Goal: Task Accomplishment & Management: Complete application form

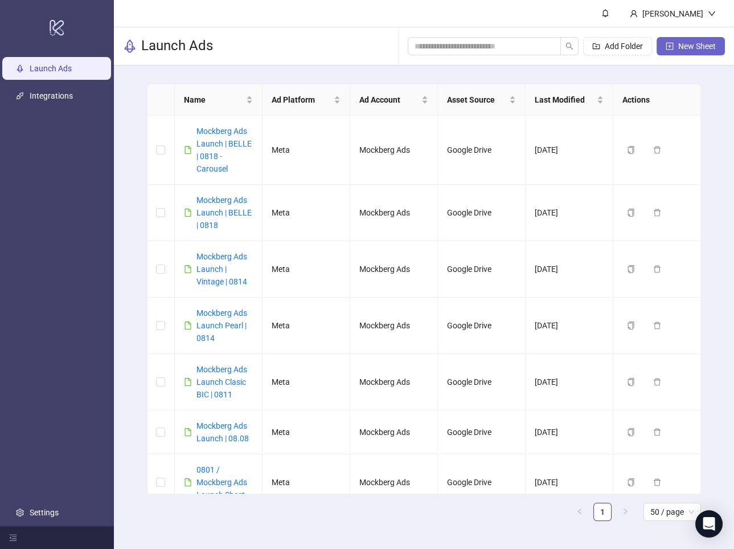
click at [698, 49] on span "New Sheet" at bounding box center [698, 46] width 38 height 9
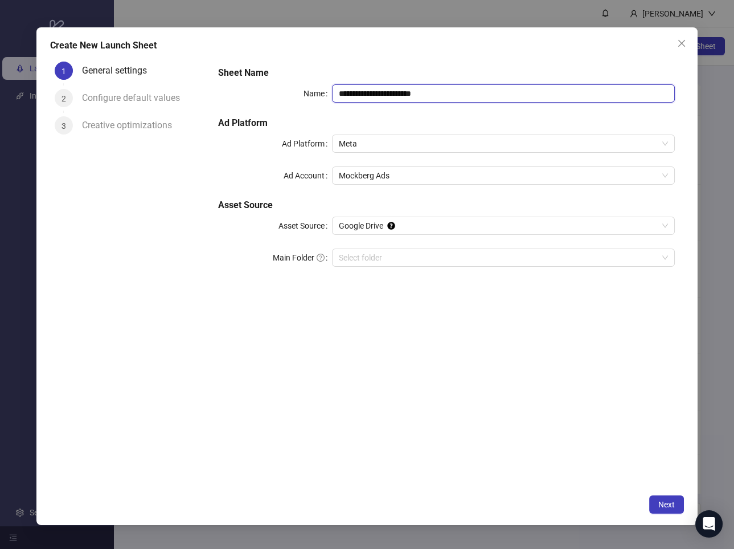
click at [480, 92] on input "**********" at bounding box center [503, 93] width 343 height 18
type input "**********"
click at [480, 314] on div "**********" at bounding box center [446, 272] width 475 height 431
click at [442, 261] on input "Main Folder" at bounding box center [498, 257] width 319 height 17
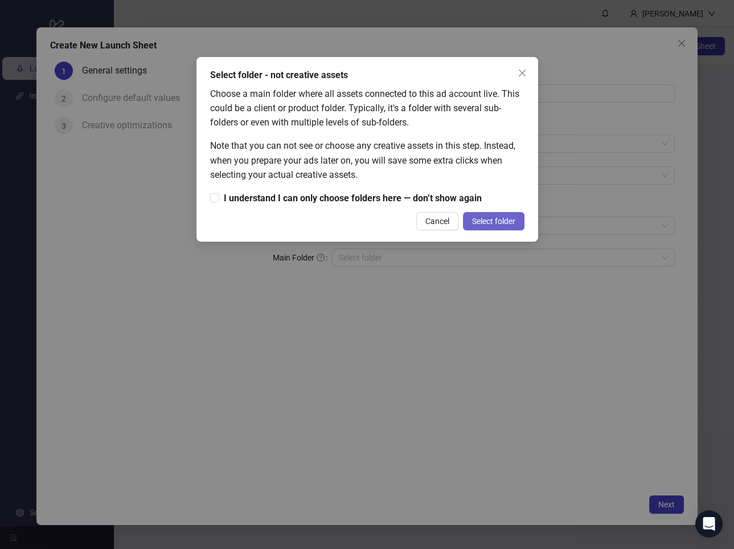
click at [482, 220] on span "Select folder" at bounding box center [493, 220] width 43 height 9
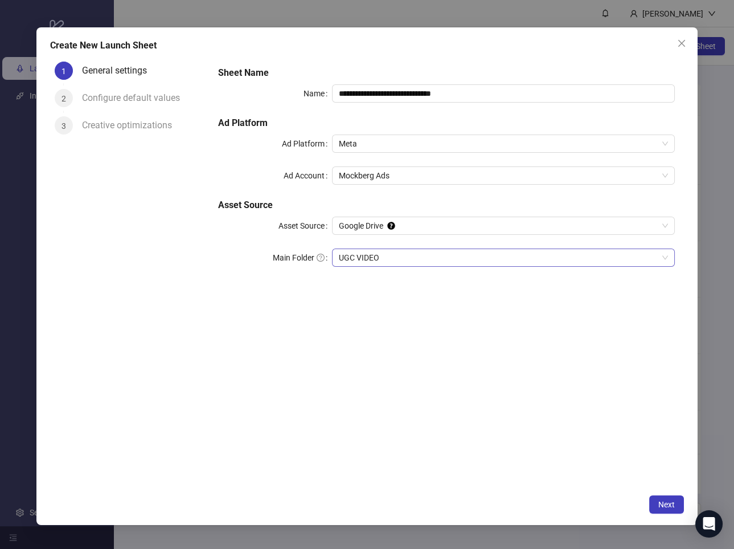
click at [552, 251] on span "UGC VIDEO" at bounding box center [503, 257] width 329 height 17
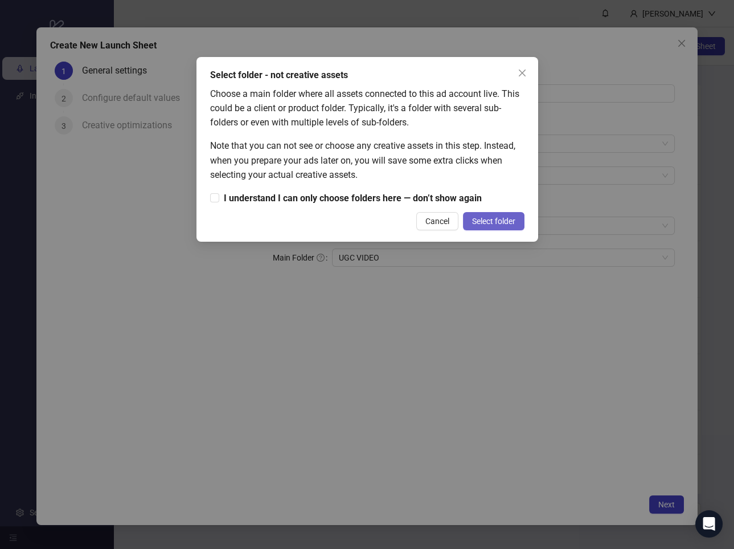
click at [488, 220] on span "Select folder" at bounding box center [493, 220] width 43 height 9
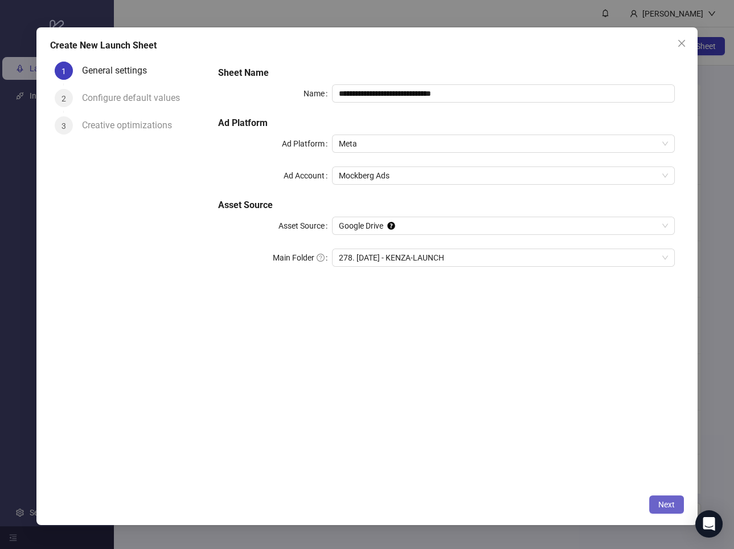
click at [657, 501] on button "Next" at bounding box center [666, 504] width 35 height 18
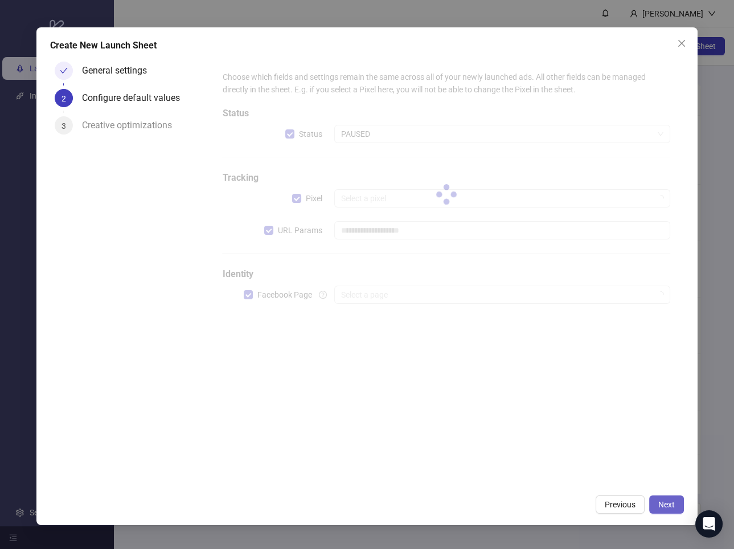
type input "**********"
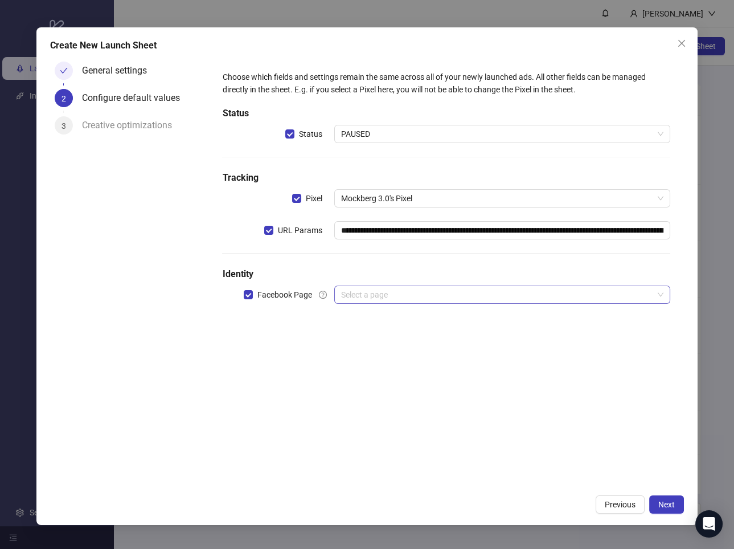
click at [409, 299] on input "search" at bounding box center [497, 294] width 312 height 17
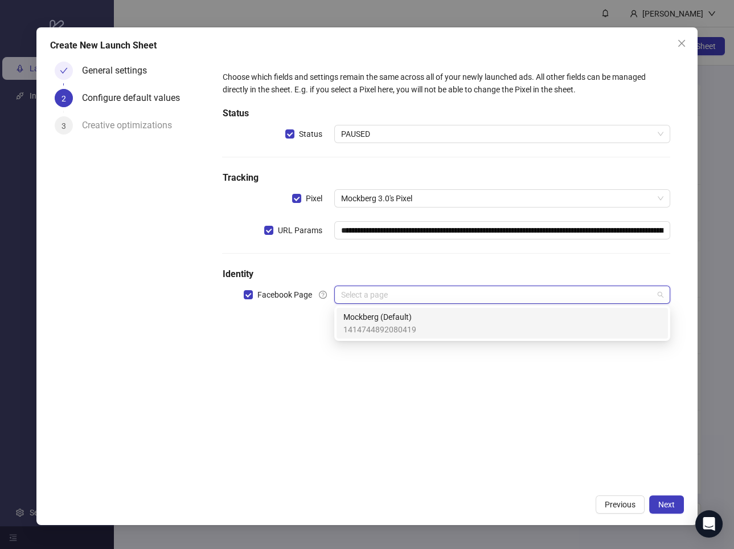
click at [404, 314] on span "Mockberg (Default)" at bounding box center [380, 316] width 73 height 13
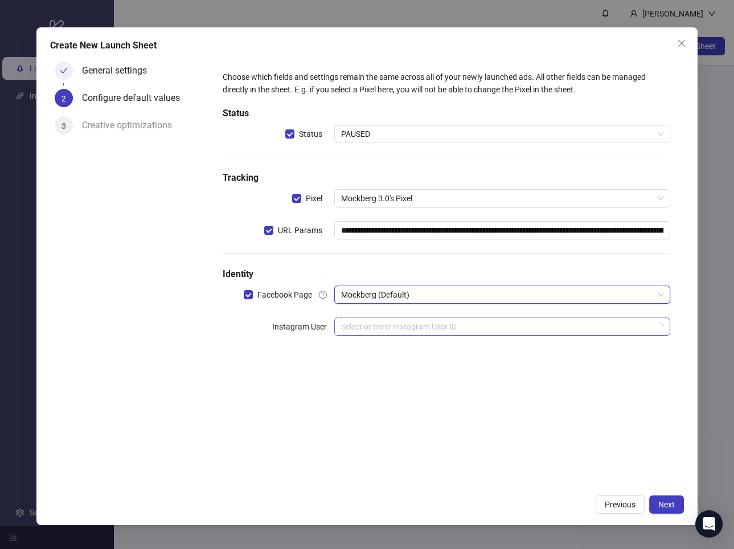
click at [394, 327] on input "search" at bounding box center [497, 326] width 312 height 17
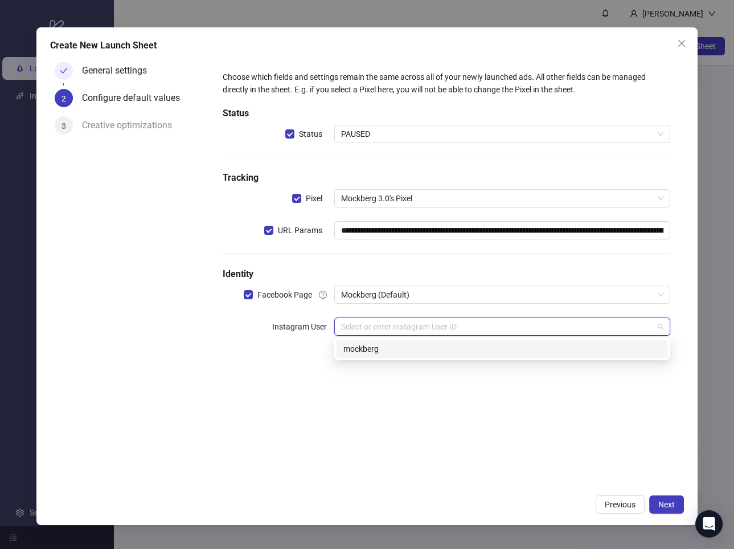
click at [391, 349] on div "mockberg" at bounding box center [503, 348] width 318 height 13
click at [381, 363] on input "search" at bounding box center [497, 358] width 312 height 17
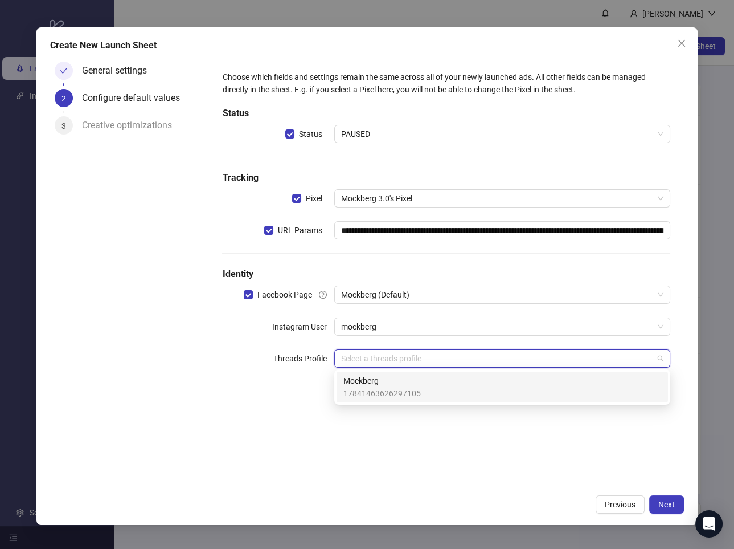
click at [384, 387] on span "17841463626297105" at bounding box center [382, 393] width 77 height 13
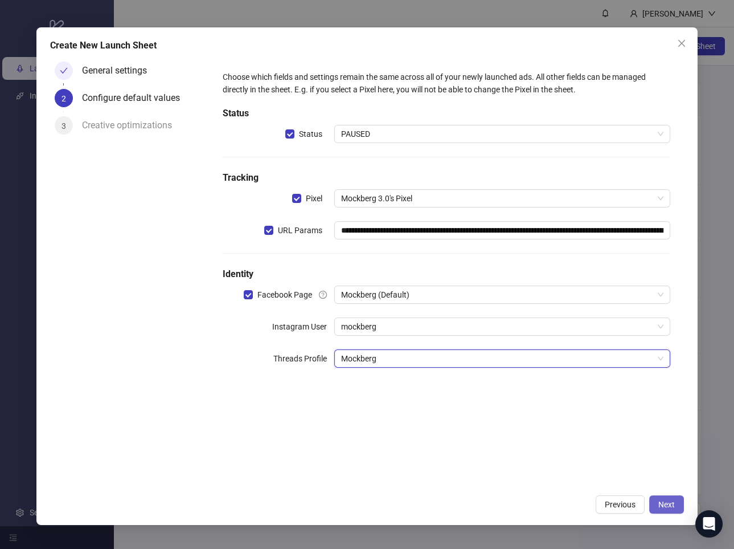
click at [679, 506] on button "Next" at bounding box center [666, 504] width 35 height 18
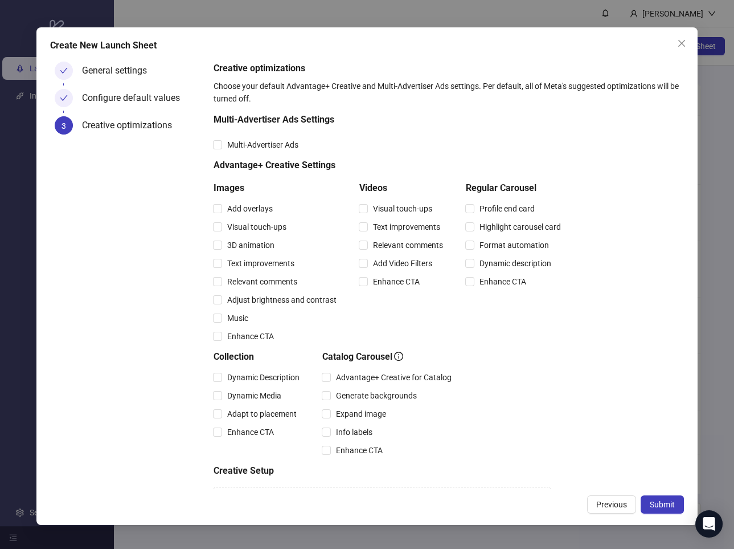
scroll to position [52, 0]
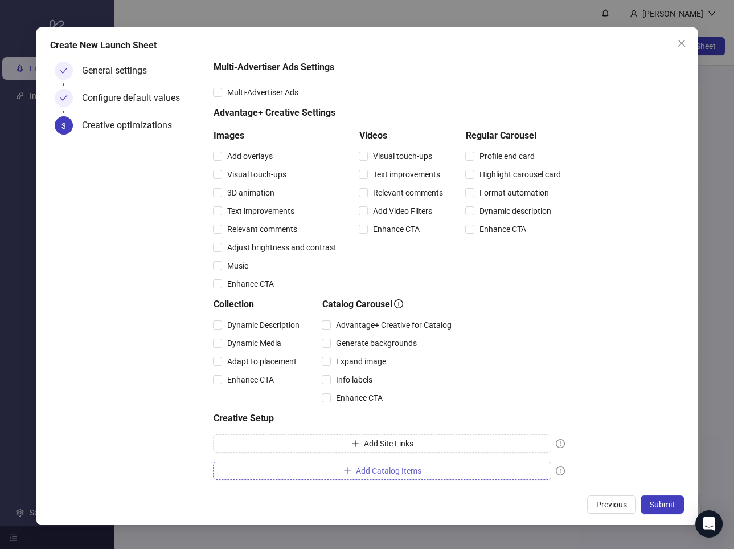
click at [391, 471] on span "Add Catalog Items" at bounding box center [389, 470] width 66 height 9
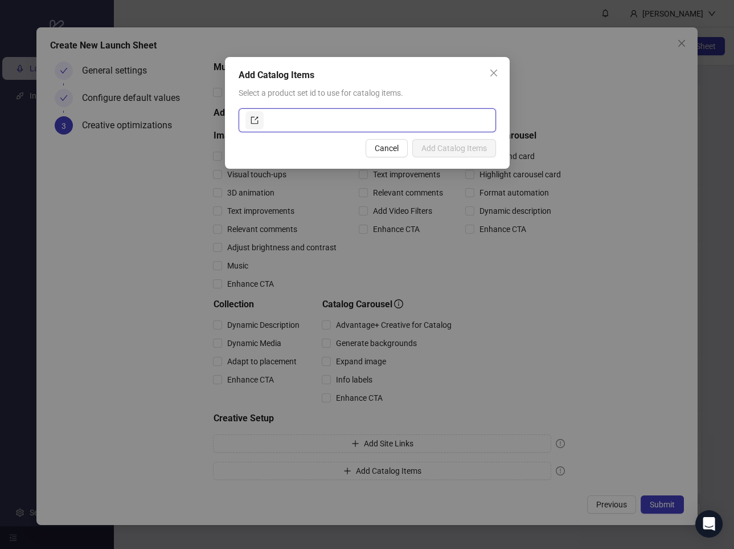
click at [333, 119] on input "text" at bounding box center [377, 120] width 223 height 18
paste input "**********"
type input "**********"
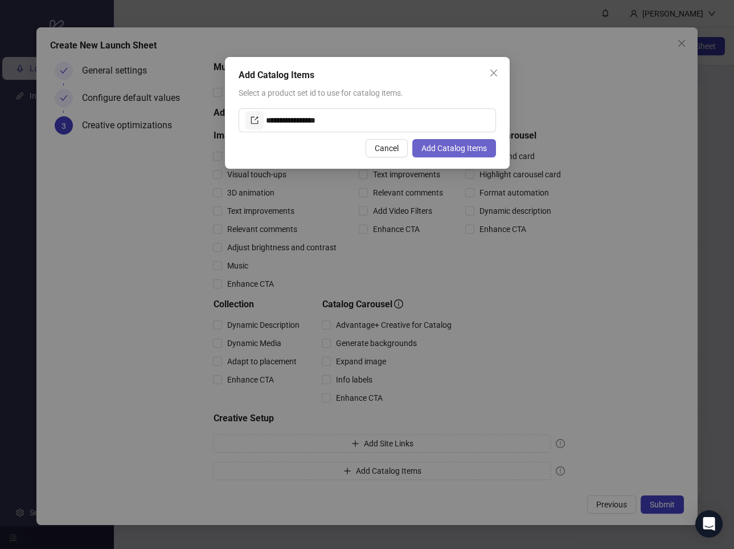
click at [459, 150] on span "Add Catalog Items" at bounding box center [455, 148] width 66 height 9
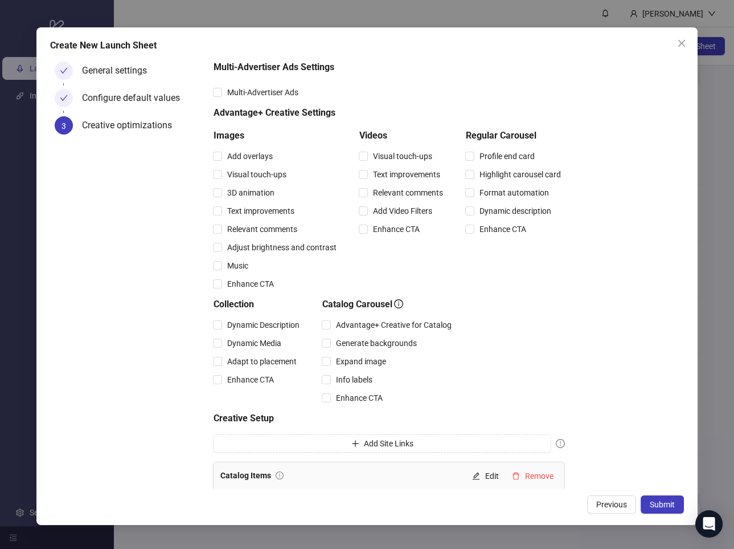
scroll to position [75, 0]
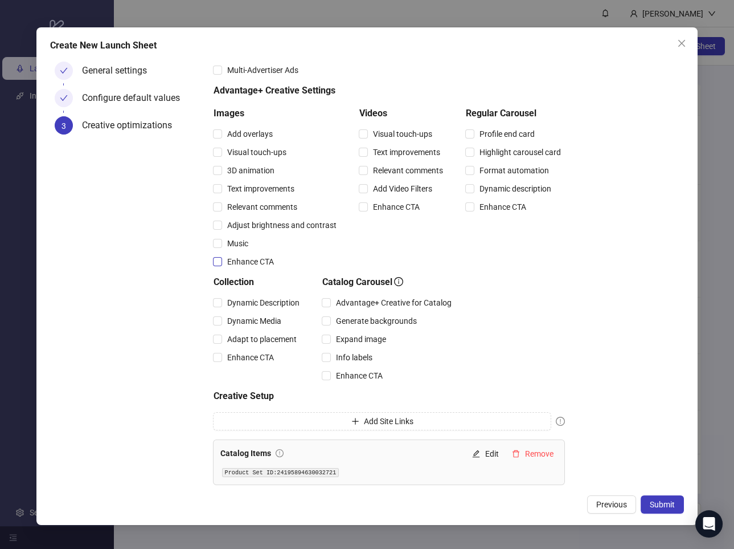
click at [257, 267] on span "Enhance CTA" at bounding box center [250, 261] width 56 height 13
click at [389, 205] on span "Enhance CTA" at bounding box center [396, 207] width 56 height 13
click at [506, 207] on span "Enhance CTA" at bounding box center [503, 207] width 56 height 13
click at [254, 352] on span "Enhance CTA" at bounding box center [250, 357] width 56 height 13
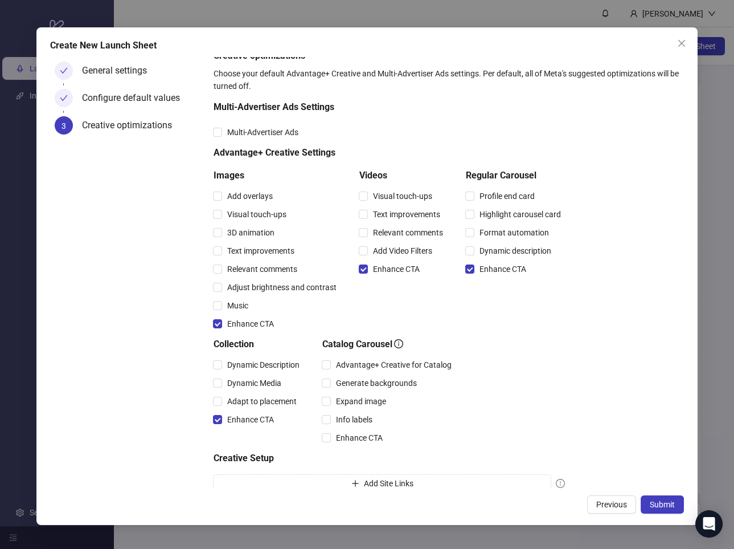
scroll to position [0, 0]
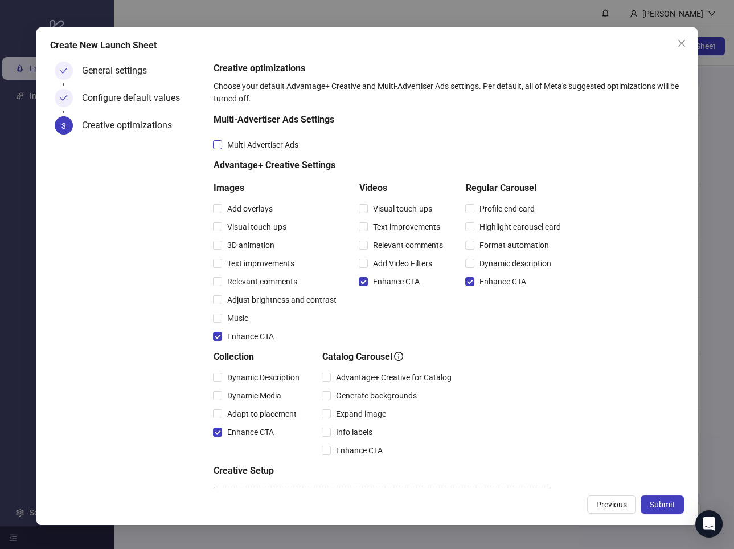
click at [265, 145] on span "Multi-Advertiser Ads" at bounding box center [262, 144] width 80 height 13
click at [277, 285] on span "Relevant comments" at bounding box center [261, 281] width 79 height 13
click at [397, 247] on span "Relevant comments" at bounding box center [407, 245] width 79 height 13
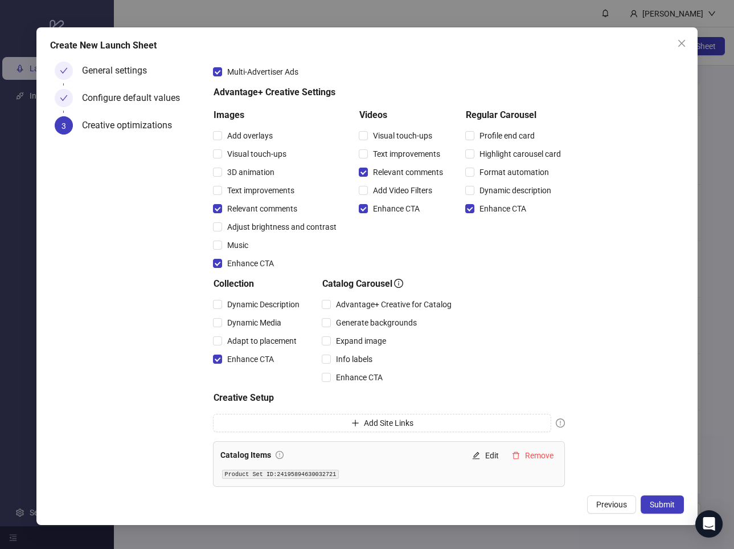
scroll to position [75, 0]
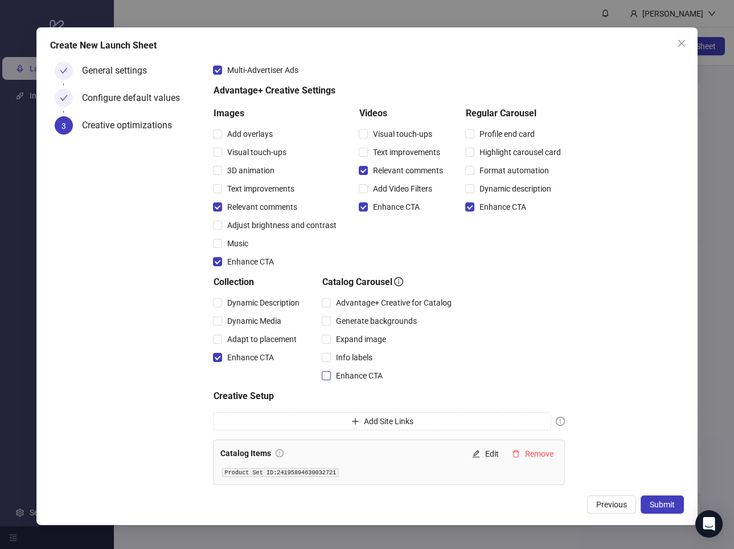
click at [373, 374] on span "Enhance CTA" at bounding box center [359, 375] width 56 height 13
click at [659, 507] on span "Submit" at bounding box center [662, 504] width 25 height 9
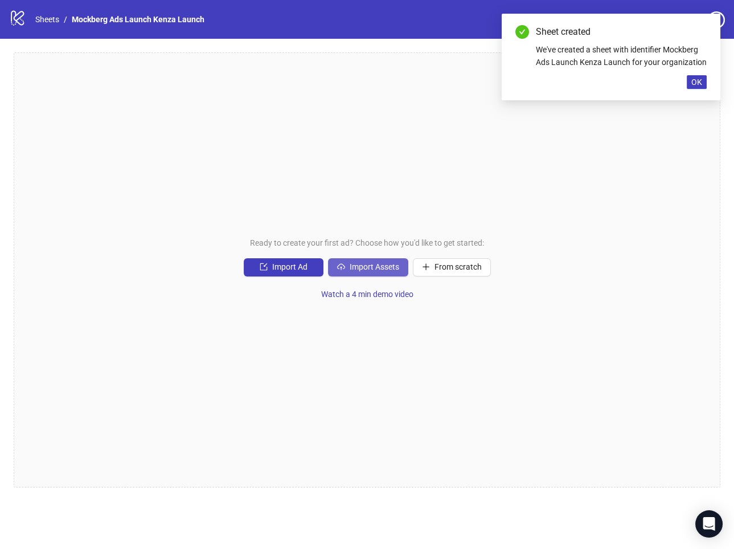
click at [364, 272] on button "Import Assets" at bounding box center [368, 267] width 80 height 18
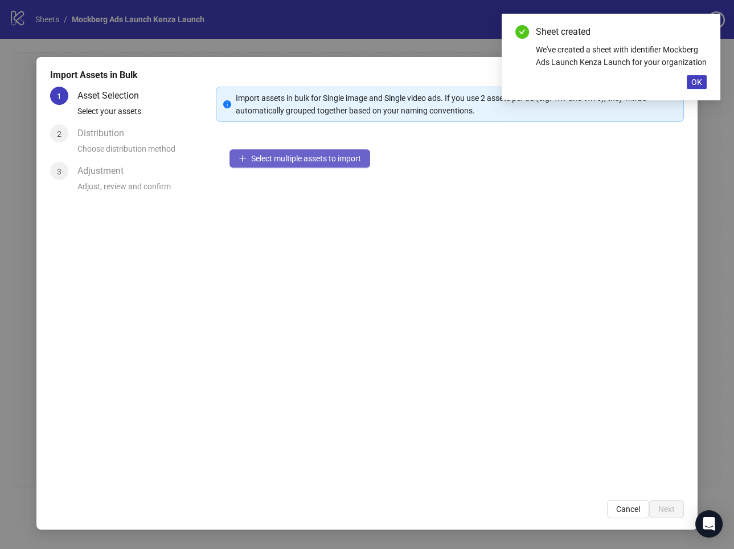
click at [321, 161] on span "Select multiple assets to import" at bounding box center [306, 158] width 110 height 9
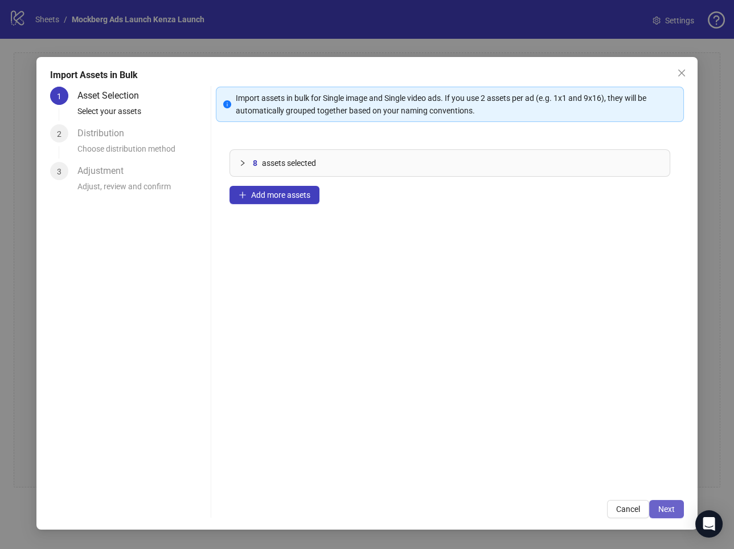
click at [667, 508] on span "Next" at bounding box center [667, 508] width 17 height 9
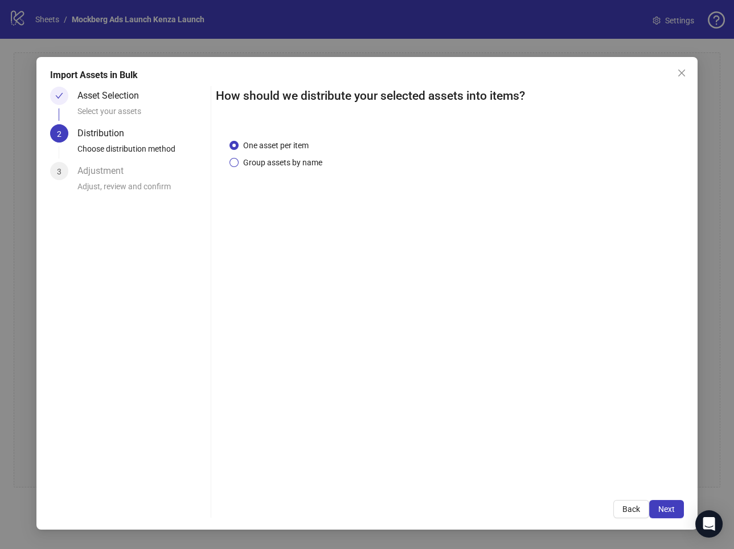
click at [299, 160] on span "Group assets by name" at bounding box center [283, 162] width 88 height 13
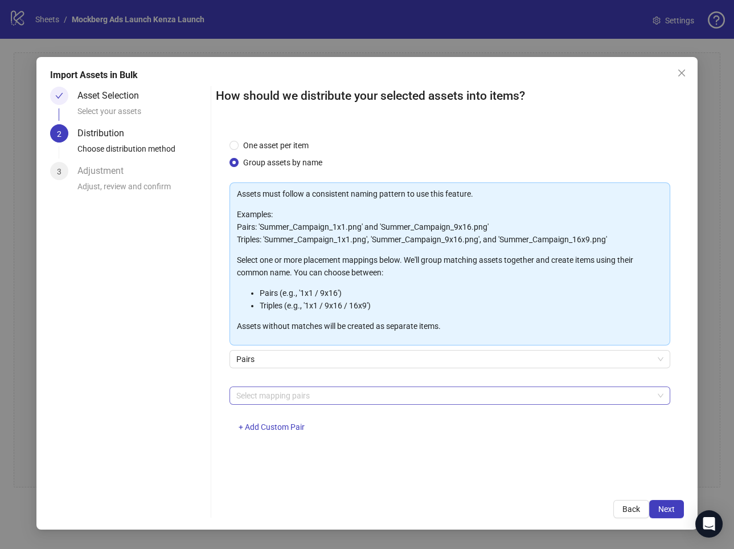
click at [317, 394] on div at bounding box center [444, 395] width 424 height 16
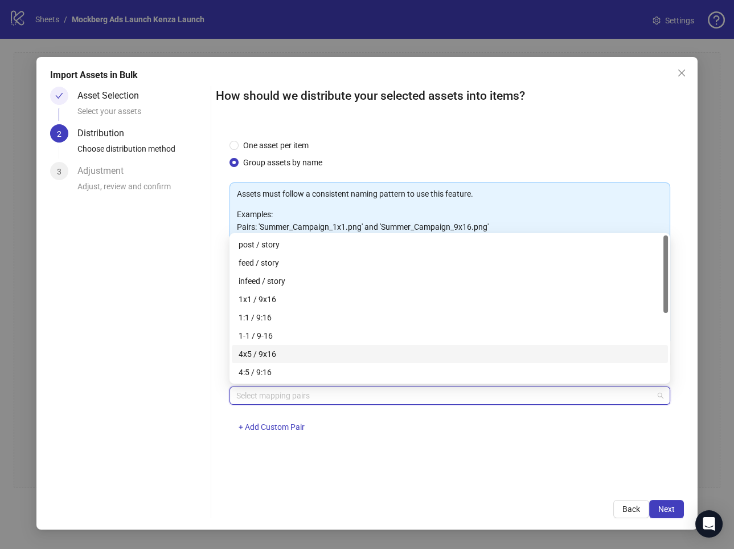
click at [332, 357] on div "4x5 / 9x16" at bounding box center [450, 354] width 423 height 13
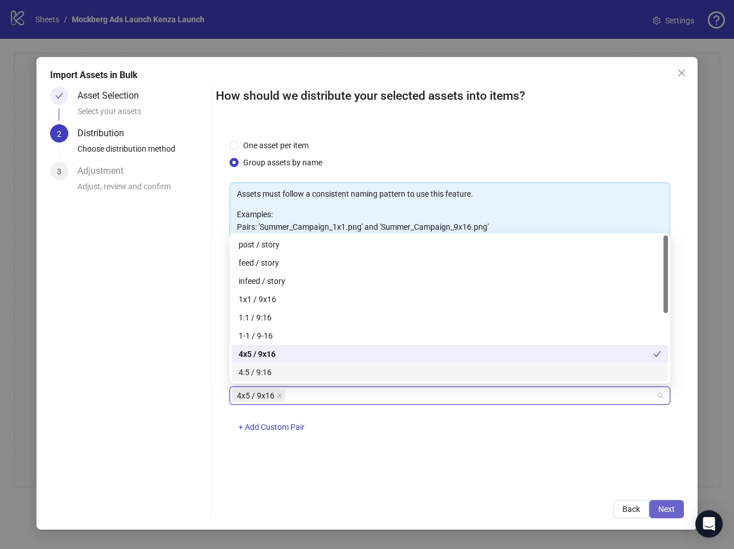
click at [661, 508] on span "Next" at bounding box center [667, 508] width 17 height 9
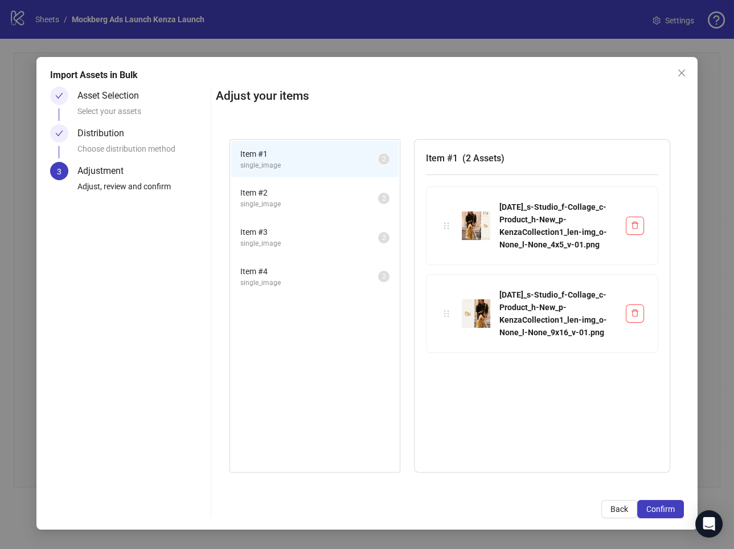
click at [321, 199] on span "single_image" at bounding box center [309, 204] width 138 height 11
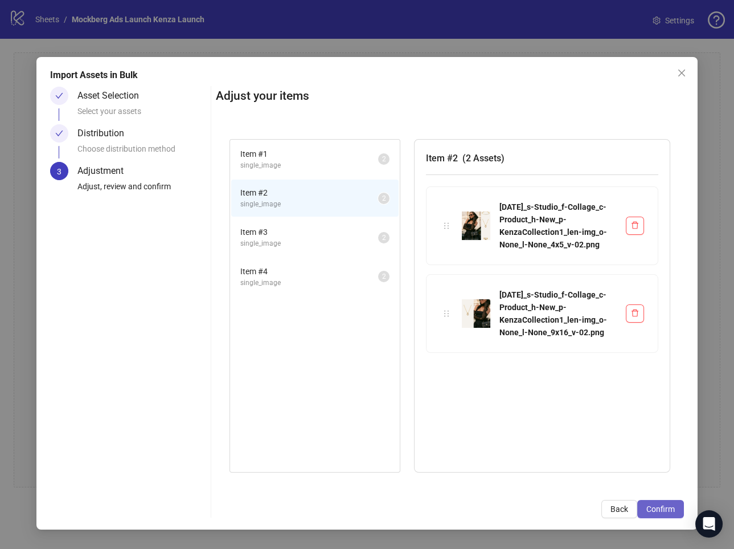
click at [656, 504] on span "Confirm" at bounding box center [661, 508] width 28 height 9
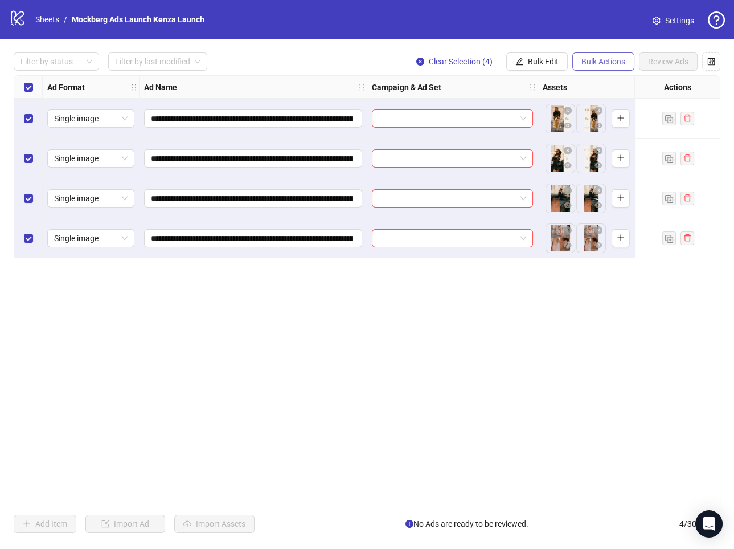
click at [594, 67] on button "Bulk Actions" at bounding box center [604, 61] width 62 height 18
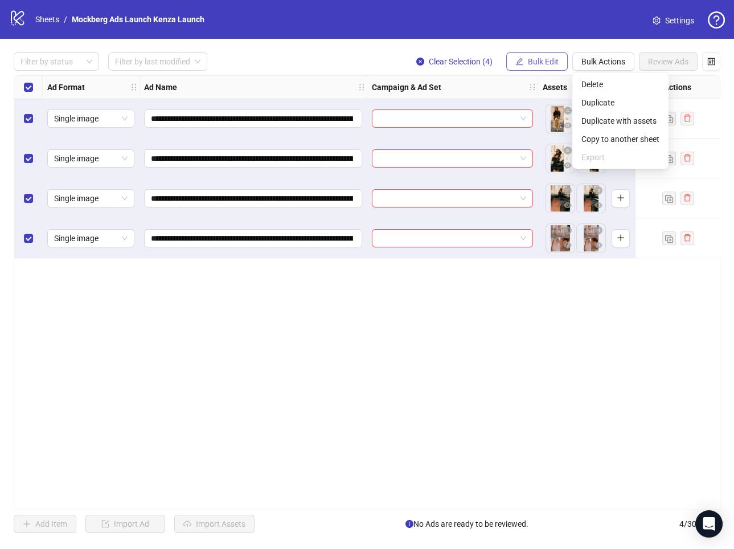
click at [558, 66] on span "Bulk Edit" at bounding box center [543, 61] width 31 height 9
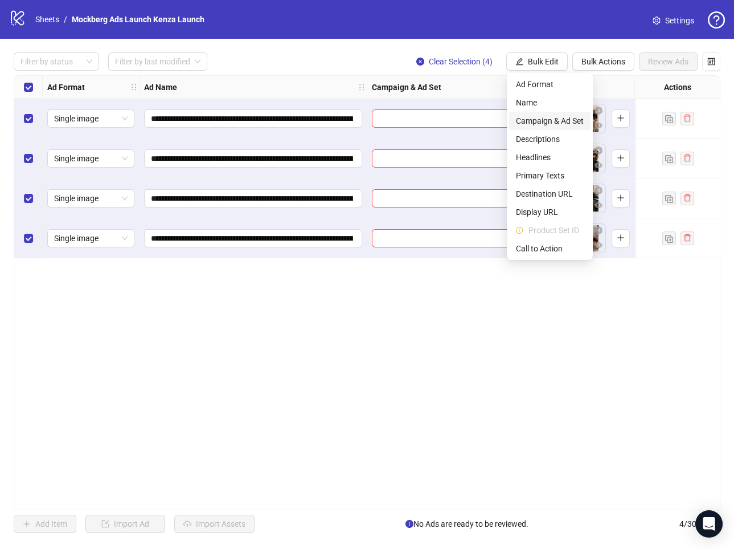
click at [558, 116] on span "Campaign & Ad Set" at bounding box center [550, 121] width 68 height 13
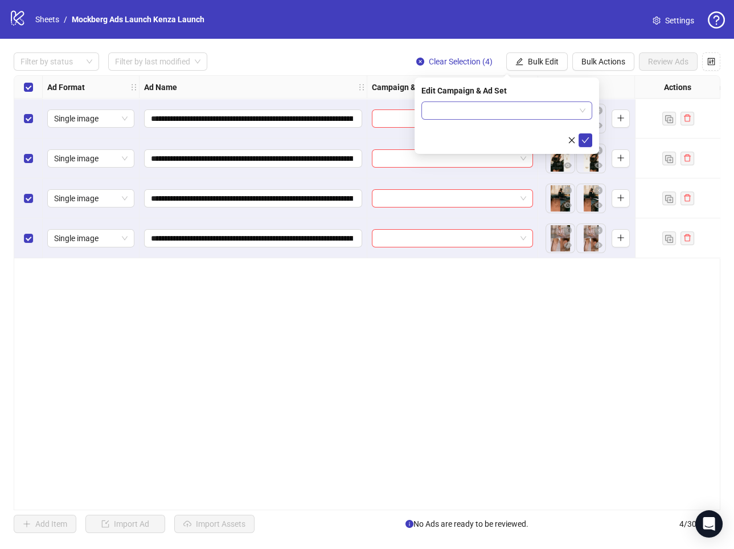
click at [575, 115] on input "search" at bounding box center [501, 110] width 147 height 17
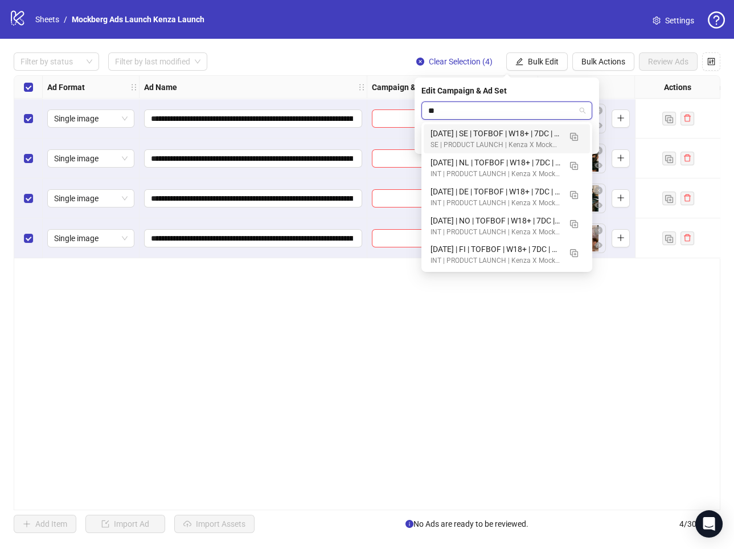
type input "***"
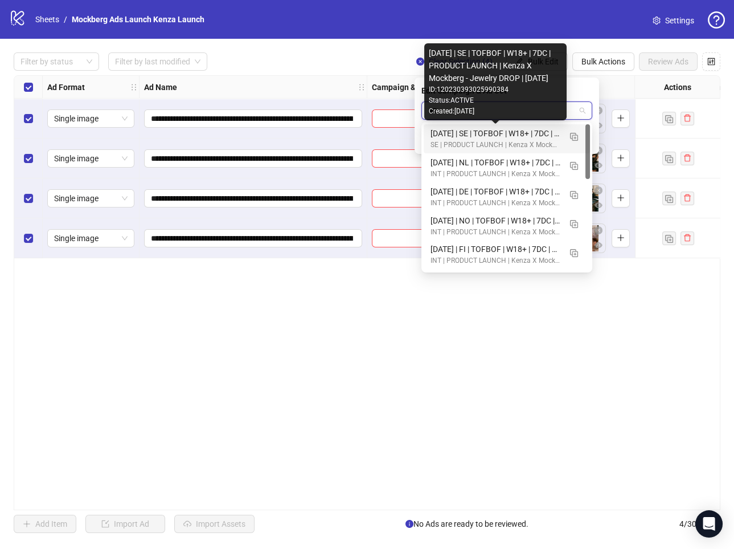
click at [491, 134] on div "[DATE] | SE | TOFBOF | W18+ | 7DC | PRODUCT LAUNCH | Kenza X Mockberg - Jewelry…" at bounding box center [496, 133] width 130 height 13
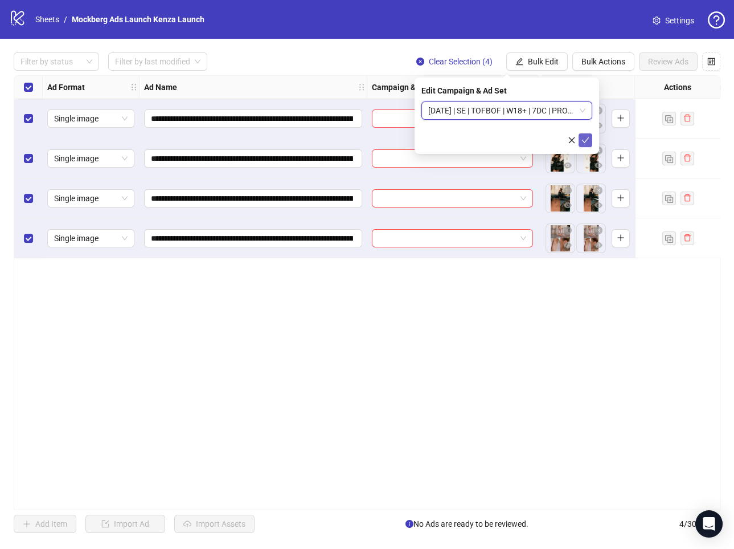
click at [587, 141] on icon "check" at bounding box center [586, 140] width 8 height 8
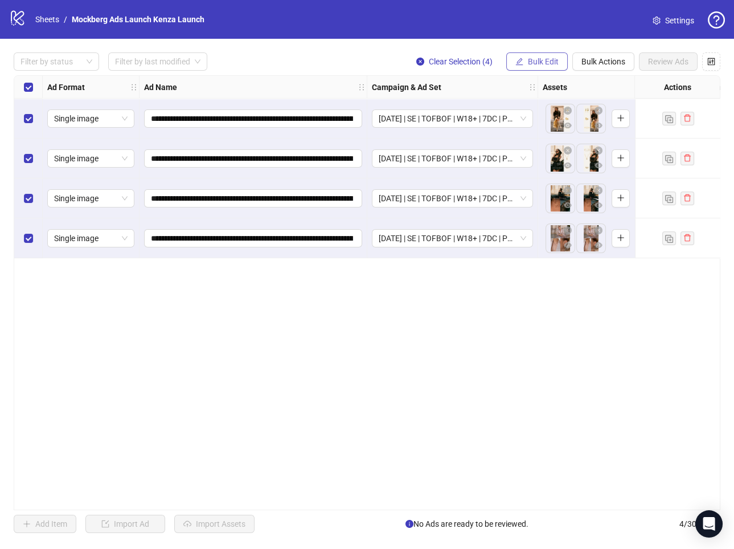
click at [544, 62] on span "Bulk Edit" at bounding box center [543, 61] width 31 height 9
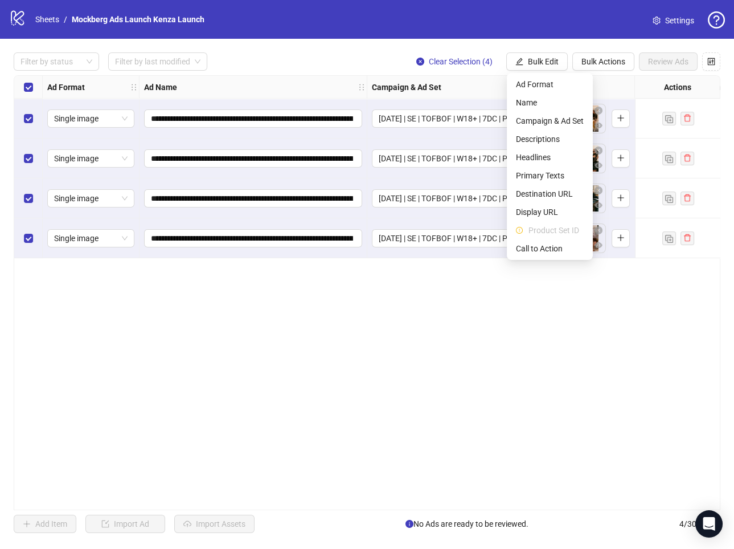
click at [304, 340] on div "**********" at bounding box center [367, 292] width 707 height 435
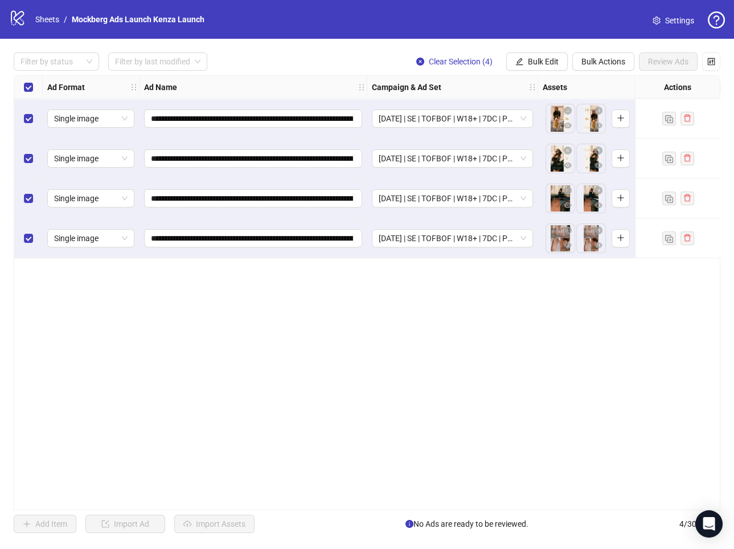
click at [273, 419] on div "**********" at bounding box center [367, 292] width 707 height 435
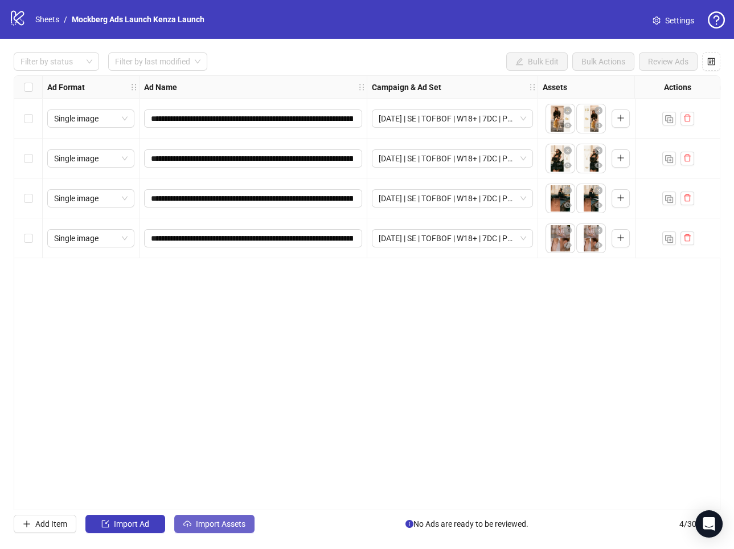
click at [226, 526] on span "Import Assets" at bounding box center [221, 523] width 50 height 9
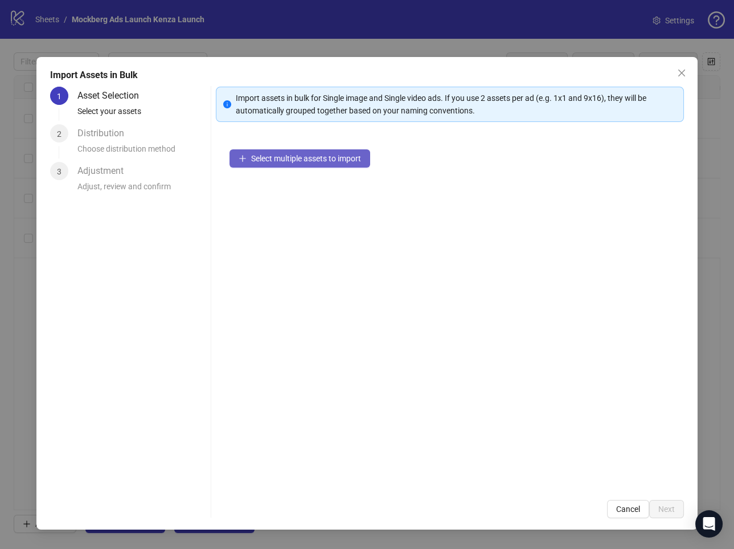
click at [325, 162] on span "Select multiple assets to import" at bounding box center [306, 158] width 110 height 9
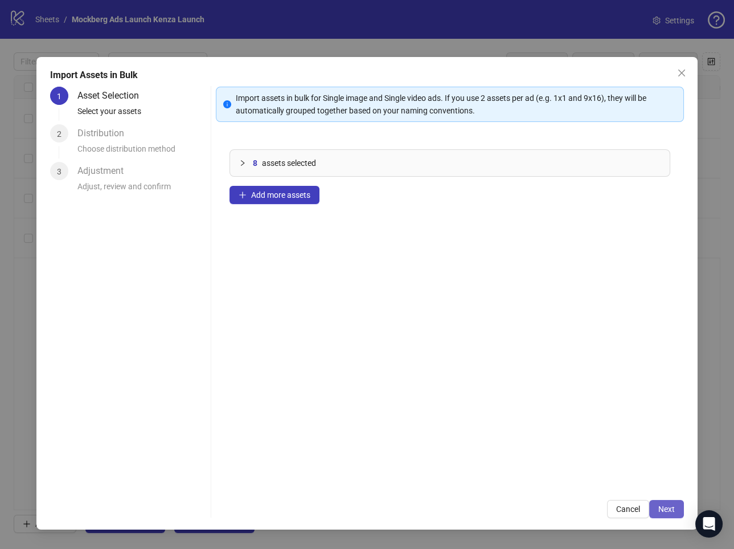
click at [668, 506] on span "Next" at bounding box center [667, 508] width 17 height 9
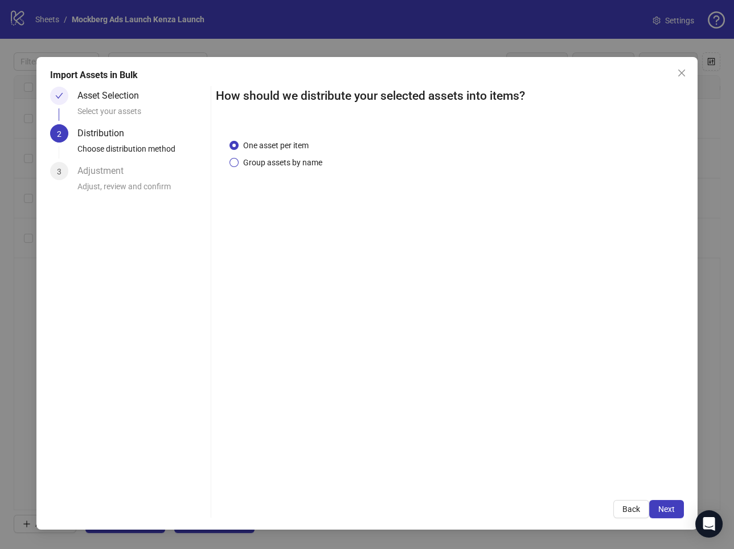
click at [272, 156] on span "Group assets by name" at bounding box center [283, 162] width 88 height 13
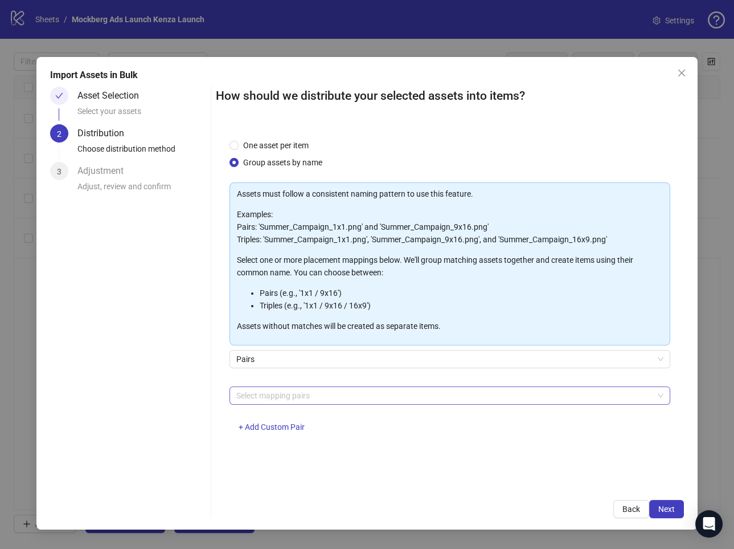
click at [358, 398] on div at bounding box center [444, 395] width 424 height 16
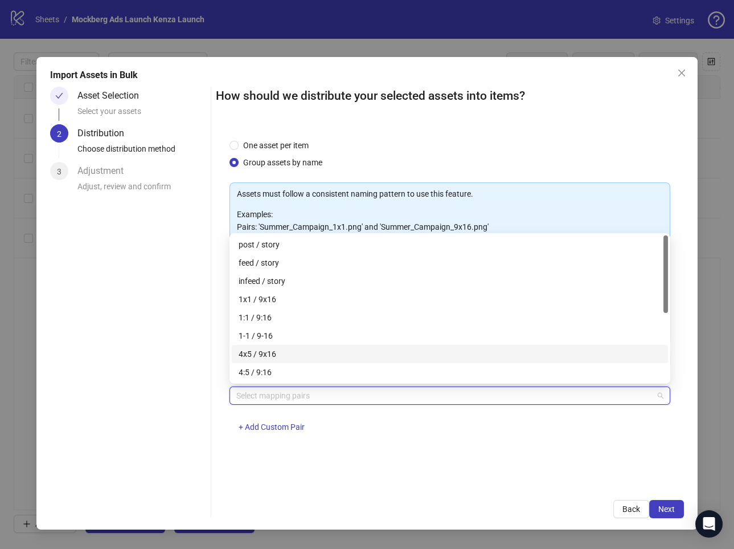
click at [325, 350] on div "4x5 / 9x16" at bounding box center [450, 354] width 423 height 13
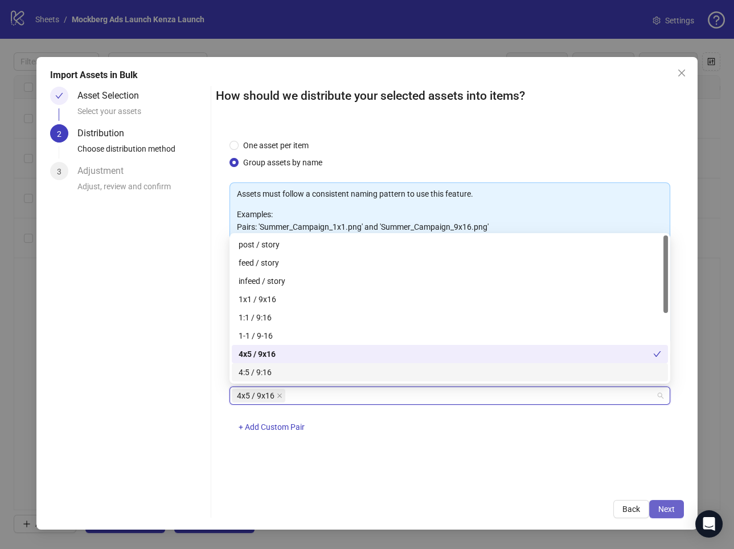
click at [659, 504] on span "Next" at bounding box center [667, 508] width 17 height 9
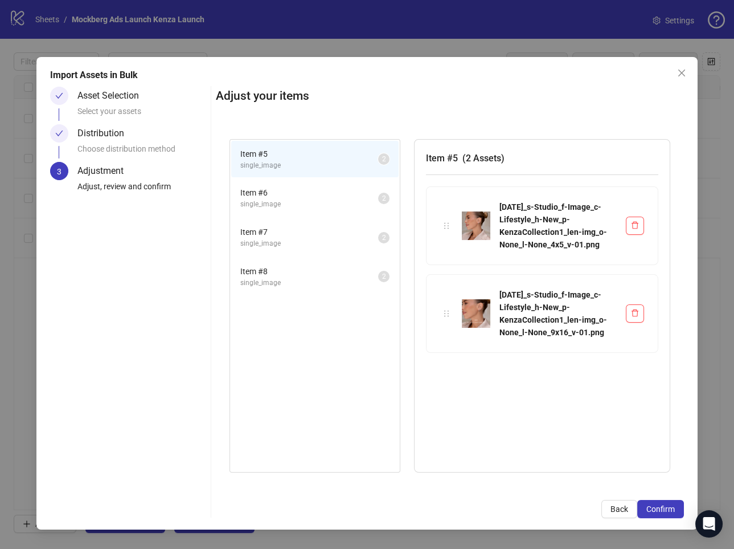
click at [336, 202] on span "single_image" at bounding box center [309, 204] width 138 height 11
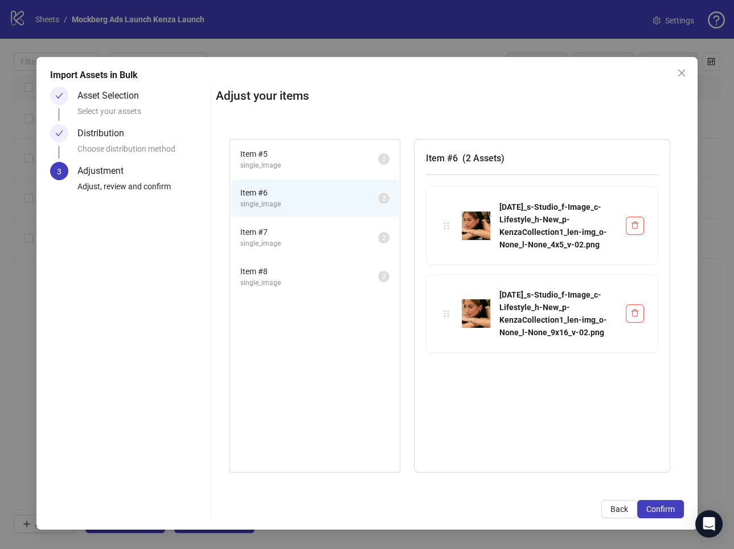
click at [333, 228] on span "Item # 7" at bounding box center [309, 232] width 138 height 13
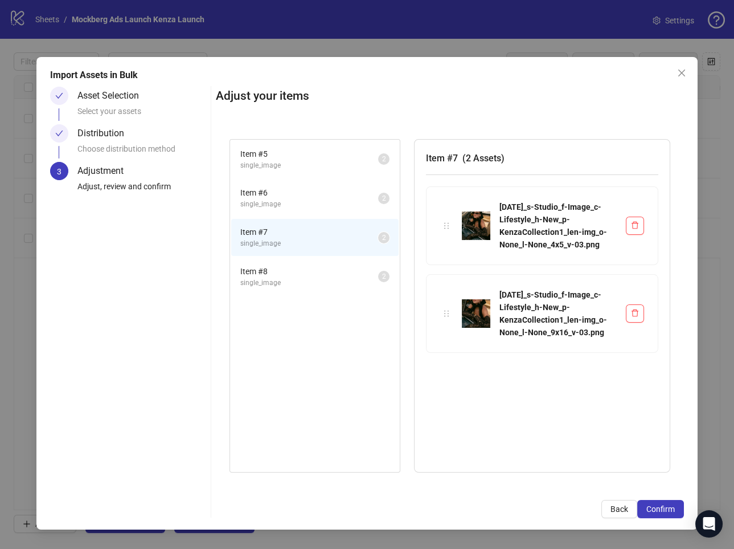
click at [325, 265] on span "Item # 8" at bounding box center [309, 271] width 138 height 13
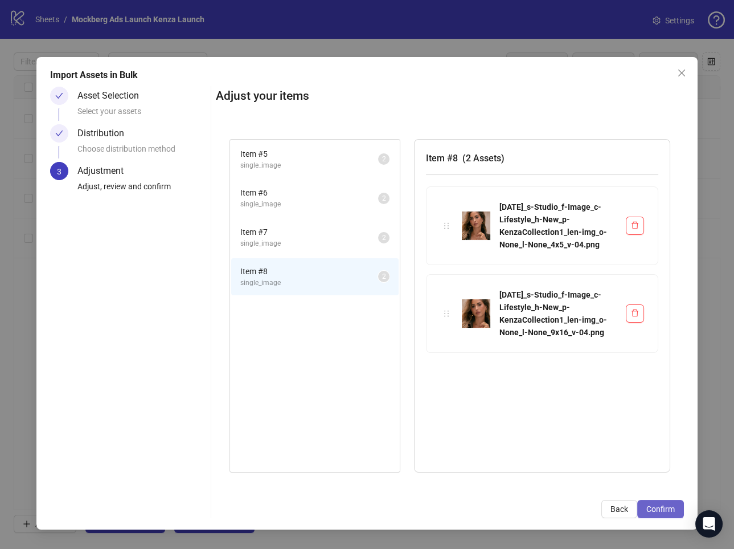
click at [651, 509] on span "Confirm" at bounding box center [661, 508] width 28 height 9
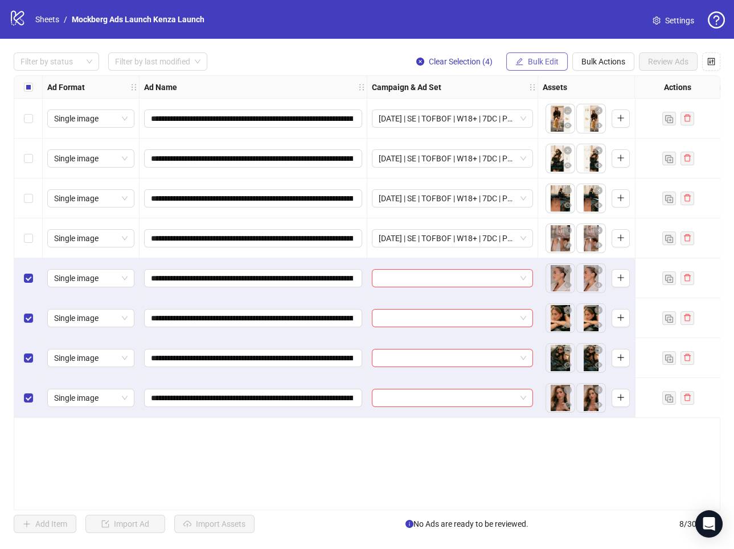
click at [547, 62] on span "Bulk Edit" at bounding box center [543, 61] width 31 height 9
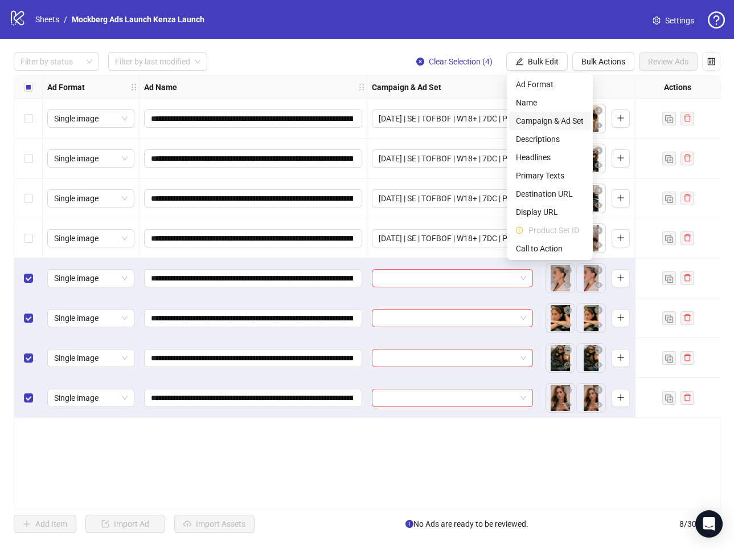
click at [559, 126] on span "Campaign & Ad Set" at bounding box center [550, 121] width 68 height 13
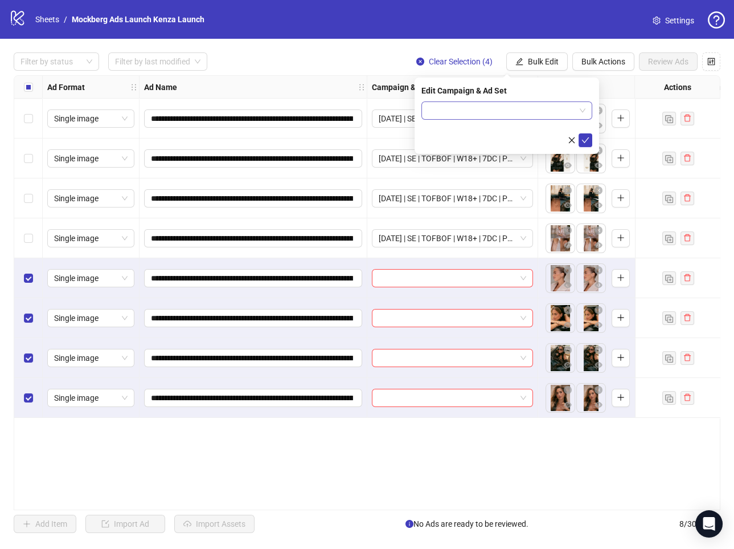
click at [577, 107] on span at bounding box center [506, 110] width 157 height 17
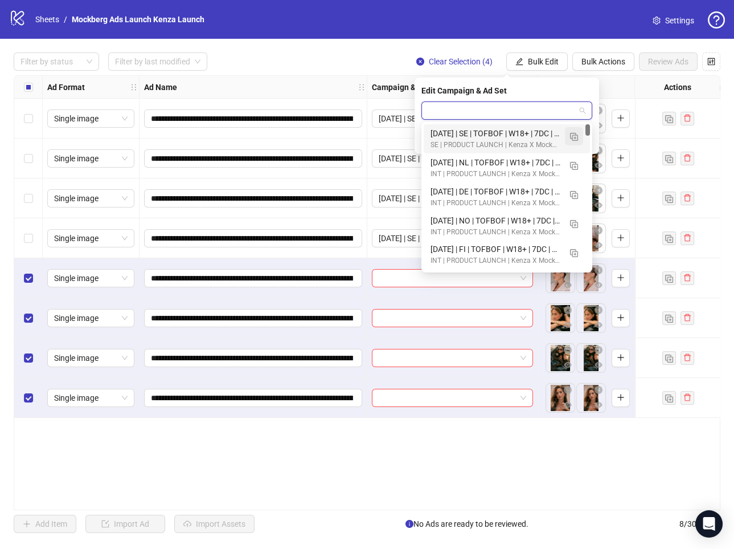
click at [574, 136] on img "button" at bounding box center [574, 137] width 8 height 8
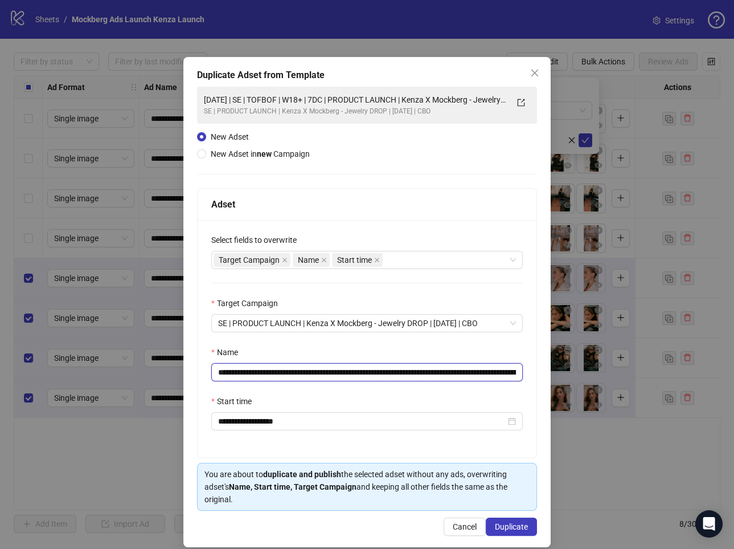
click at [485, 367] on input "**********" at bounding box center [367, 372] width 312 height 18
drag, startPoint x: 457, startPoint y: 371, endPoint x: 542, endPoint y: 371, distance: 84.3
click at [542, 371] on div "**********" at bounding box center [366, 302] width 367 height 490
paste input "********"
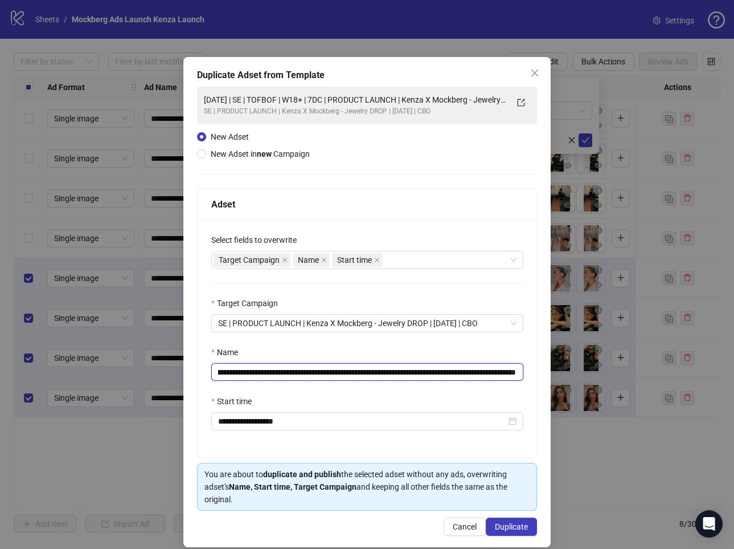
scroll to position [0, 0]
type input "**********"
click at [512, 530] on button "Duplicate" at bounding box center [511, 526] width 51 height 18
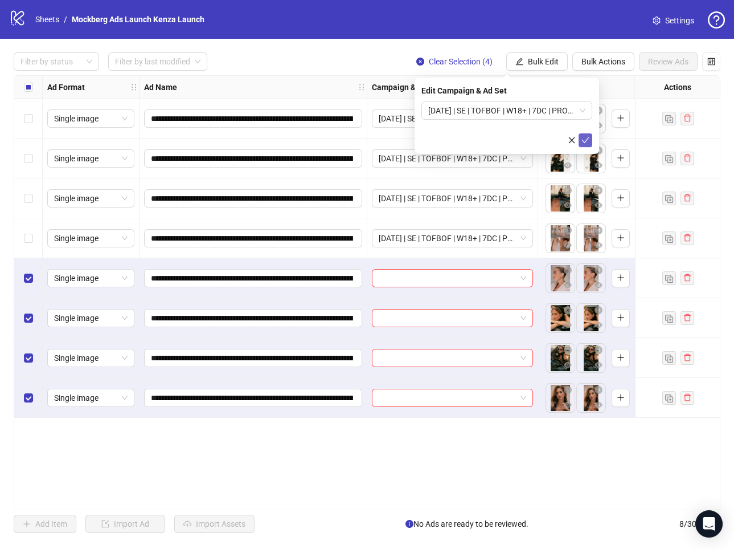
click at [583, 142] on icon "check" at bounding box center [586, 140] width 8 height 8
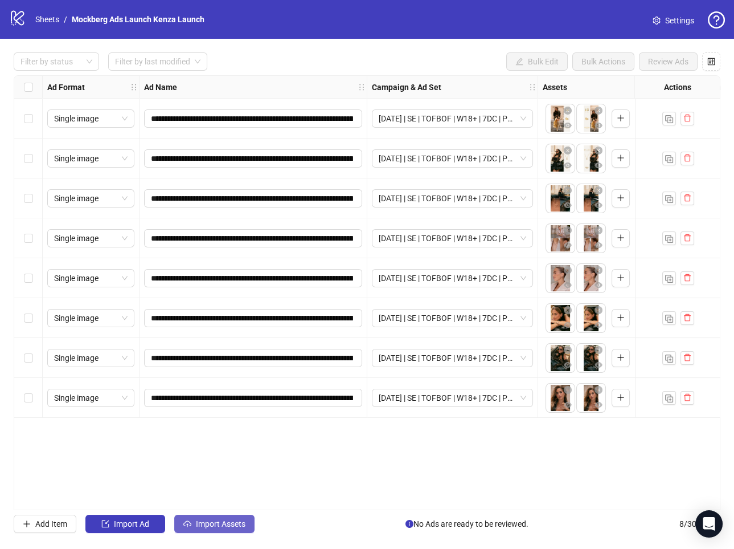
click at [231, 521] on span "Import Assets" at bounding box center [221, 523] width 50 height 9
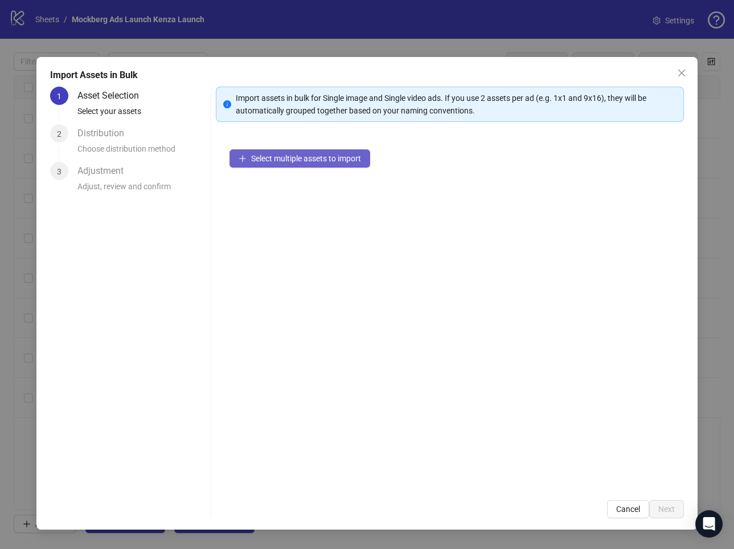
click at [330, 152] on button "Select multiple assets to import" at bounding box center [300, 158] width 141 height 18
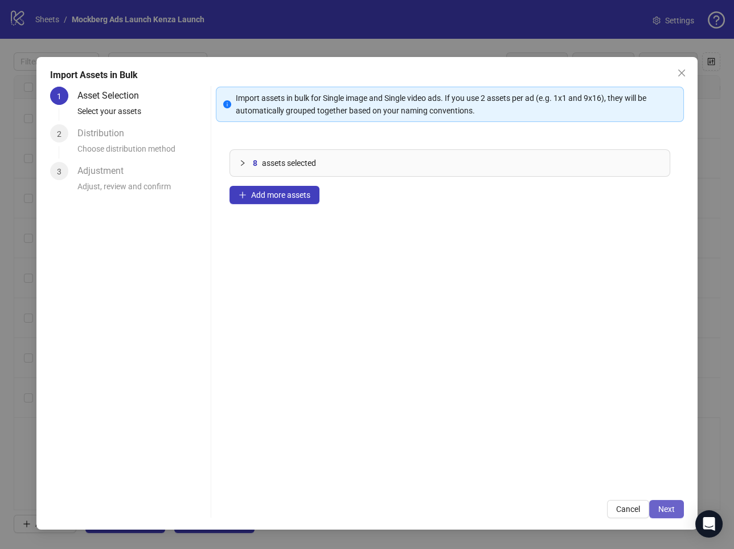
click at [667, 512] on span "Next" at bounding box center [667, 508] width 17 height 9
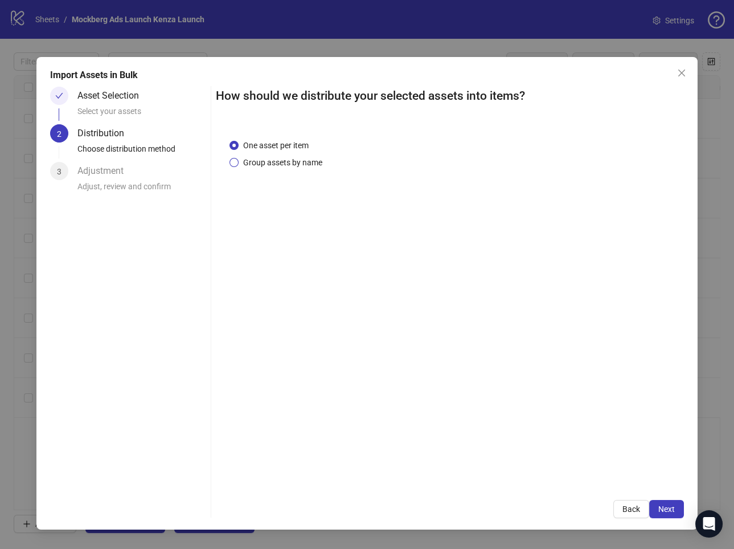
click at [272, 163] on span "Group assets by name" at bounding box center [283, 162] width 88 height 13
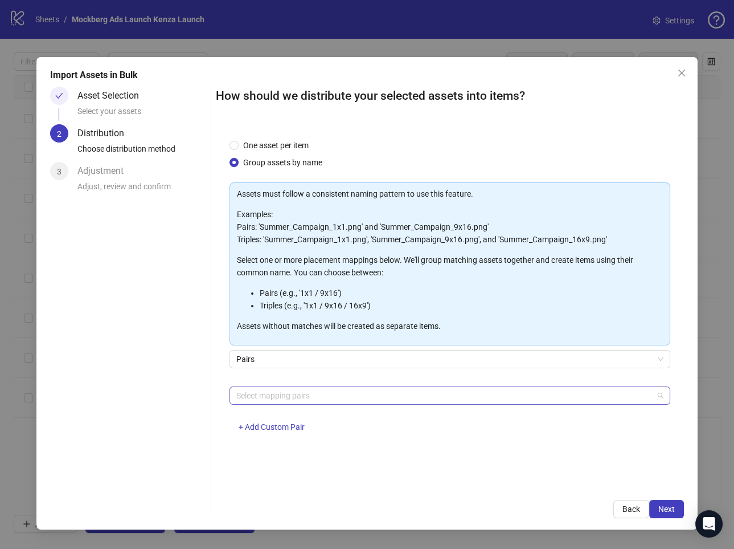
click at [320, 387] on div at bounding box center [444, 395] width 424 height 16
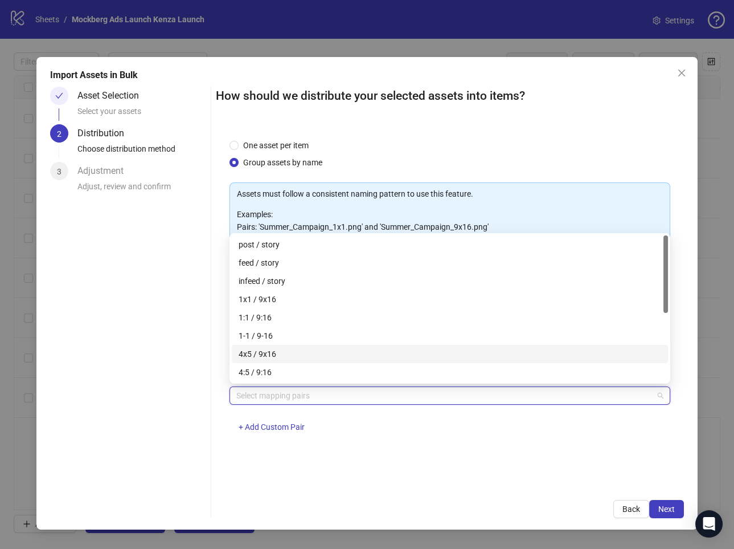
click at [328, 359] on div "4x5 / 9x16" at bounding box center [450, 354] width 423 height 13
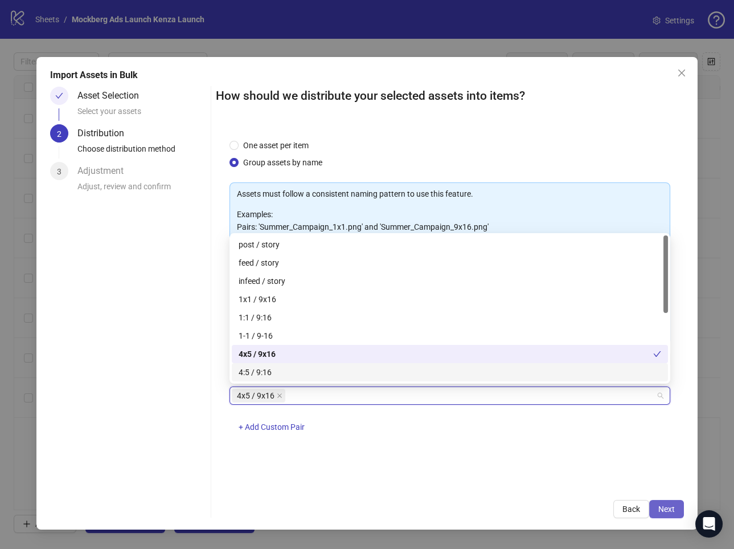
click at [667, 509] on span "Next" at bounding box center [667, 508] width 17 height 9
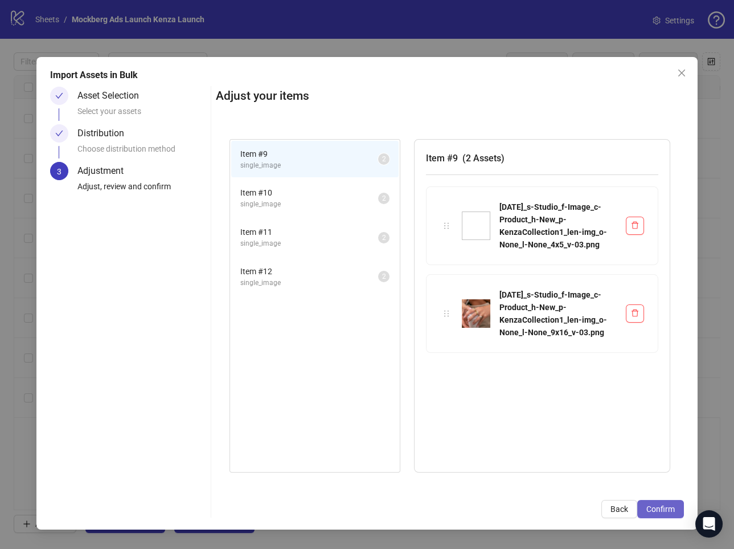
click at [669, 508] on span "Confirm" at bounding box center [661, 508] width 28 height 9
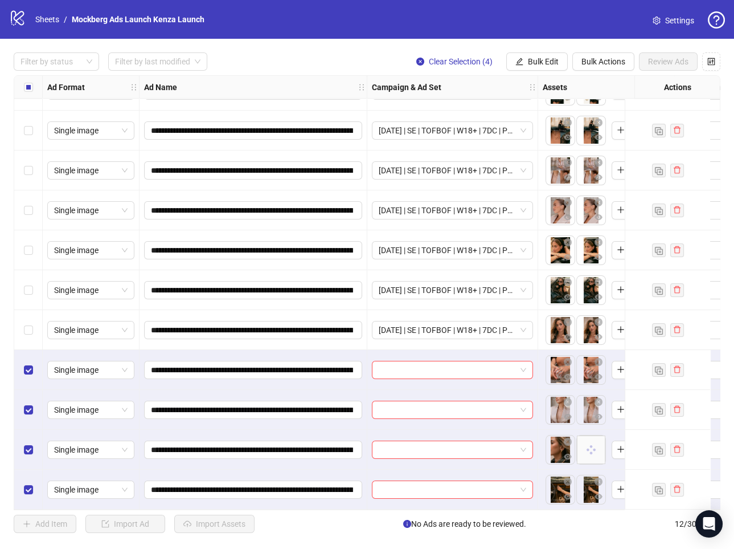
scroll to position [72, 0]
click at [535, 63] on span "Bulk Edit" at bounding box center [543, 61] width 31 height 9
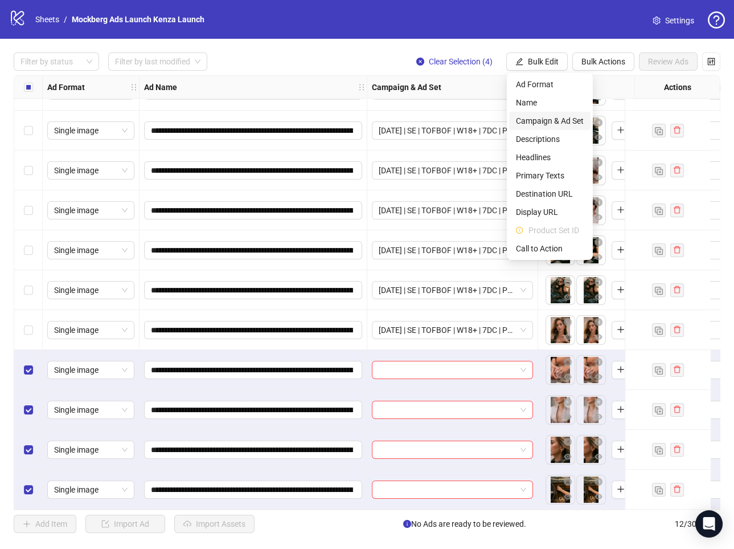
click at [566, 123] on span "Campaign & Ad Set" at bounding box center [550, 121] width 68 height 13
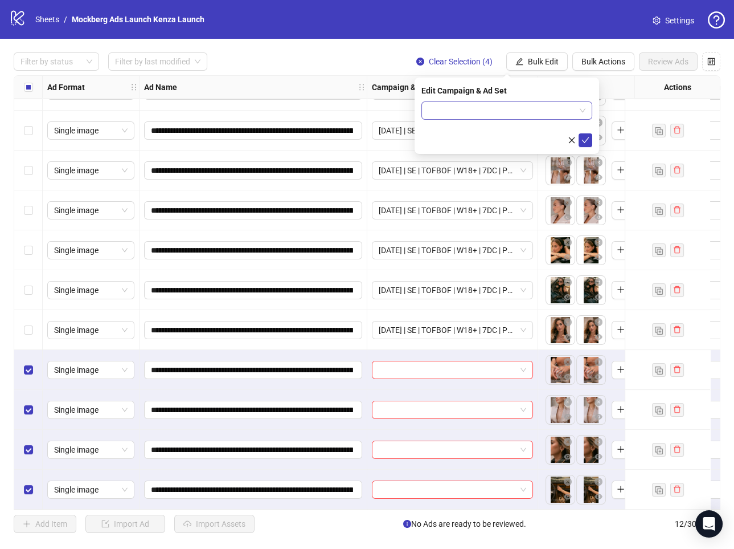
click at [585, 108] on span at bounding box center [506, 110] width 157 height 17
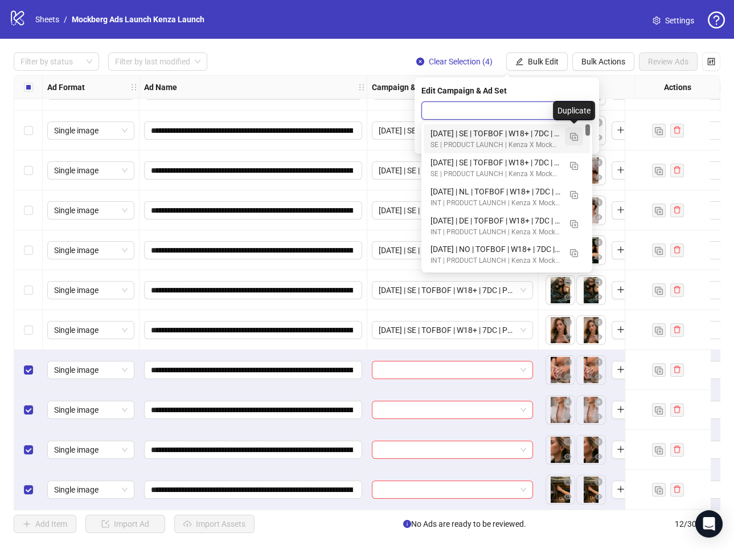
click at [578, 137] on img "button" at bounding box center [574, 137] width 8 height 8
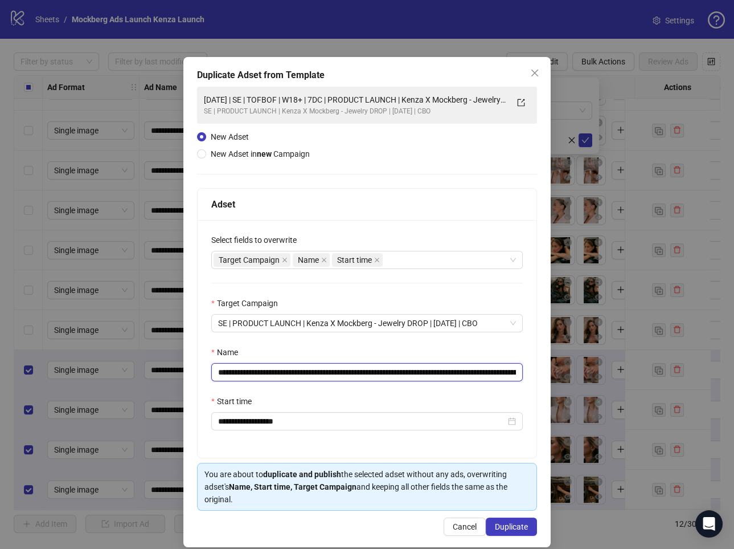
click at [463, 374] on input "**********" at bounding box center [367, 372] width 312 height 18
paste input "text"
type input "**********"
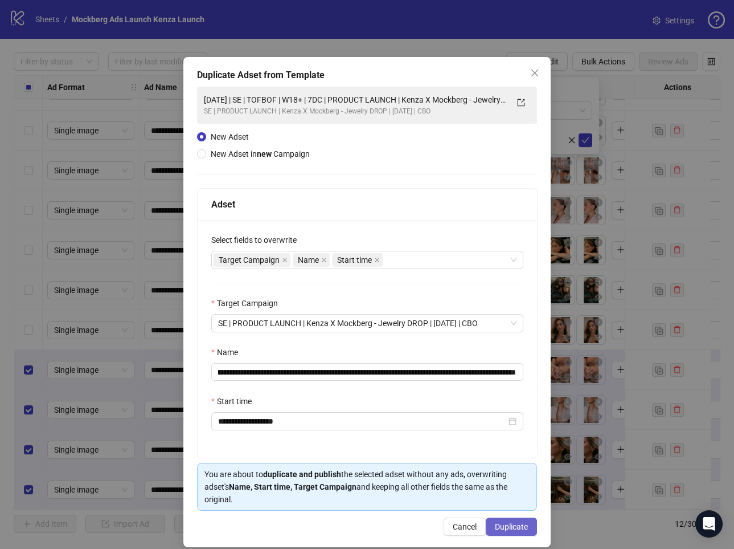
click at [517, 522] on span "Duplicate" at bounding box center [511, 526] width 33 height 9
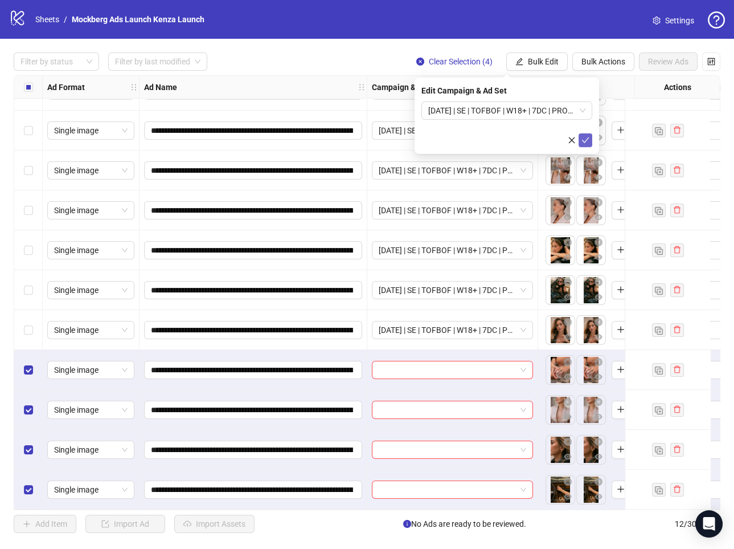
click at [581, 137] on button "submit" at bounding box center [586, 140] width 14 height 14
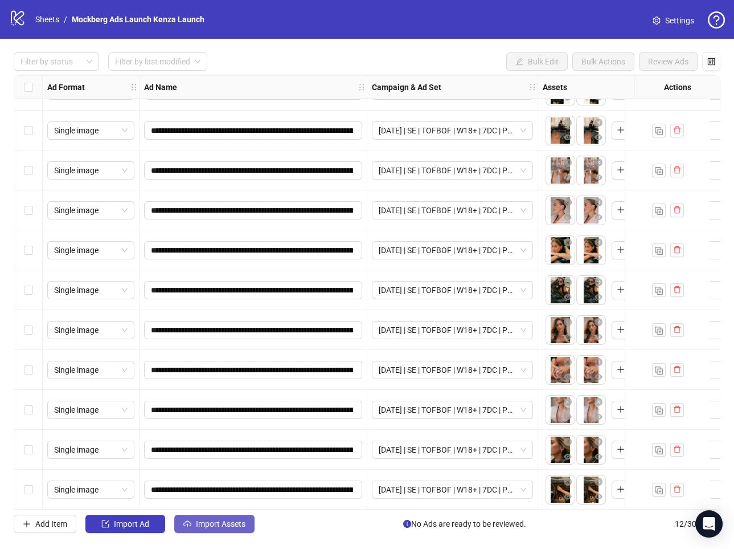
click at [216, 526] on span "Import Assets" at bounding box center [221, 523] width 50 height 9
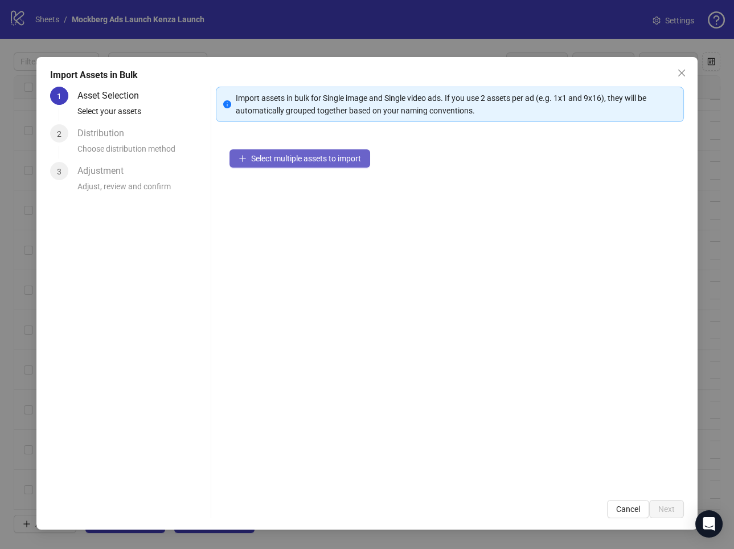
click at [313, 158] on span "Select multiple assets to import" at bounding box center [306, 158] width 110 height 9
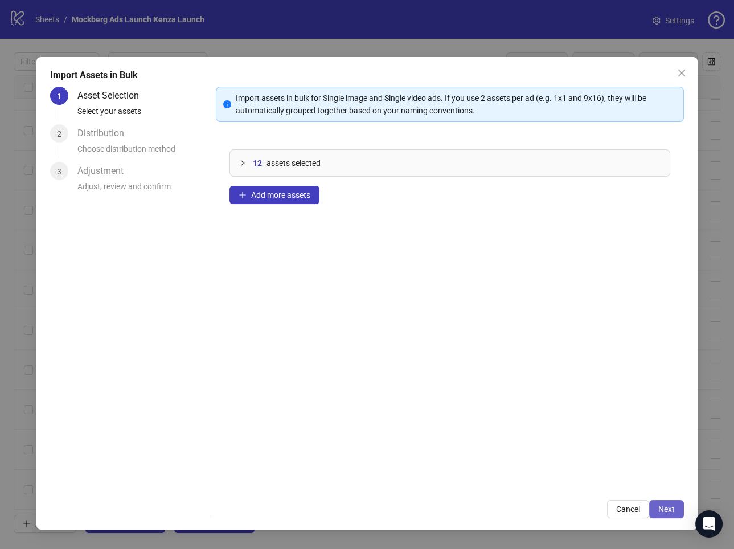
click at [656, 506] on button "Next" at bounding box center [666, 509] width 35 height 18
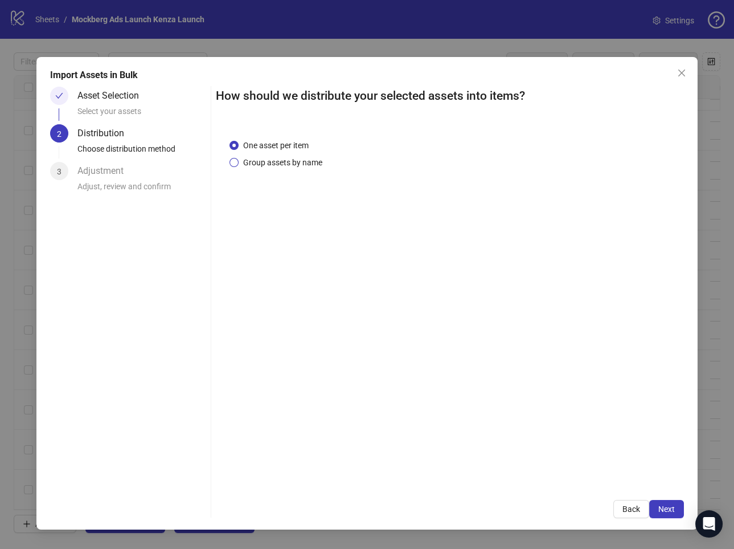
click at [289, 166] on span "Group assets by name" at bounding box center [283, 162] width 88 height 13
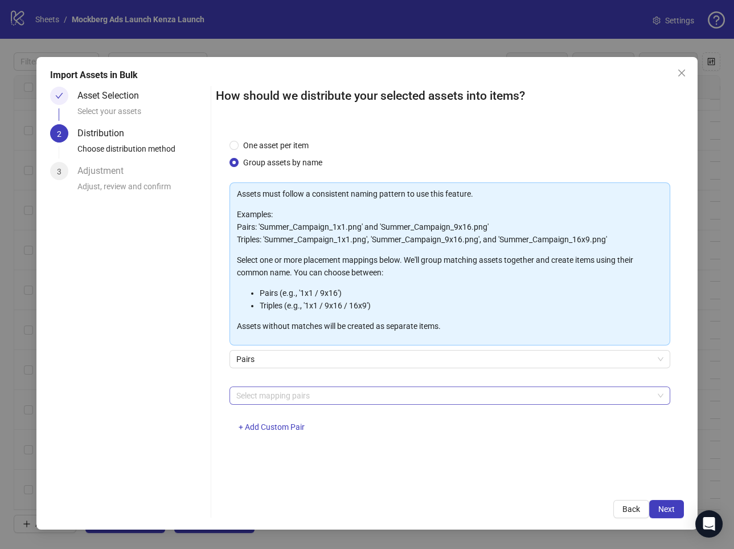
click at [308, 392] on div at bounding box center [444, 395] width 424 height 16
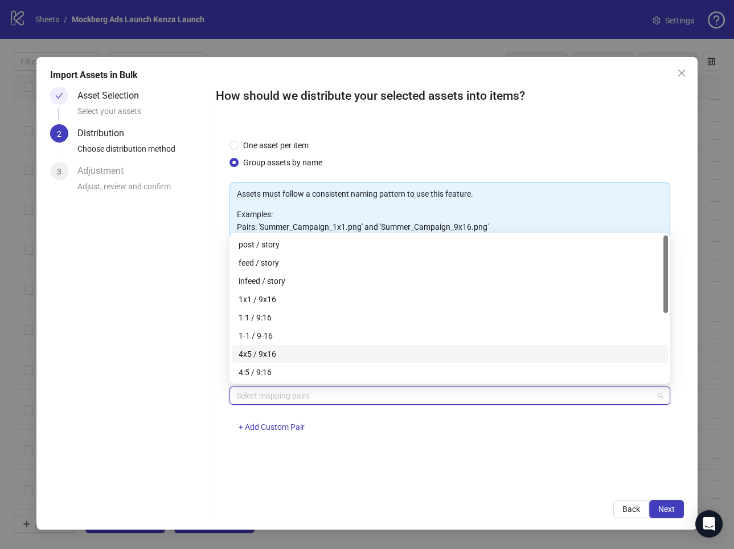
click at [318, 357] on div "4x5 / 9x16" at bounding box center [450, 354] width 423 height 13
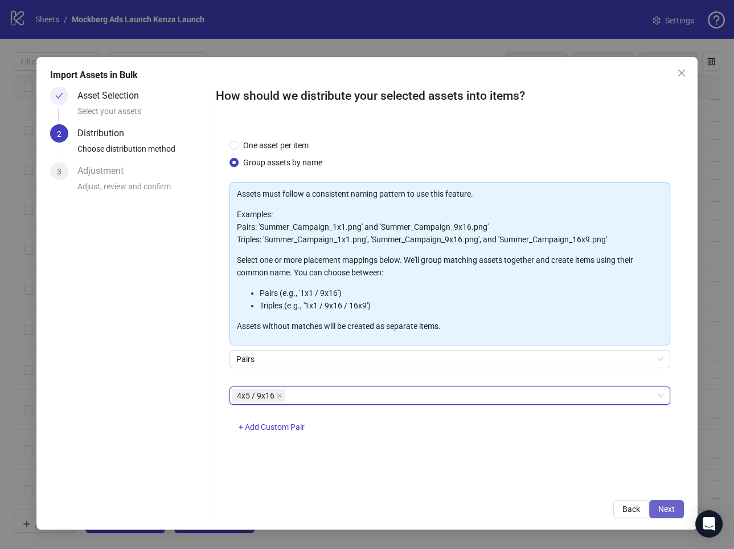
click at [668, 516] on button "Next" at bounding box center [666, 509] width 35 height 18
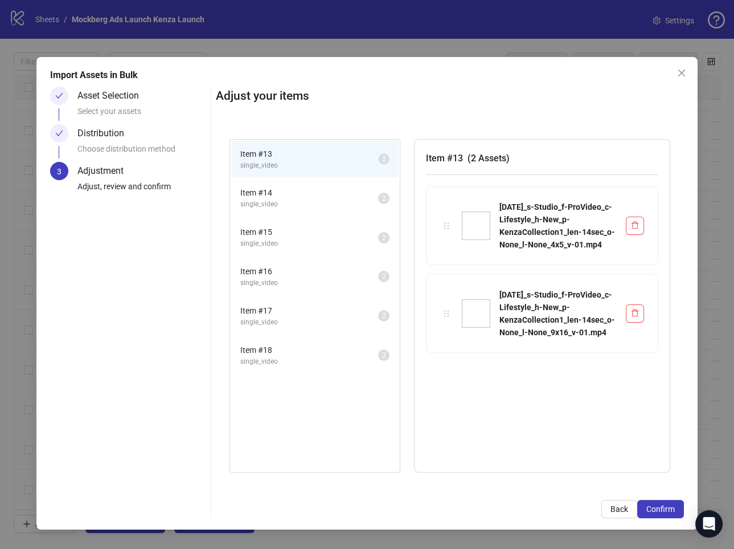
click at [344, 202] on span "single_video" at bounding box center [309, 204] width 138 height 11
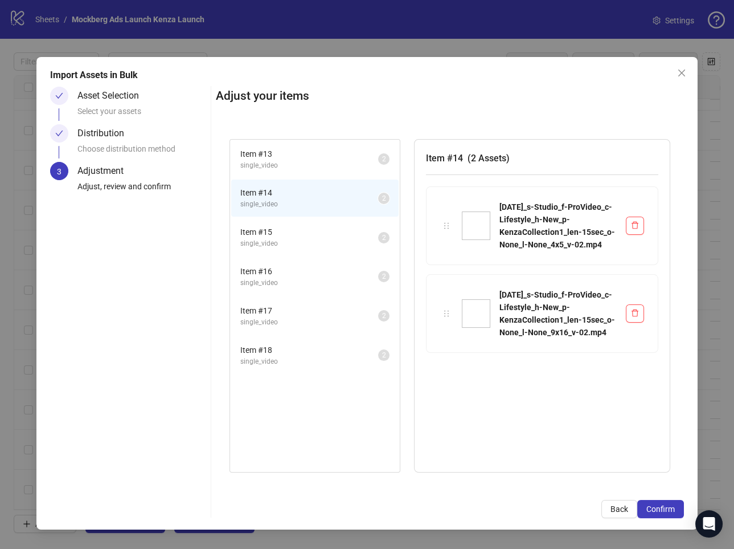
click at [344, 228] on span "Item # 15" at bounding box center [309, 232] width 138 height 13
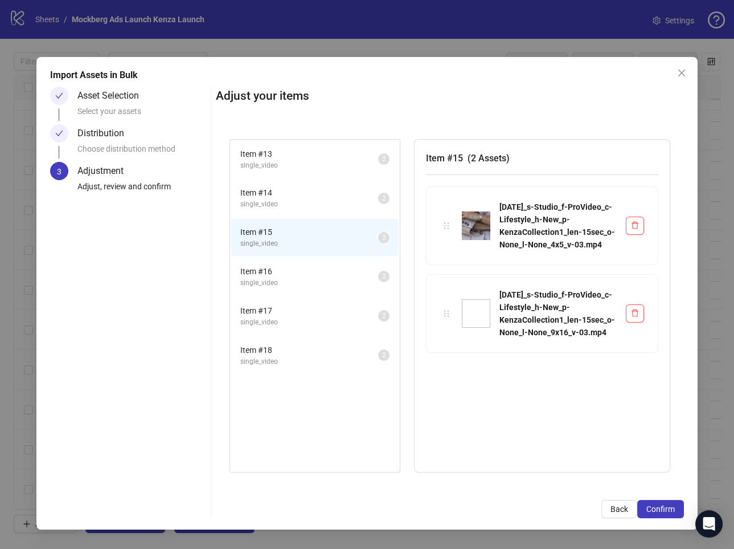
click at [333, 272] on span "Item # 16" at bounding box center [309, 271] width 138 height 13
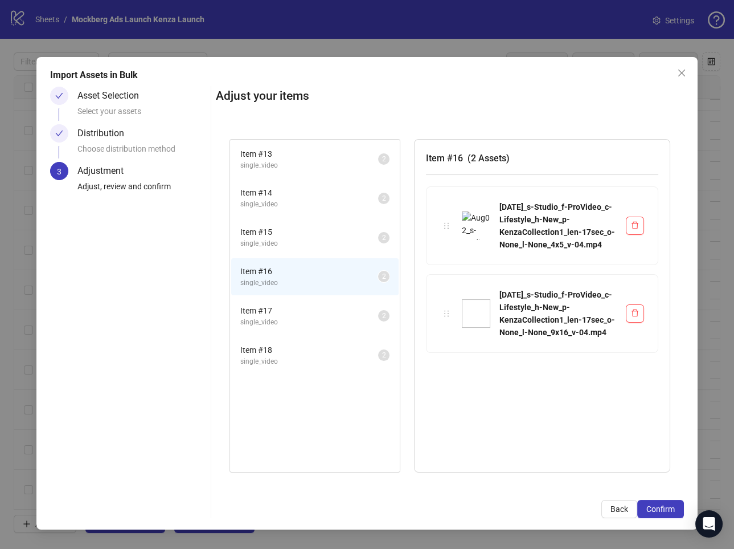
click at [328, 313] on span "Item # 17" at bounding box center [309, 310] width 138 height 13
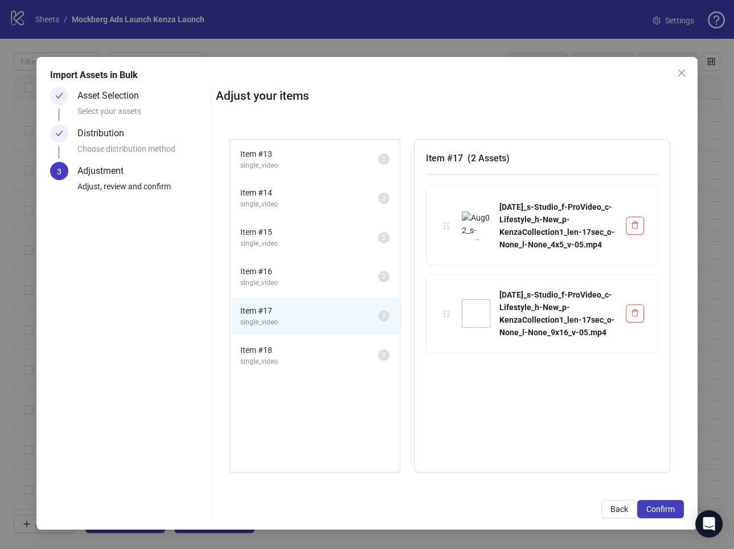
click at [325, 363] on span "single_video" at bounding box center [309, 361] width 138 height 11
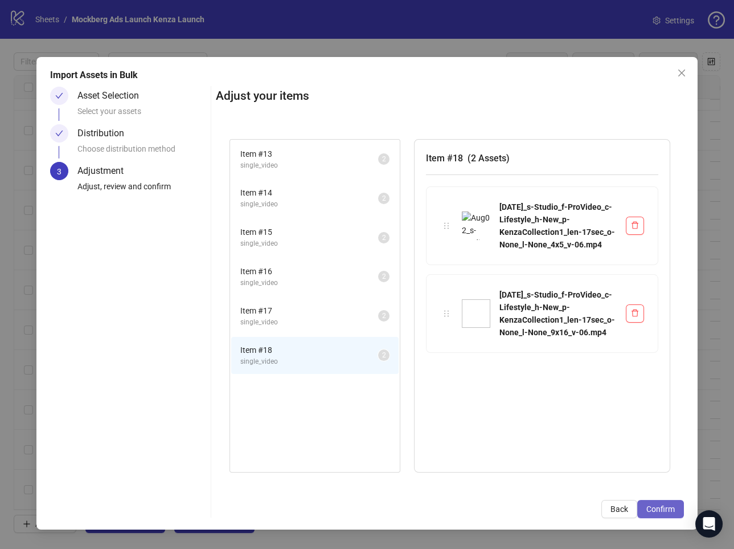
click at [660, 510] on span "Confirm" at bounding box center [661, 508] width 28 height 9
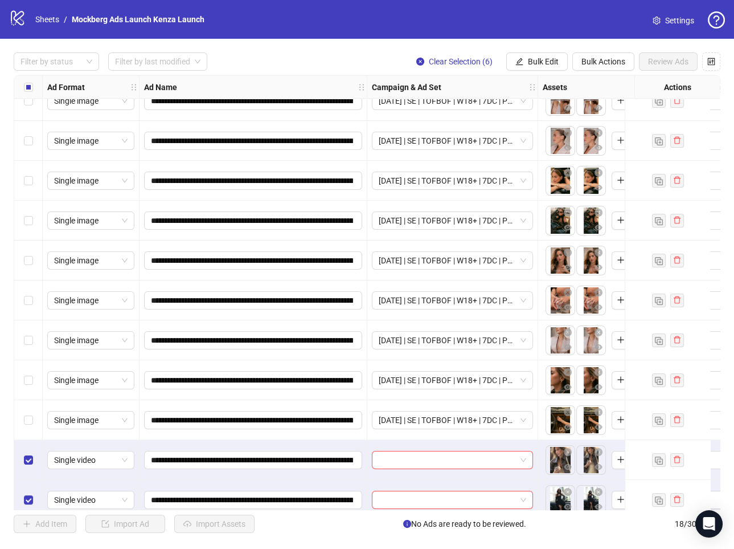
scroll to position [311, 0]
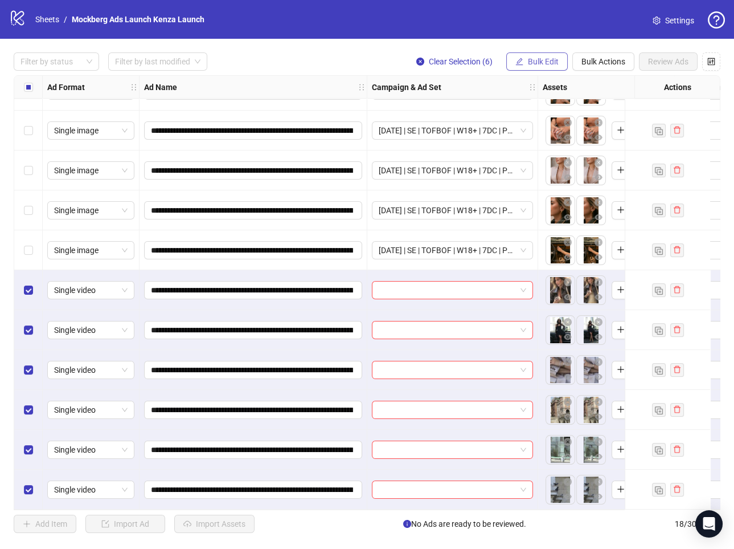
click at [550, 65] on span "Bulk Edit" at bounding box center [543, 61] width 31 height 9
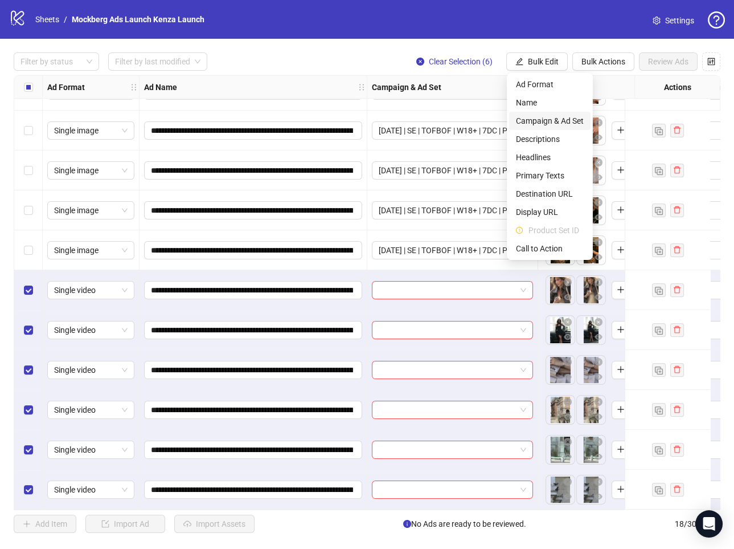
click at [566, 124] on span "Campaign & Ad Set" at bounding box center [550, 121] width 68 height 13
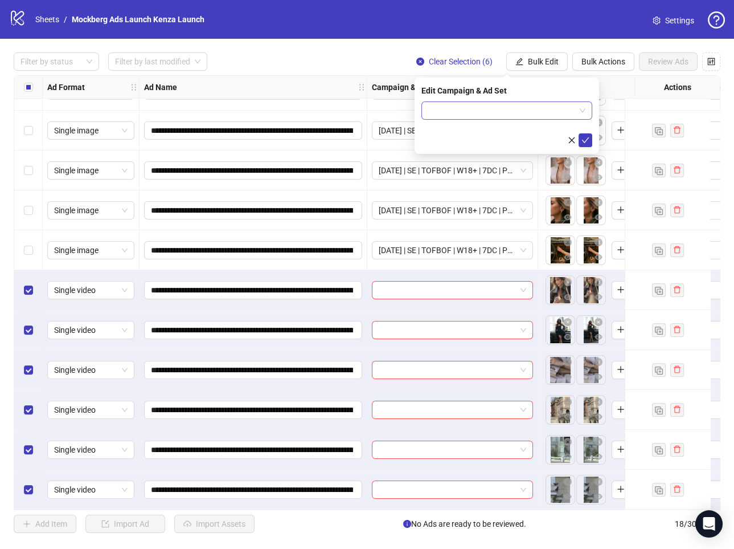
click at [578, 111] on span at bounding box center [506, 110] width 157 height 17
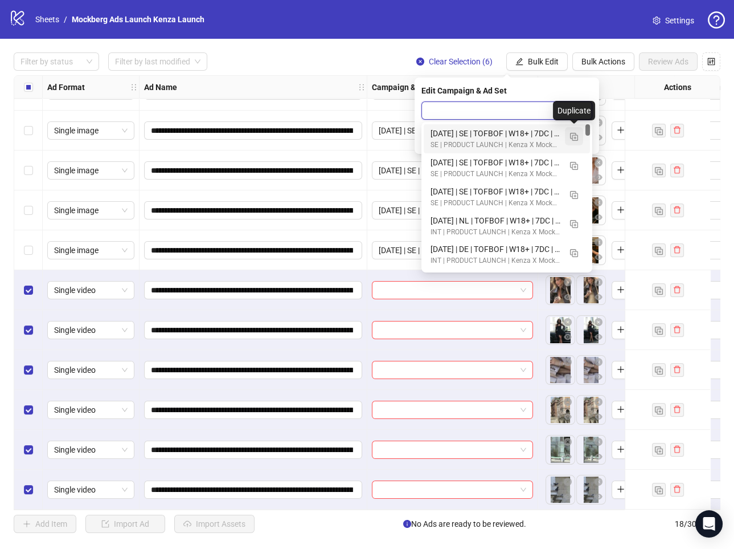
click at [575, 137] on img "button" at bounding box center [574, 137] width 8 height 8
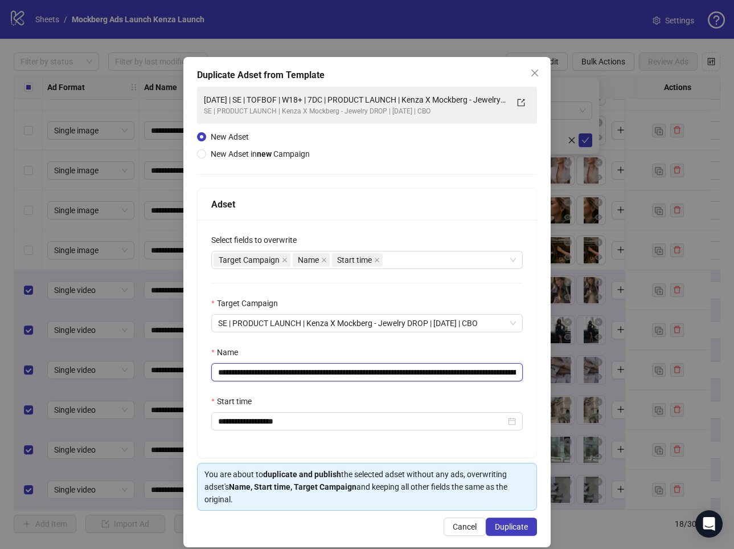
click at [440, 369] on input "**********" at bounding box center [367, 372] width 312 height 18
paste input "text"
type input "**********"
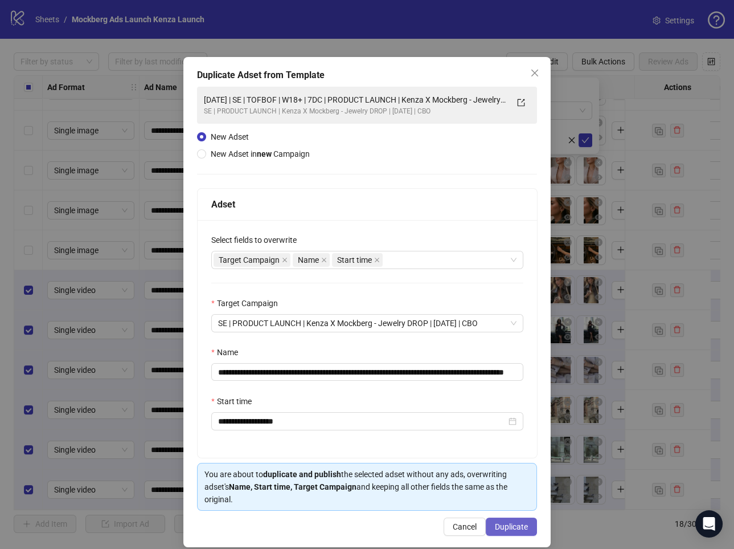
click at [520, 525] on span "Duplicate" at bounding box center [511, 526] width 33 height 9
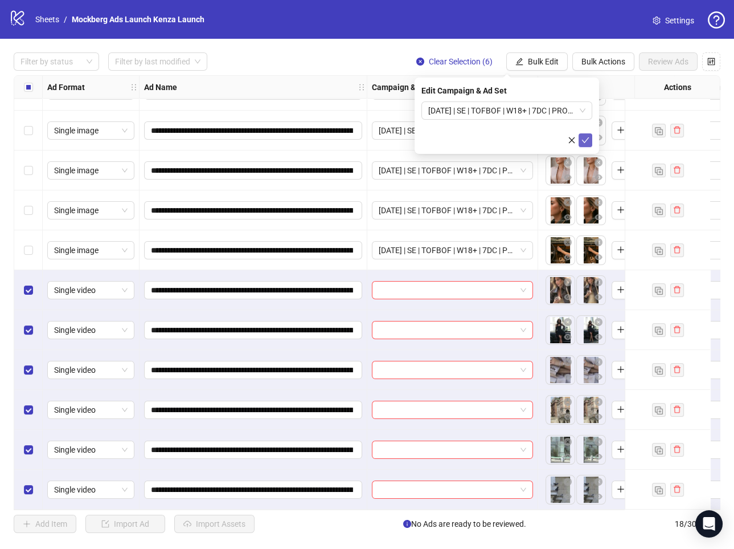
click at [585, 140] on icon "check" at bounding box center [586, 140] width 8 height 8
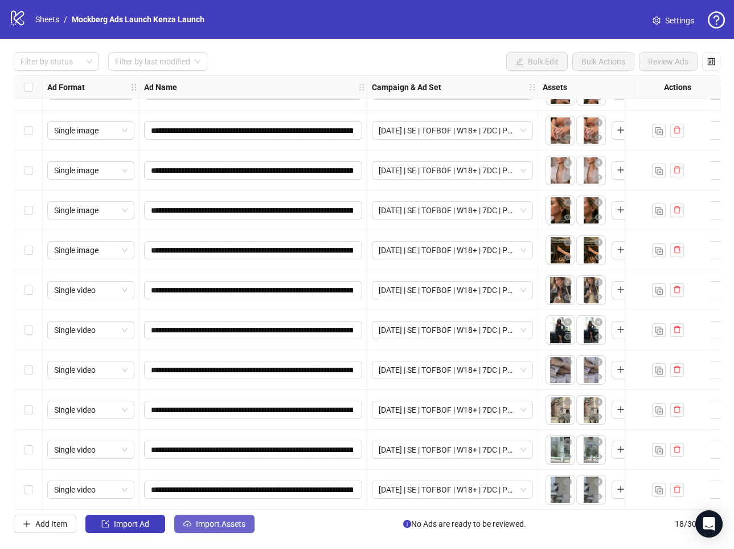
click at [229, 529] on button "Import Assets" at bounding box center [214, 523] width 80 height 18
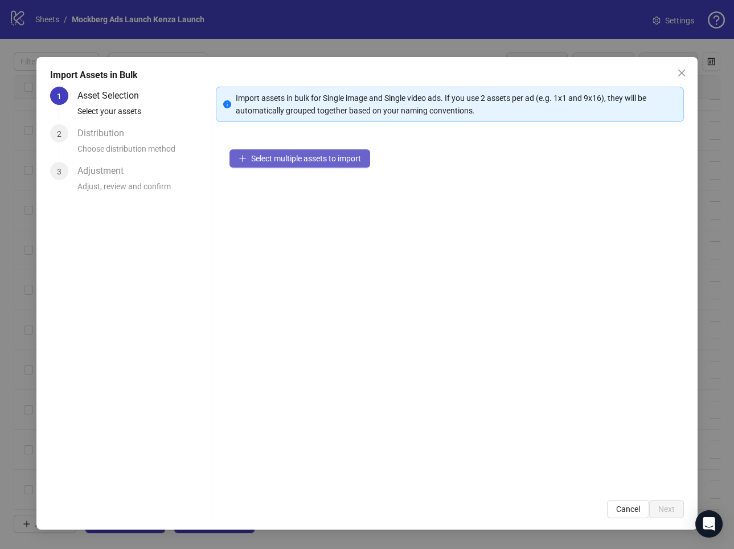
click at [325, 162] on span "Select multiple assets to import" at bounding box center [306, 158] width 110 height 9
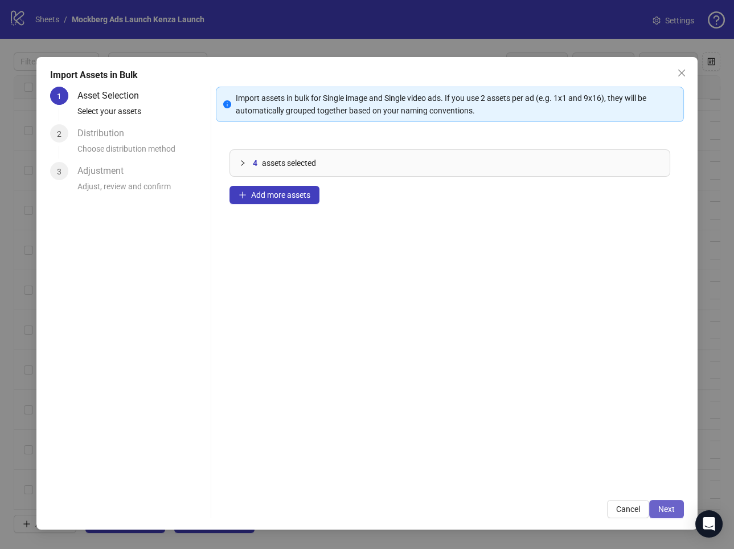
click at [664, 505] on span "Next" at bounding box center [667, 508] width 17 height 9
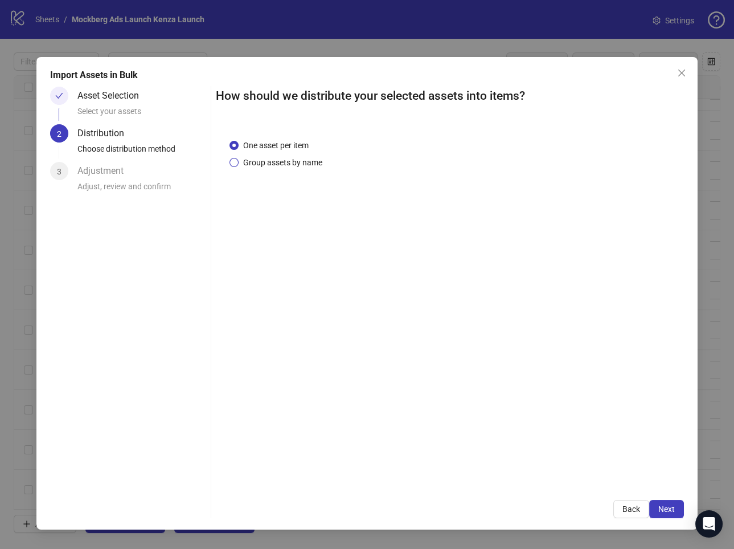
click at [273, 161] on span "Group assets by name" at bounding box center [283, 162] width 88 height 13
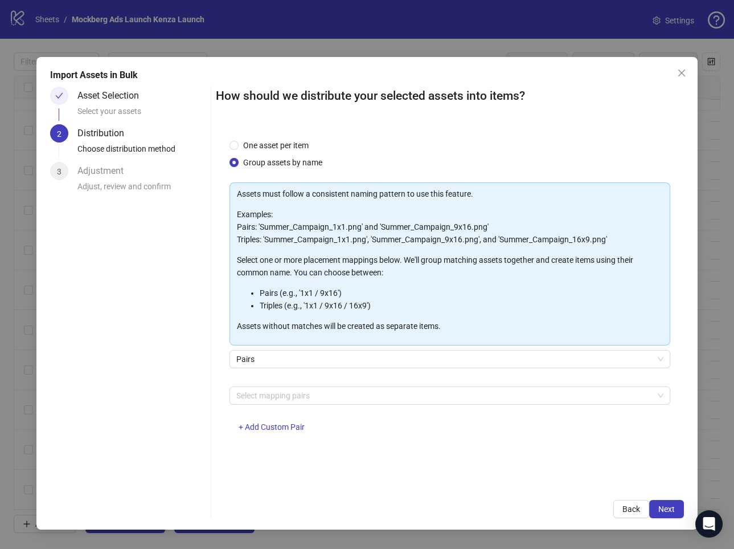
click at [310, 403] on div "Select mapping pairs + Add Custom Pair" at bounding box center [450, 415] width 440 height 59
click at [291, 397] on div at bounding box center [444, 395] width 424 height 16
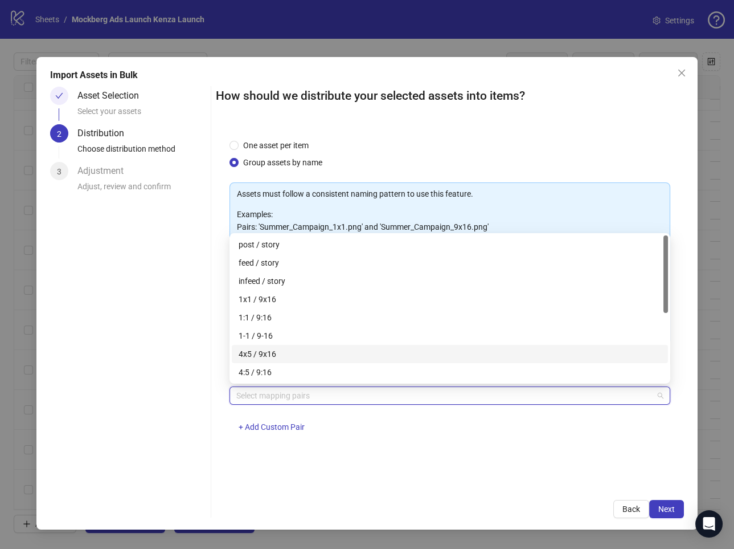
click at [292, 351] on div "4x5 / 9x16" at bounding box center [450, 354] width 423 height 13
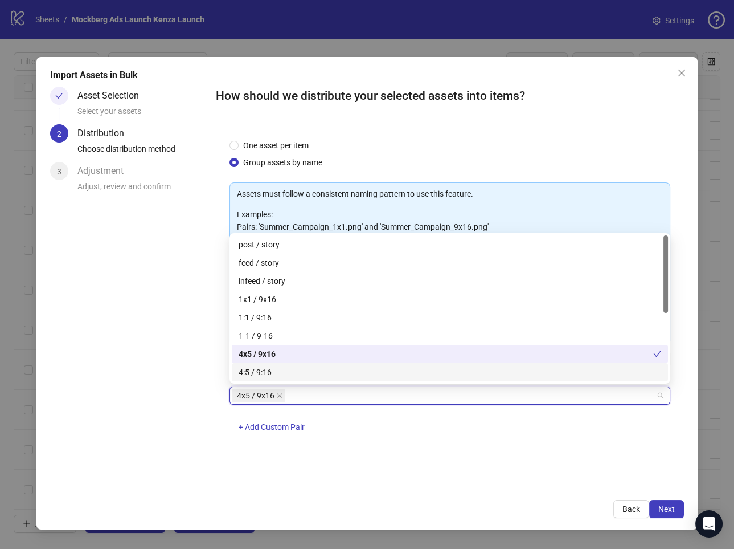
click at [526, 455] on div "One asset per item Group assets by name Assets must follow a consistent naming …" at bounding box center [450, 305] width 468 height 361
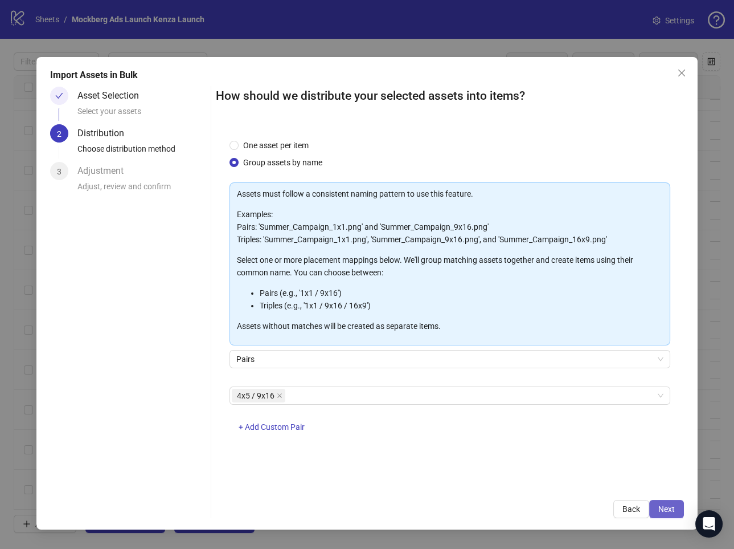
click at [670, 504] on span "Next" at bounding box center [667, 508] width 17 height 9
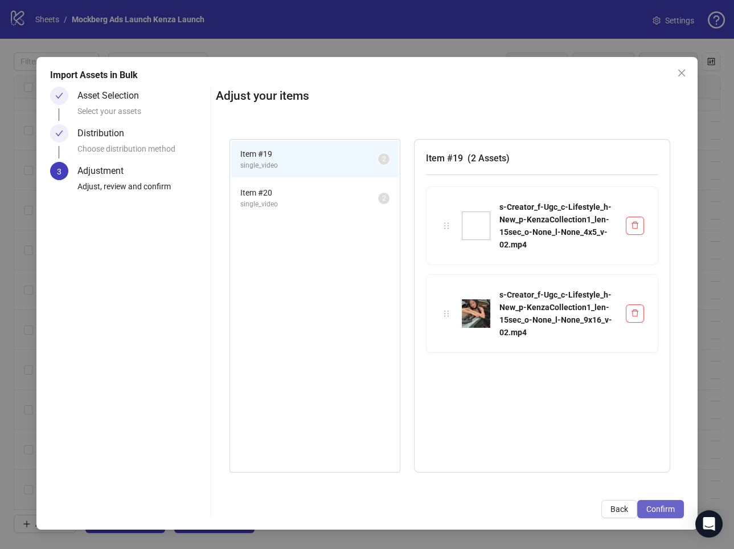
click at [661, 505] on span "Confirm" at bounding box center [661, 508] width 28 height 9
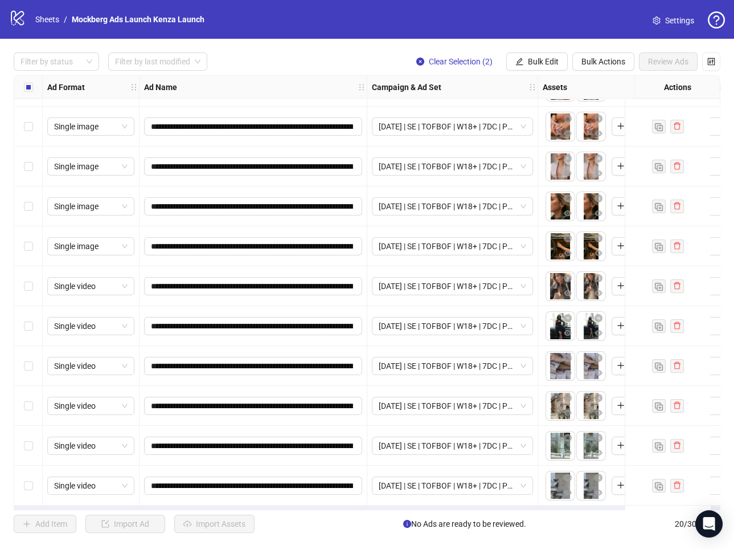
scroll to position [391, 0]
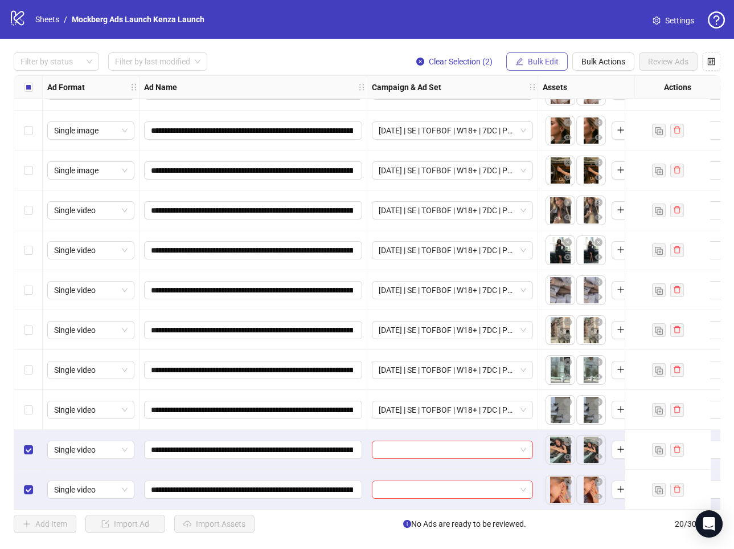
click at [540, 64] on span "Bulk Edit" at bounding box center [543, 61] width 31 height 9
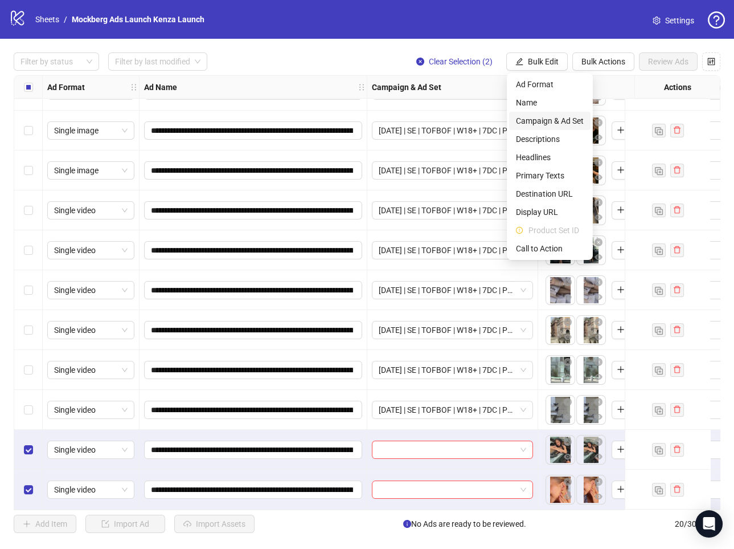
click at [562, 118] on span "Campaign & Ad Set" at bounding box center [550, 121] width 68 height 13
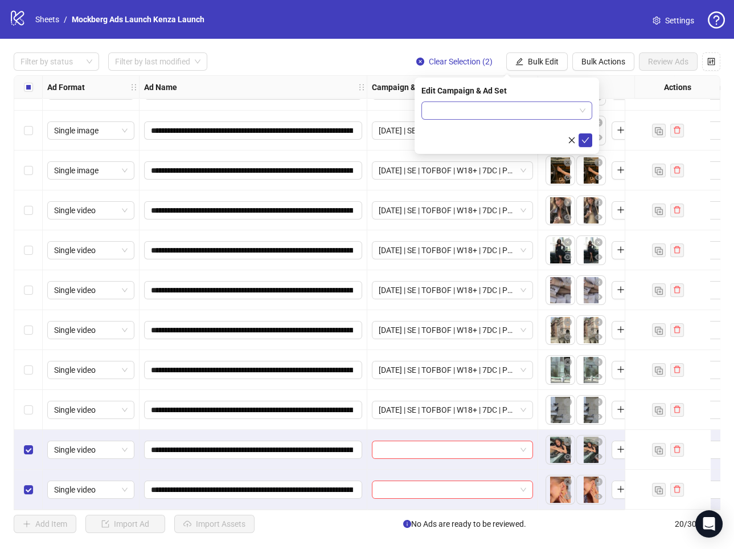
click at [578, 112] on span at bounding box center [506, 110] width 157 height 17
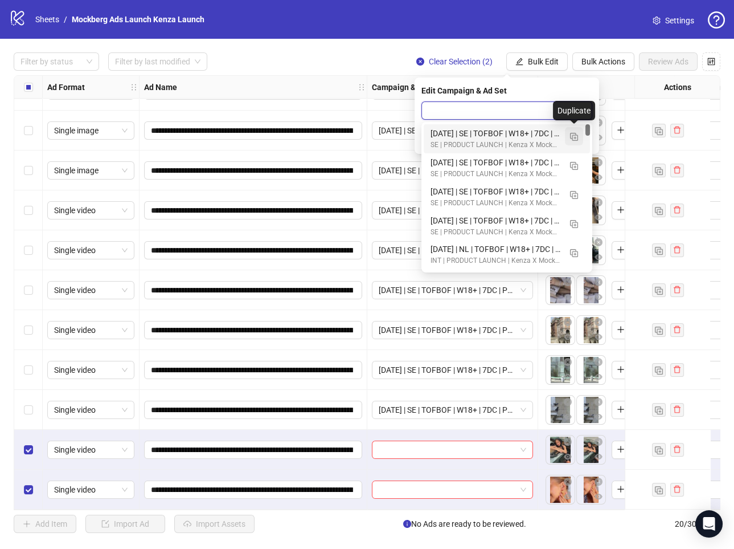
click at [570, 137] on img "button" at bounding box center [574, 137] width 8 height 8
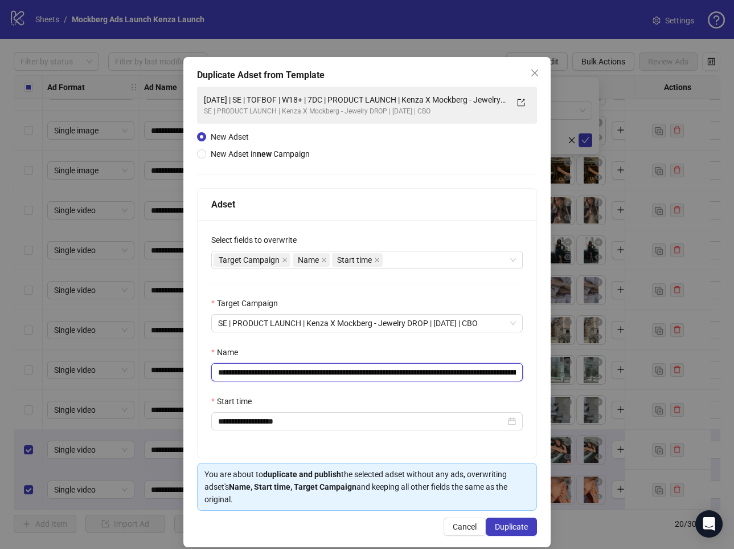
click at [446, 369] on input "**********" at bounding box center [367, 372] width 312 height 18
paste input "text"
type input "**********"
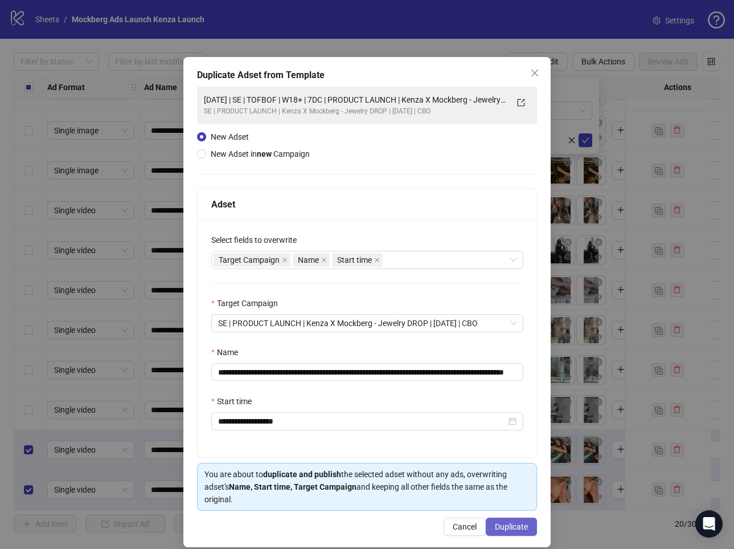
click at [522, 526] on span "Duplicate" at bounding box center [511, 526] width 33 height 9
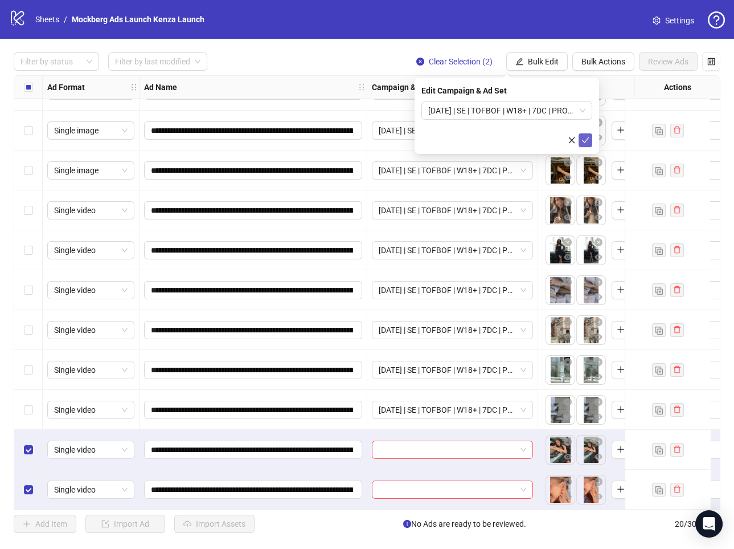
click at [585, 137] on icon "check" at bounding box center [586, 140] width 8 height 8
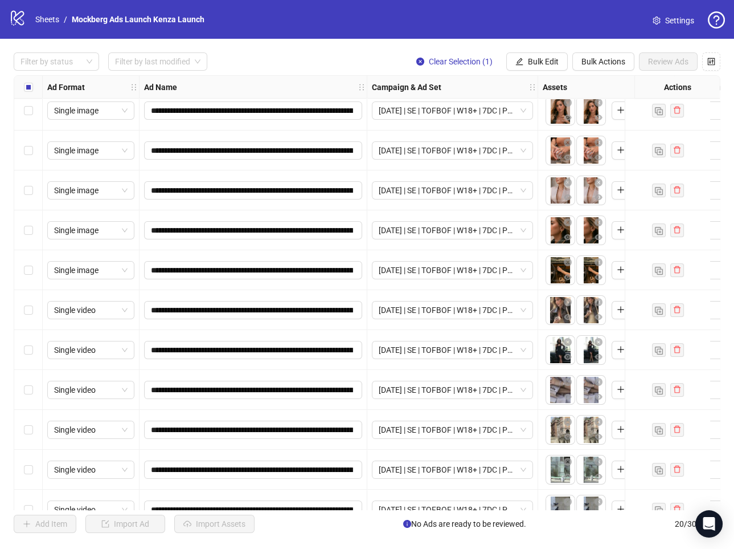
scroll to position [292, 0]
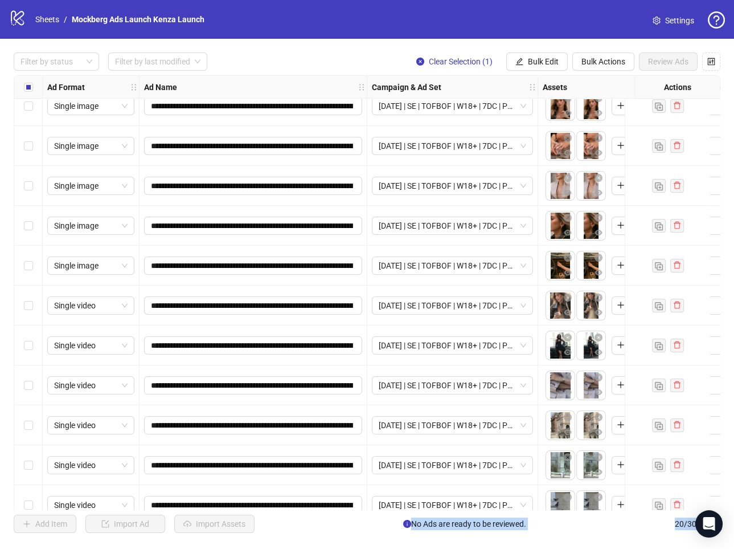
click at [32, 264] on div "Select row 12" at bounding box center [28, 266] width 28 height 40
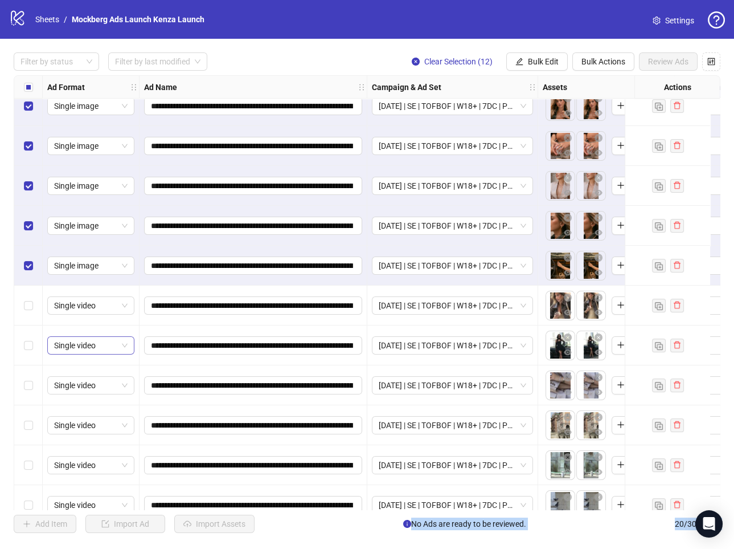
scroll to position [391, 0]
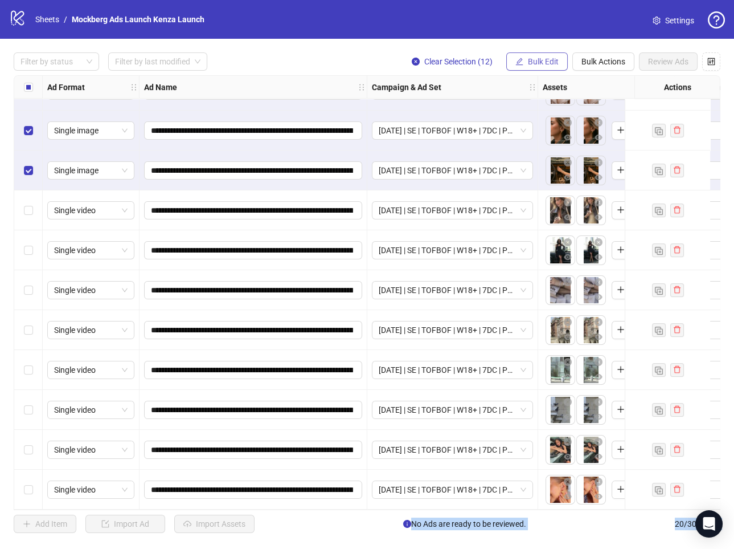
click at [541, 60] on span "Bulk Edit" at bounding box center [543, 61] width 31 height 9
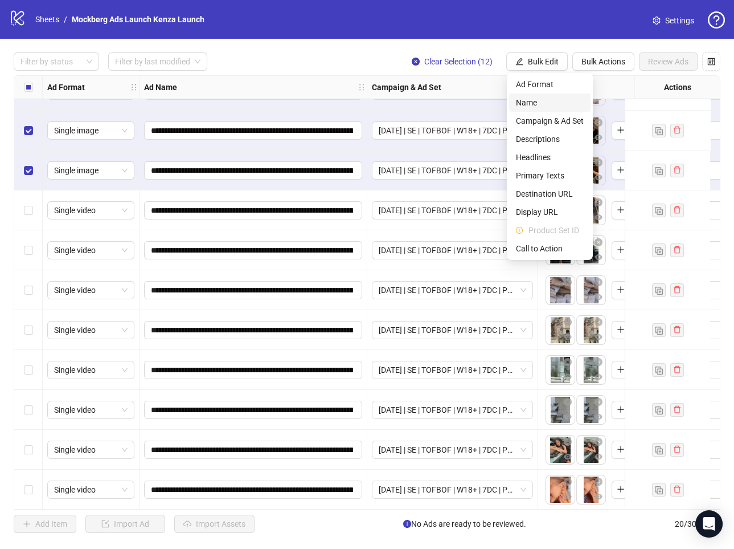
click at [542, 97] on span "Name" at bounding box center [550, 102] width 68 height 13
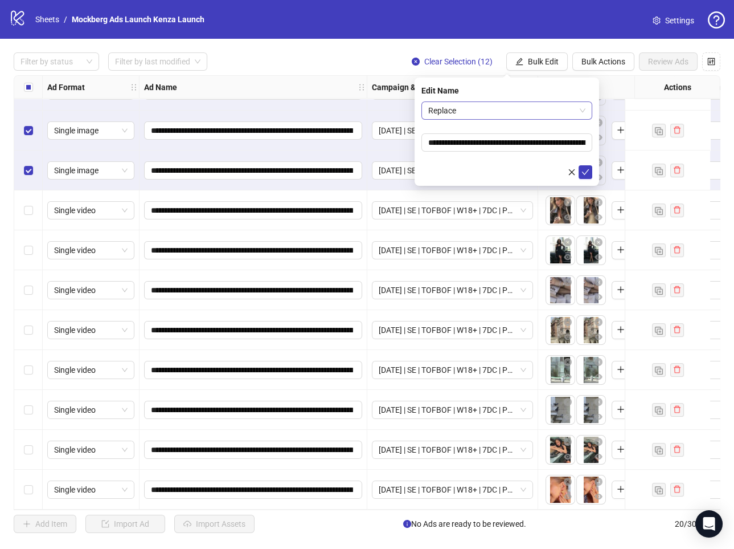
click at [496, 109] on span "Replace" at bounding box center [506, 110] width 157 height 17
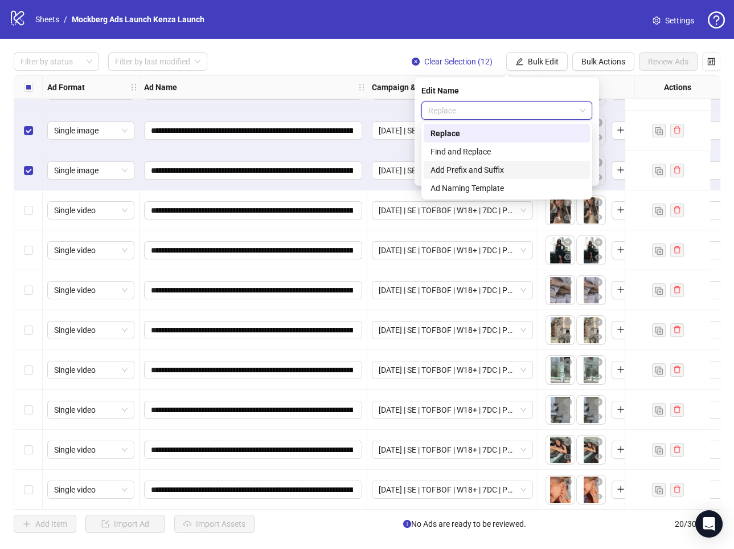
click at [493, 166] on div "Add Prefix and Suffix" at bounding box center [507, 170] width 153 height 13
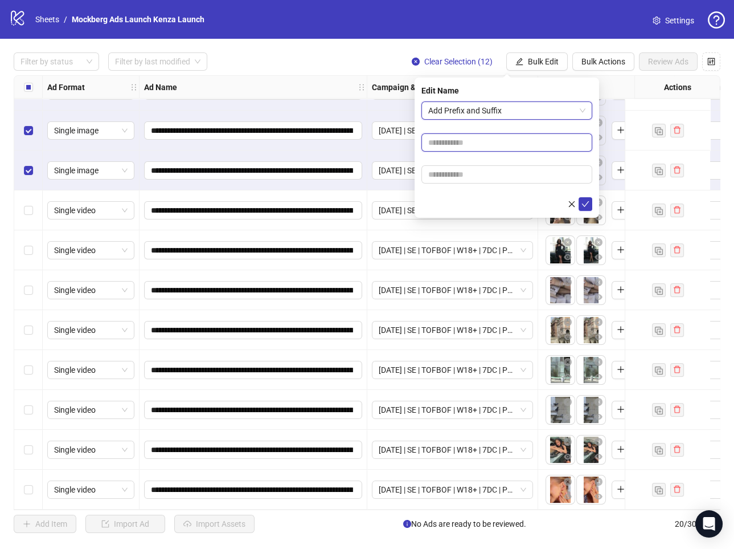
click at [464, 149] on input "text" at bounding box center [507, 142] width 171 height 18
paste input "**********"
type input "**********"
click at [582, 205] on icon "check" at bounding box center [586, 204] width 8 height 8
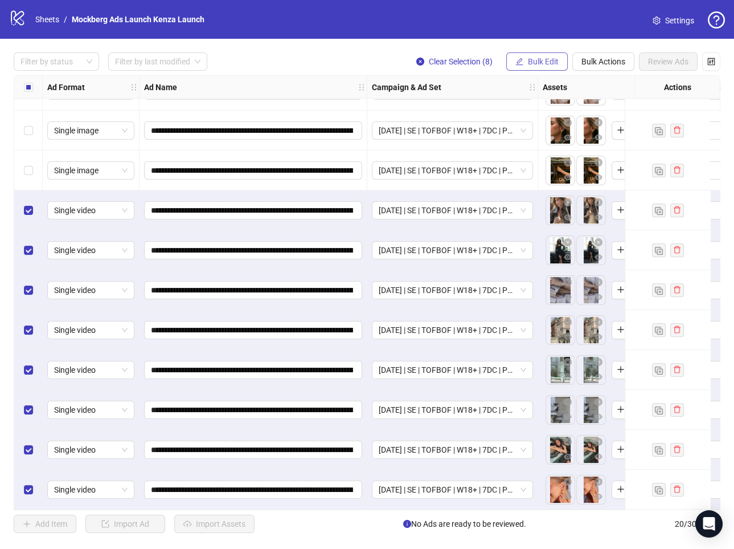
click at [547, 68] on button "Bulk Edit" at bounding box center [537, 61] width 62 height 18
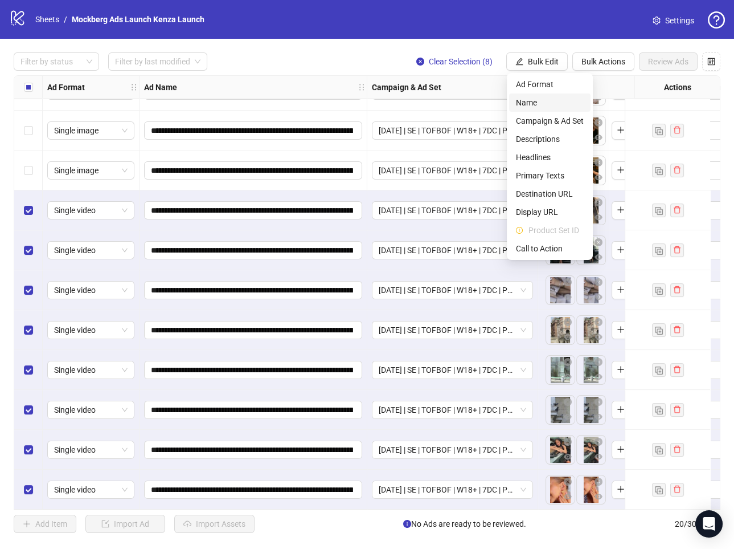
click at [562, 101] on span "Name" at bounding box center [550, 102] width 68 height 13
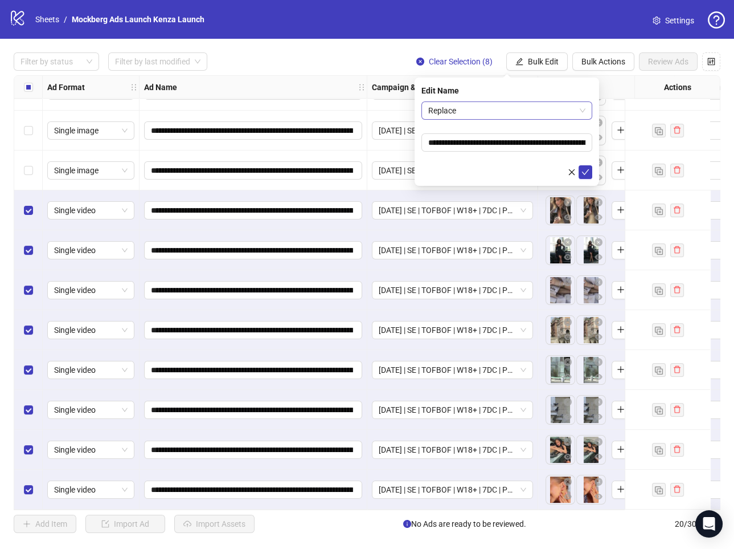
click at [529, 106] on span "Replace" at bounding box center [506, 110] width 157 height 17
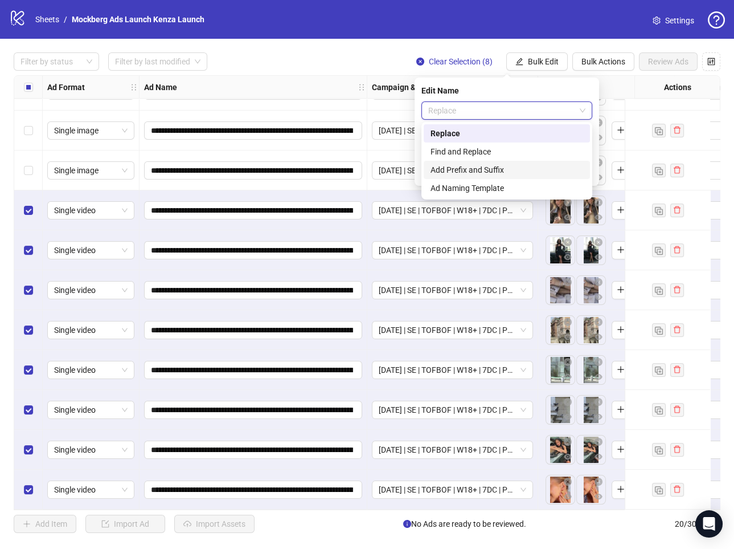
click at [501, 164] on div "Add Prefix and Suffix" at bounding box center [507, 170] width 153 height 13
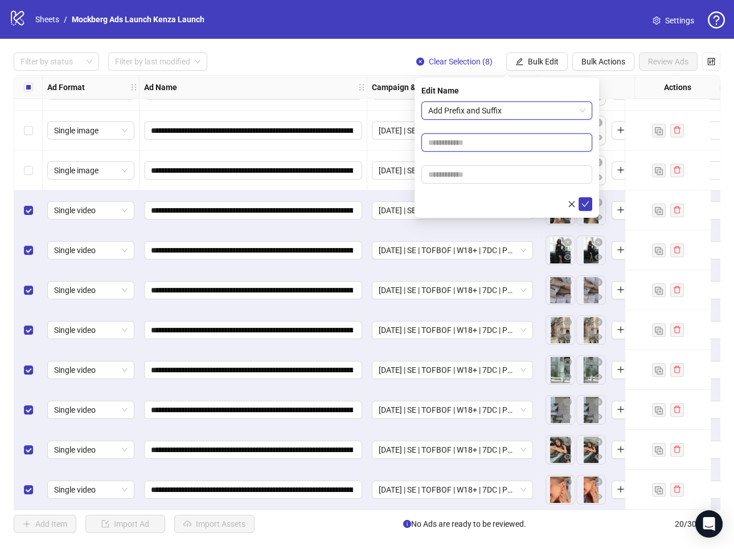
click at [465, 139] on input "text" at bounding box center [507, 142] width 171 height 18
paste input "**********"
type input "**********"
click at [589, 206] on icon "check" at bounding box center [586, 204] width 8 height 8
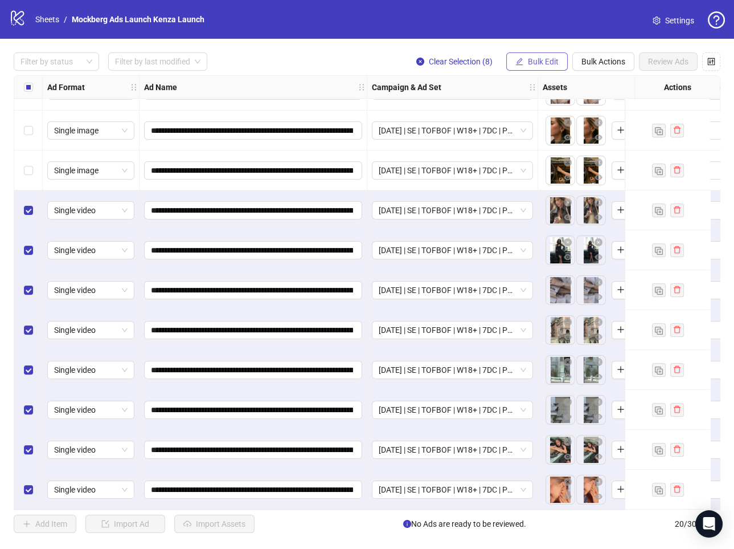
click at [543, 62] on span "Bulk Edit" at bounding box center [543, 61] width 31 height 9
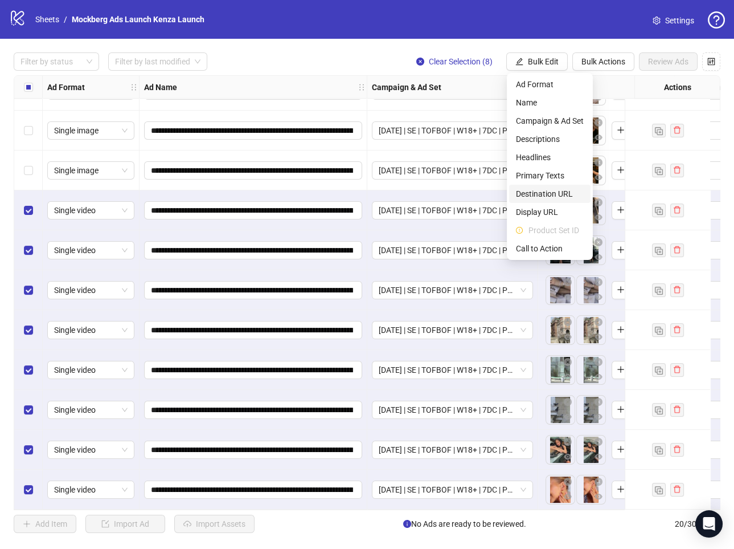
click at [567, 194] on span "Destination URL" at bounding box center [550, 193] width 68 height 13
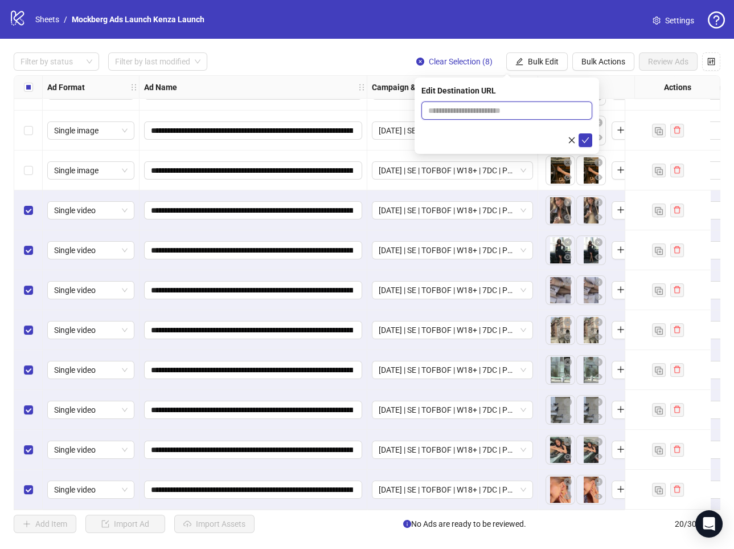
click at [461, 115] on input "text" at bounding box center [502, 110] width 148 height 13
paste input "**********"
type input "**********"
click at [585, 141] on icon "check" at bounding box center [585, 140] width 7 height 6
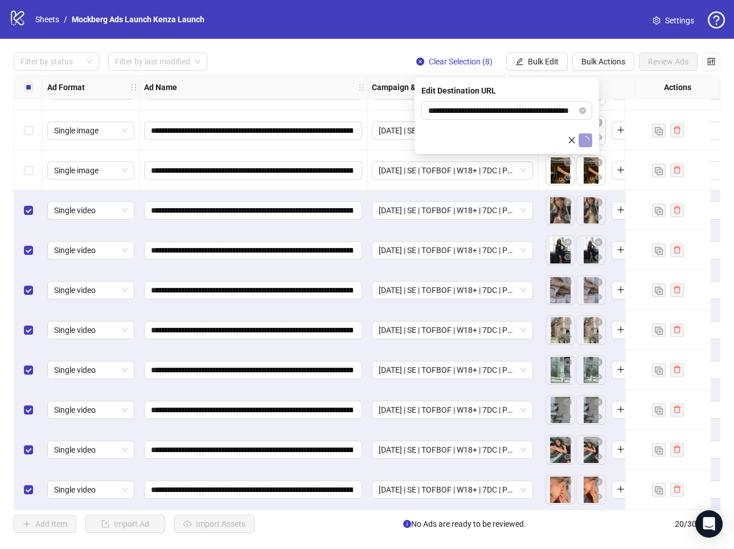
scroll to position [0, 0]
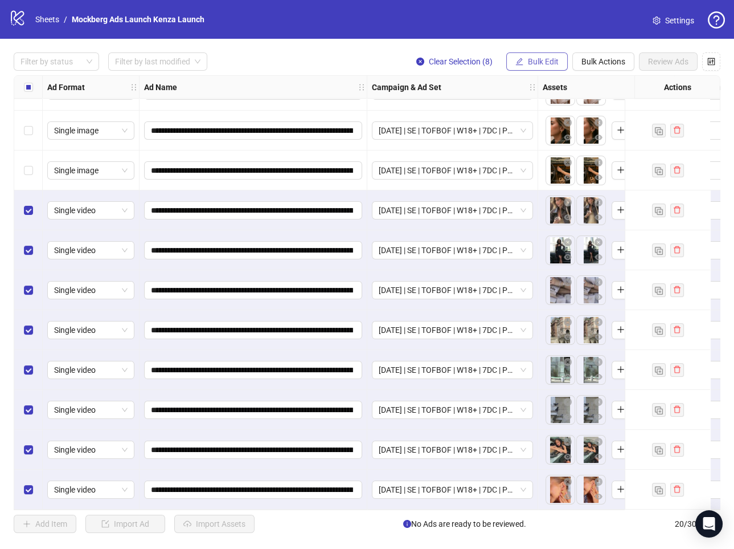
click at [544, 67] on button "Bulk Edit" at bounding box center [537, 61] width 62 height 18
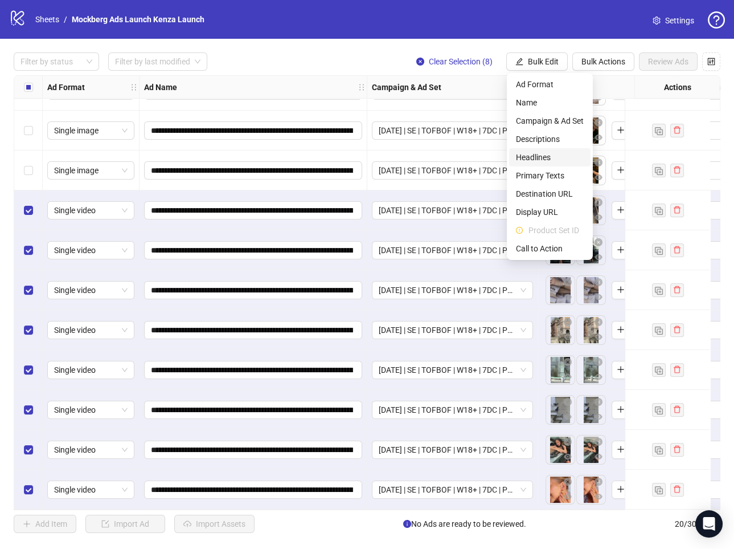
click at [561, 154] on span "Headlines" at bounding box center [550, 157] width 68 height 13
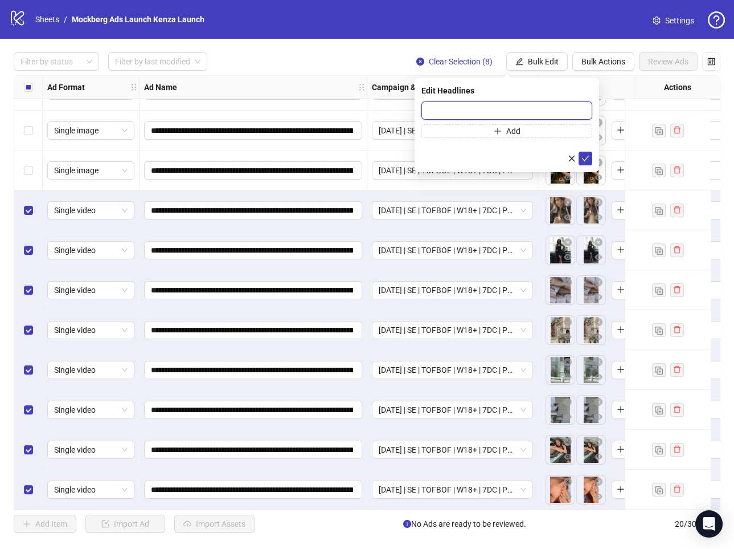
click at [495, 110] on input "text" at bounding box center [507, 110] width 171 height 18
paste input "**********"
type input "**********"
click at [501, 128] on icon "plus" at bounding box center [498, 131] width 8 height 8
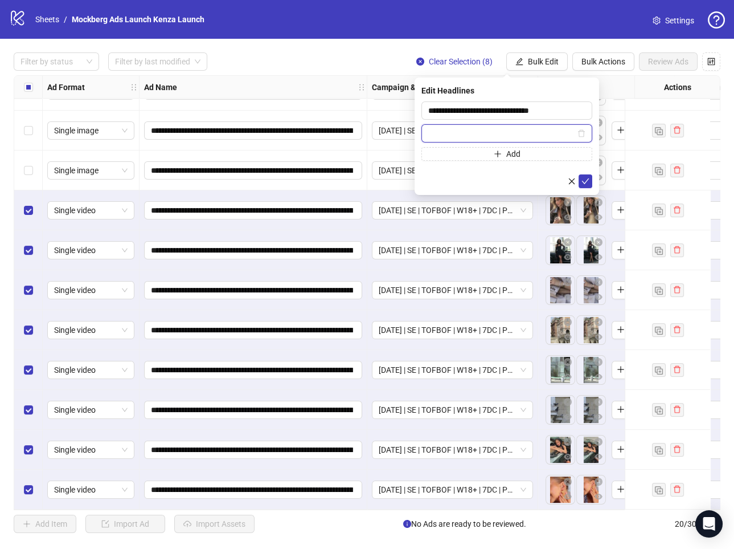
paste input "**********"
type input "**********"
click at [591, 184] on button "submit" at bounding box center [586, 181] width 14 height 14
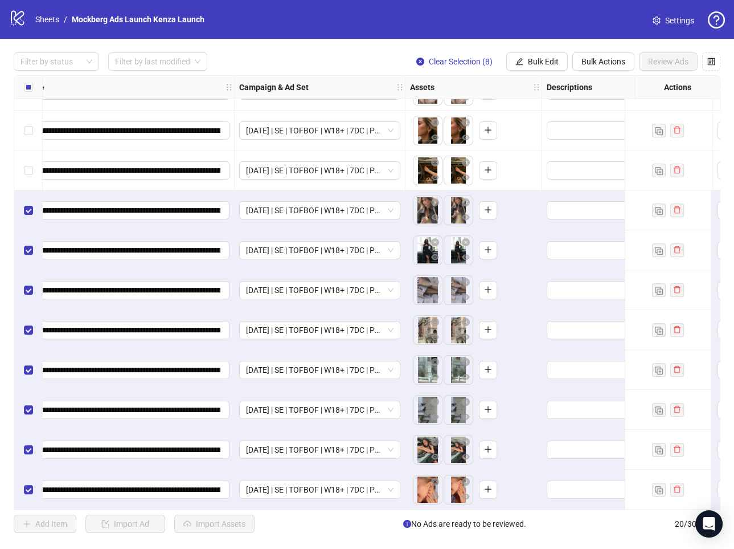
scroll to position [391, 214]
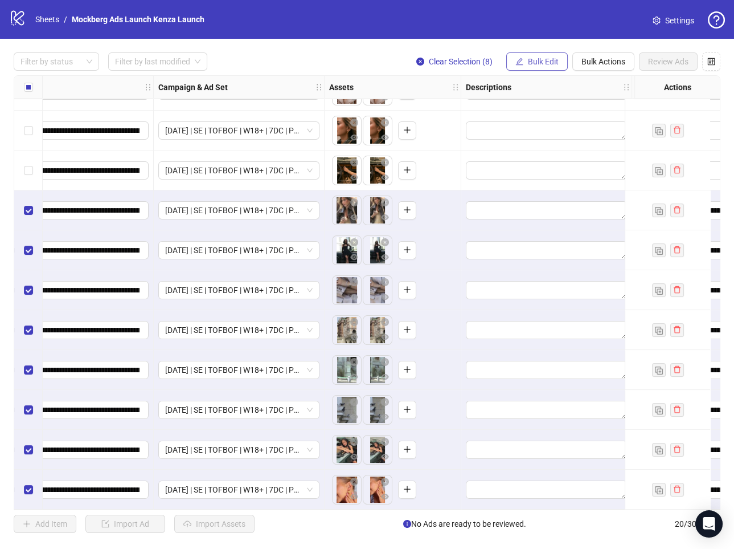
click at [547, 62] on span "Bulk Edit" at bounding box center [543, 61] width 31 height 9
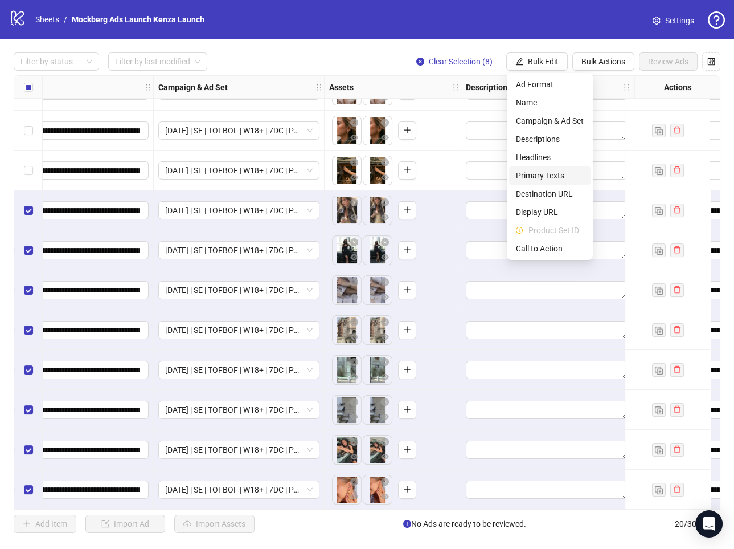
click at [555, 172] on span "Primary Texts" at bounding box center [550, 175] width 68 height 13
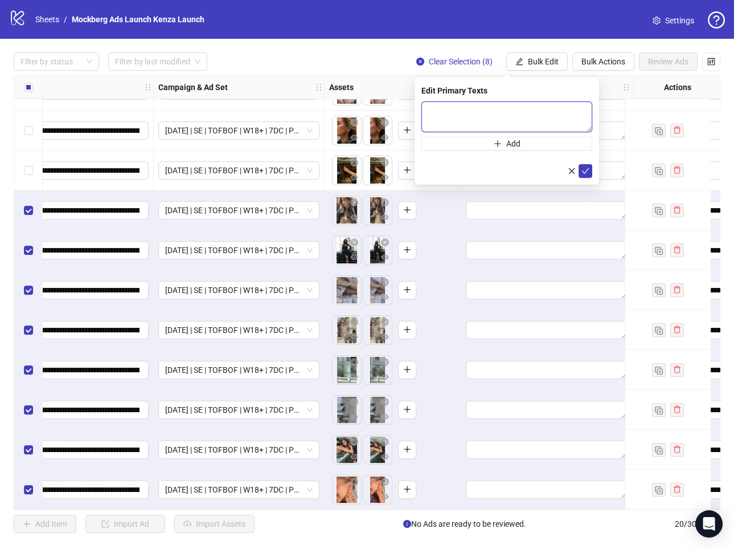
click at [488, 117] on textarea at bounding box center [507, 116] width 171 height 31
paste textarea "**********"
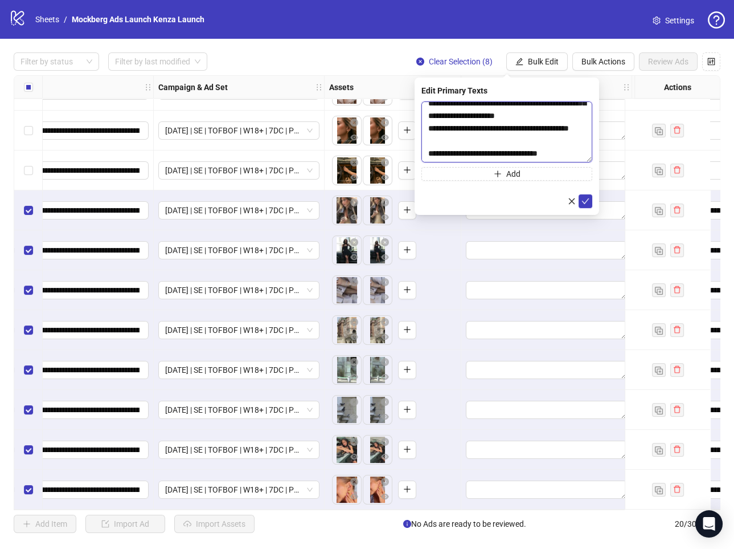
drag, startPoint x: 587, startPoint y: 128, endPoint x: 586, endPoint y: 165, distance: 36.5
click at [587, 162] on textarea "**********" at bounding box center [507, 131] width 171 height 61
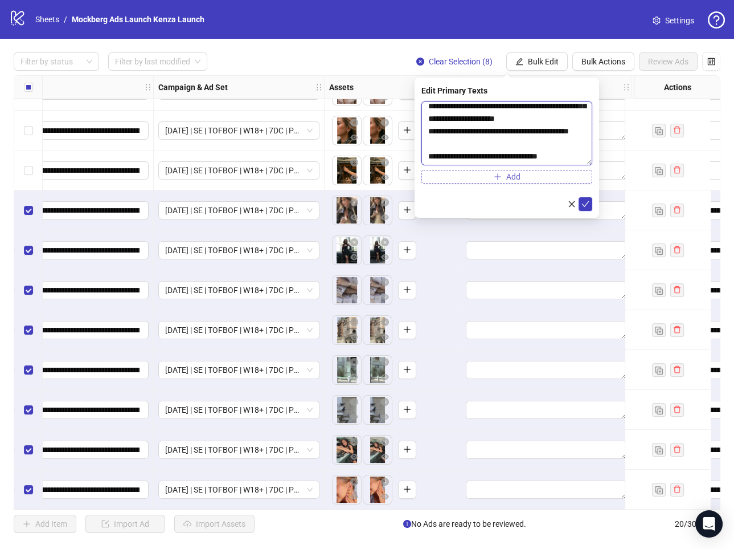
paste textarea "**********"
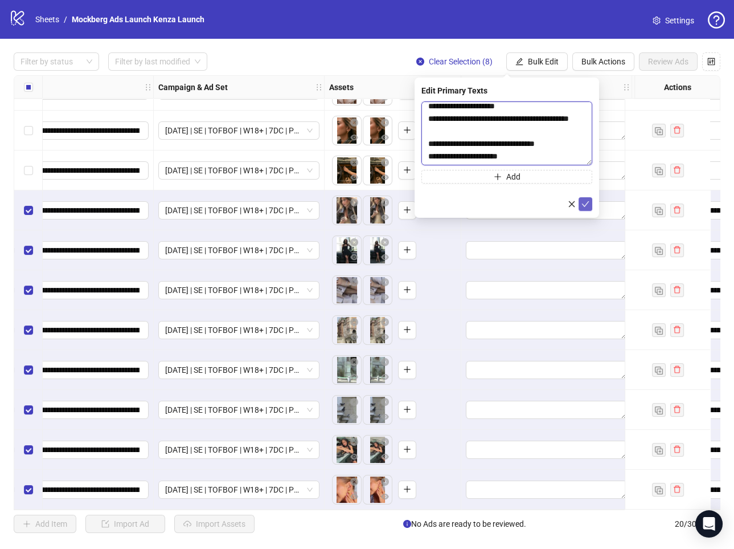
type textarea "**********"
click at [582, 202] on icon "check" at bounding box center [586, 204] width 8 height 8
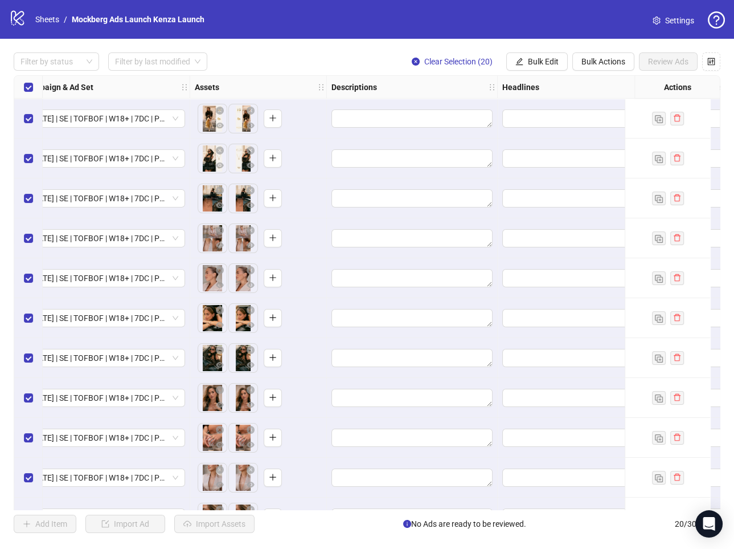
scroll to position [391, 348]
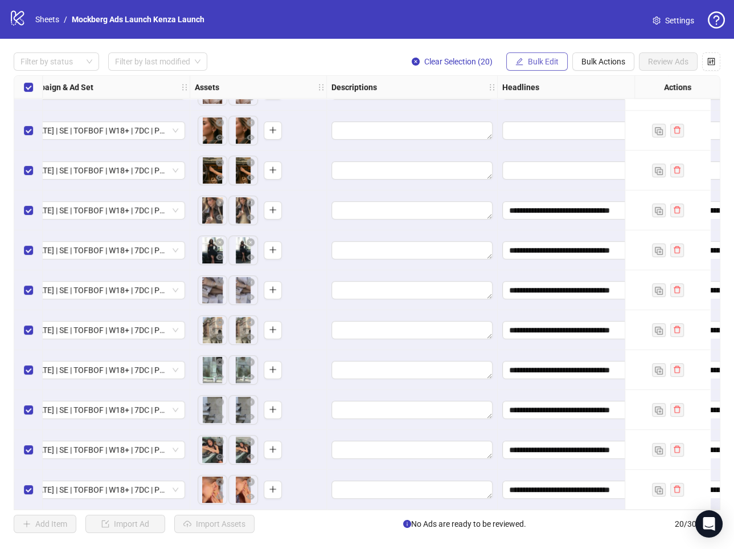
click at [532, 61] on span "Bulk Edit" at bounding box center [543, 61] width 31 height 9
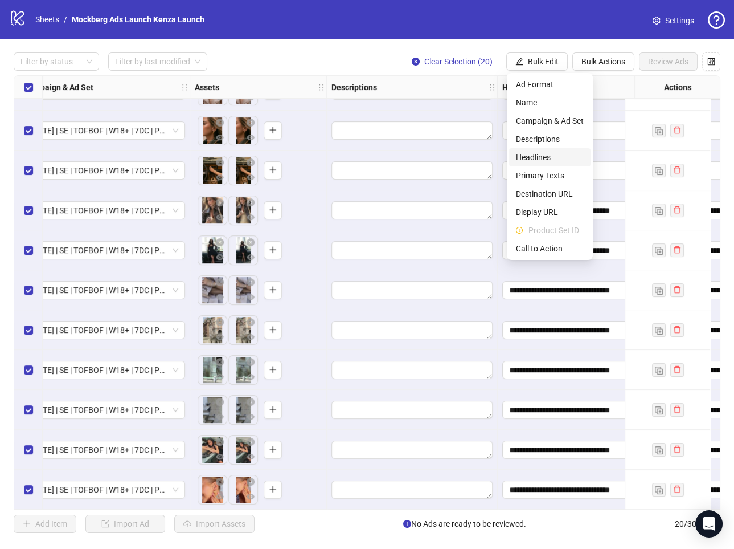
click at [555, 154] on span "Headlines" at bounding box center [550, 157] width 68 height 13
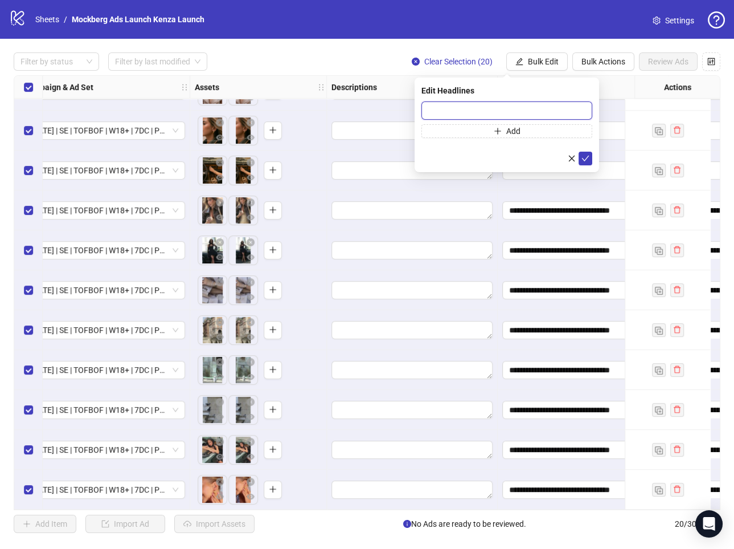
click at [501, 113] on input "text" at bounding box center [507, 110] width 171 height 18
click at [571, 157] on icon "close" at bounding box center [572, 158] width 6 height 6
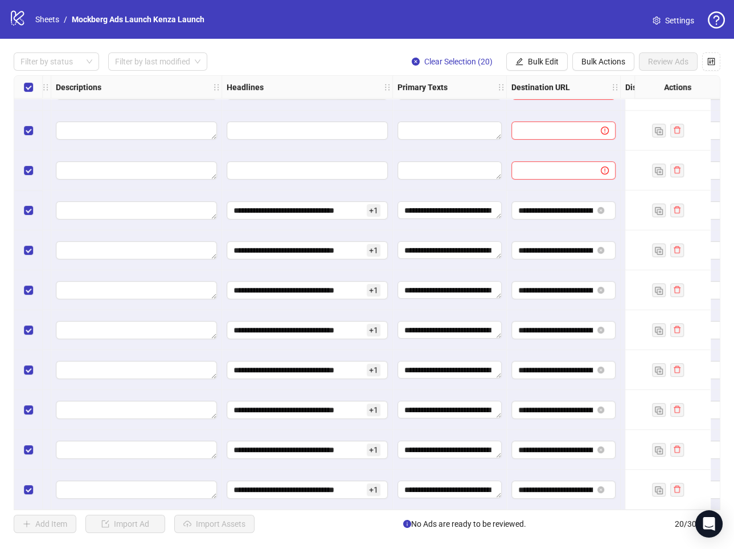
scroll to position [391, 705]
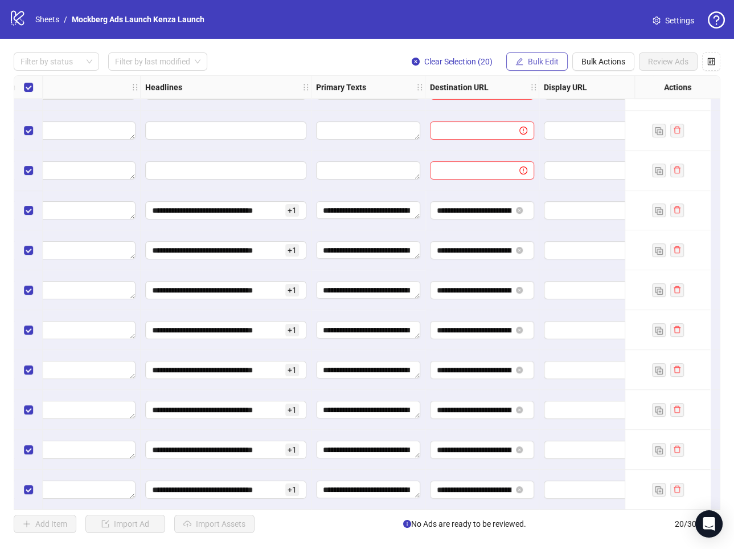
click at [541, 64] on span "Bulk Edit" at bounding box center [543, 61] width 31 height 9
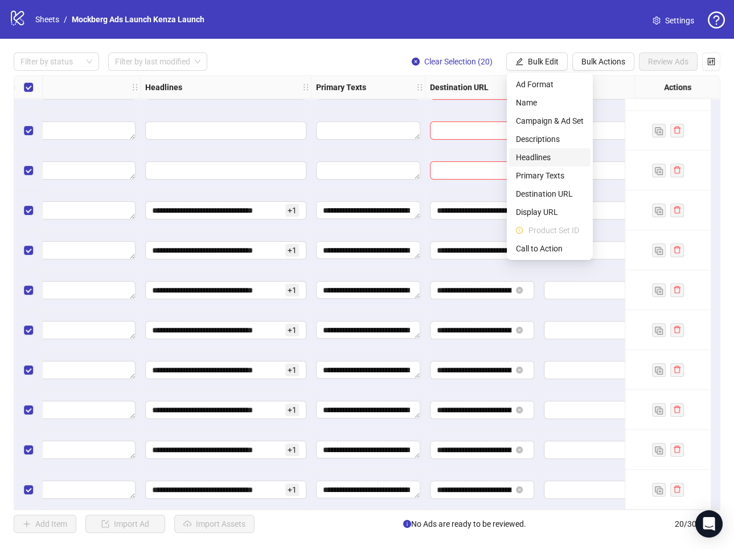
click at [554, 157] on span "Headlines" at bounding box center [550, 157] width 68 height 13
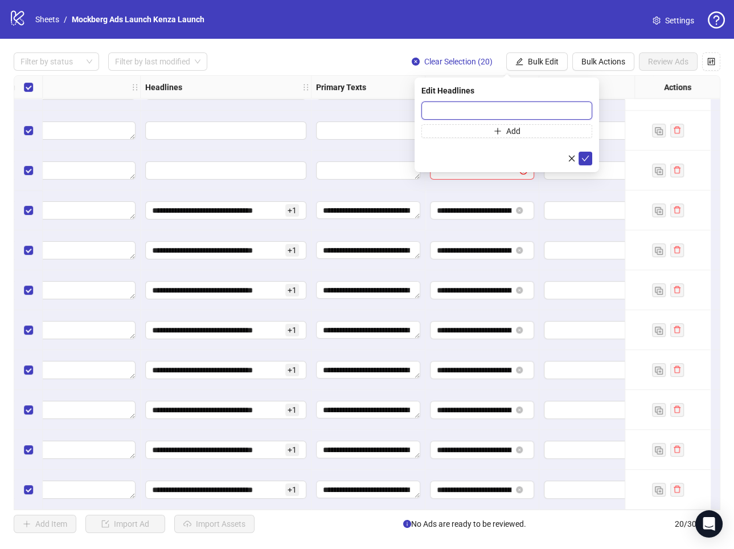
click at [461, 109] on input "text" at bounding box center [507, 110] width 171 height 18
paste input "**********"
type input "**********"
click at [468, 131] on button "Add" at bounding box center [507, 131] width 171 height 14
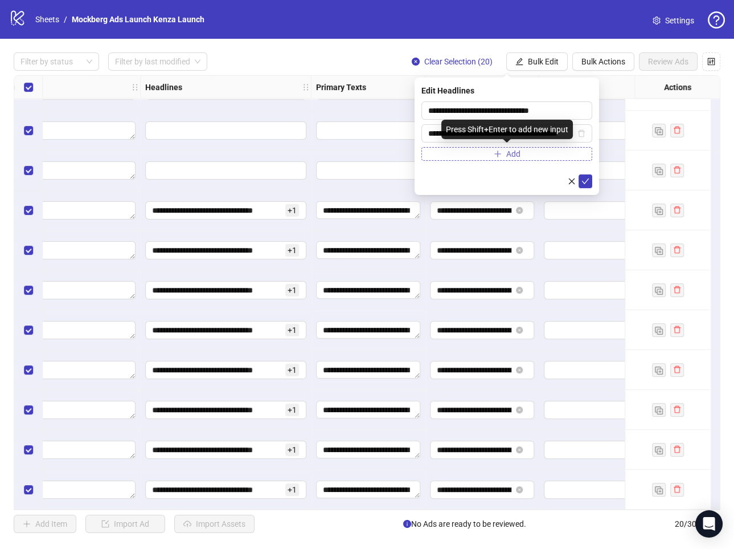
scroll to position [0, 19]
type input "**********"
click at [586, 182] on icon "check" at bounding box center [586, 181] width 8 height 8
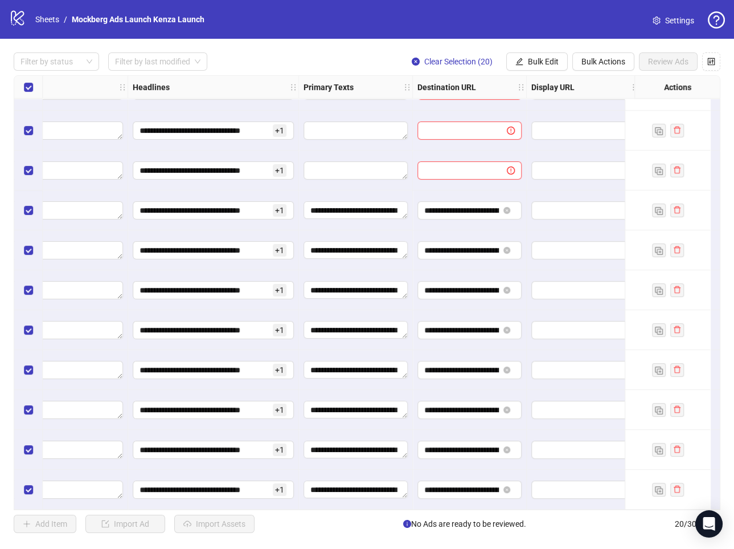
scroll to position [391, 719]
click at [552, 64] on span "Bulk Edit" at bounding box center [543, 61] width 31 height 9
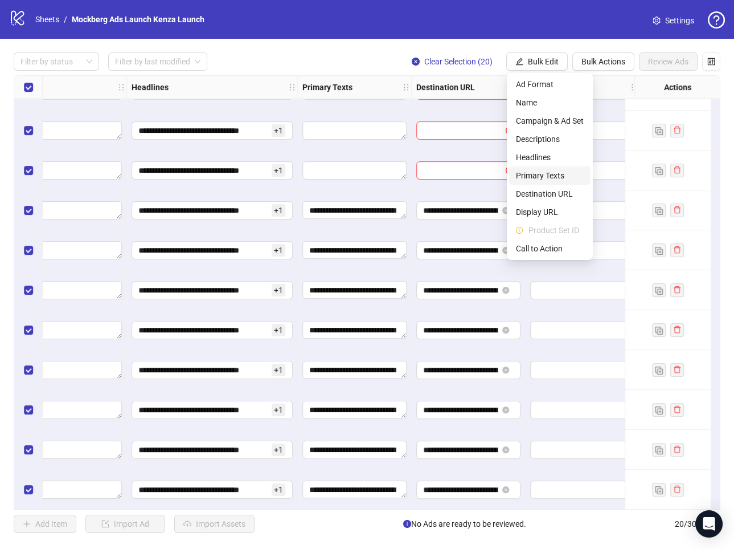
click at [561, 171] on span "Primary Texts" at bounding box center [550, 175] width 68 height 13
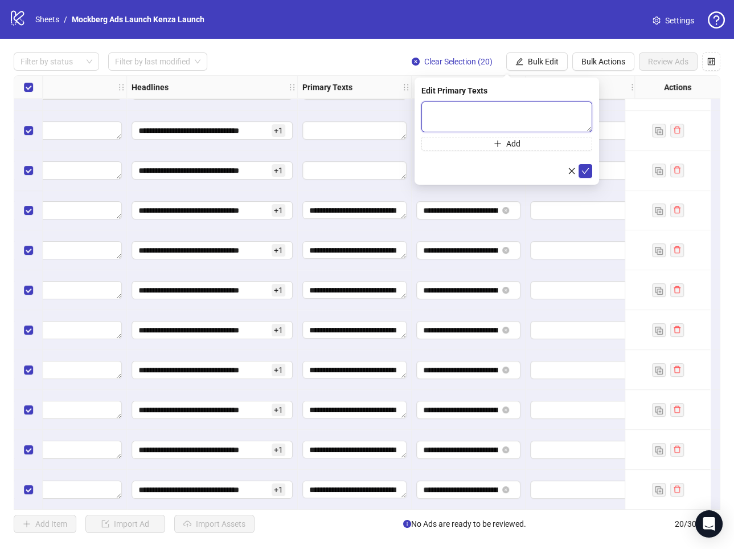
click at [478, 118] on textarea at bounding box center [507, 116] width 171 height 31
paste textarea "**********"
type textarea "**********"
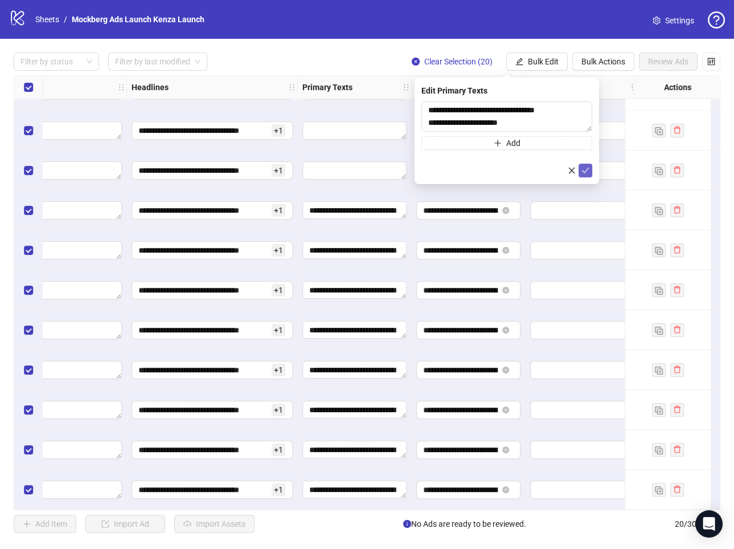
click at [591, 170] on button "submit" at bounding box center [586, 171] width 14 height 14
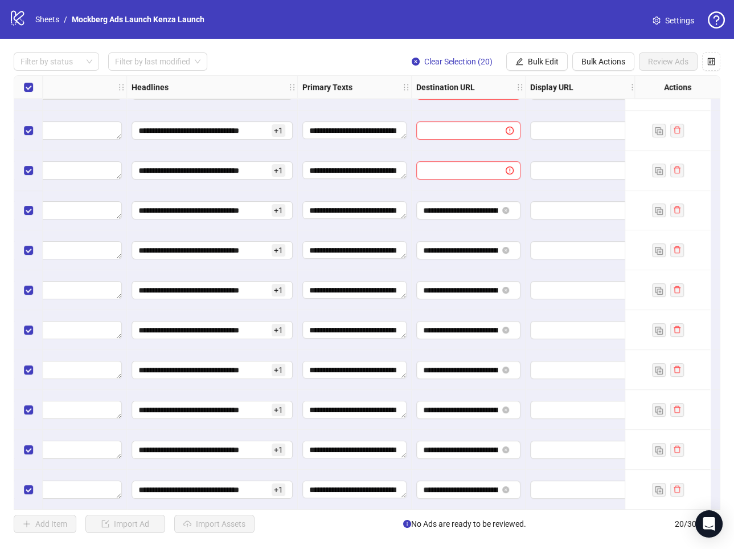
scroll to position [391, 885]
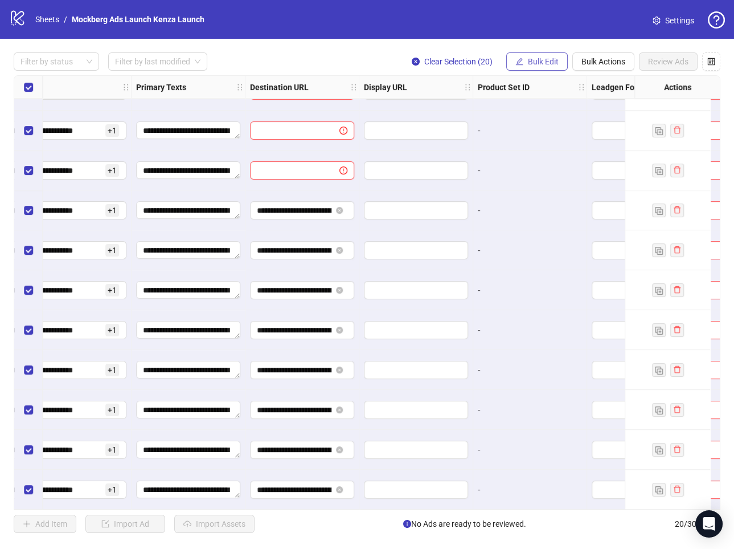
click at [540, 63] on span "Bulk Edit" at bounding box center [543, 61] width 31 height 9
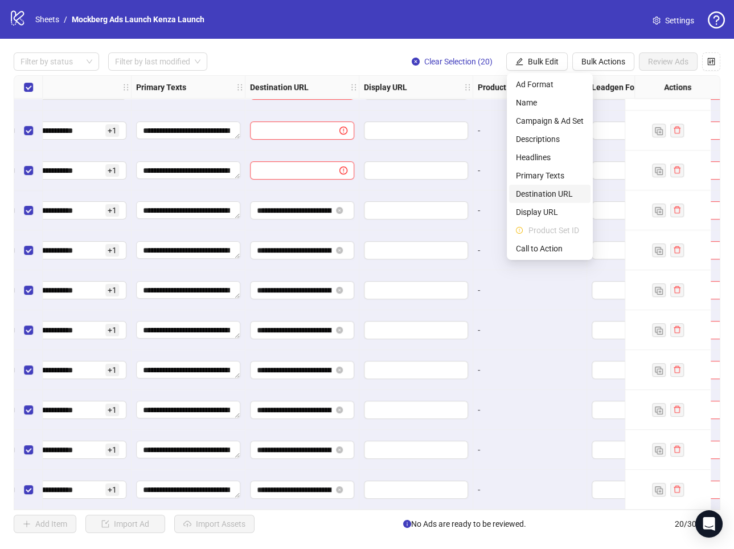
click at [565, 191] on span "Destination URL" at bounding box center [550, 193] width 68 height 13
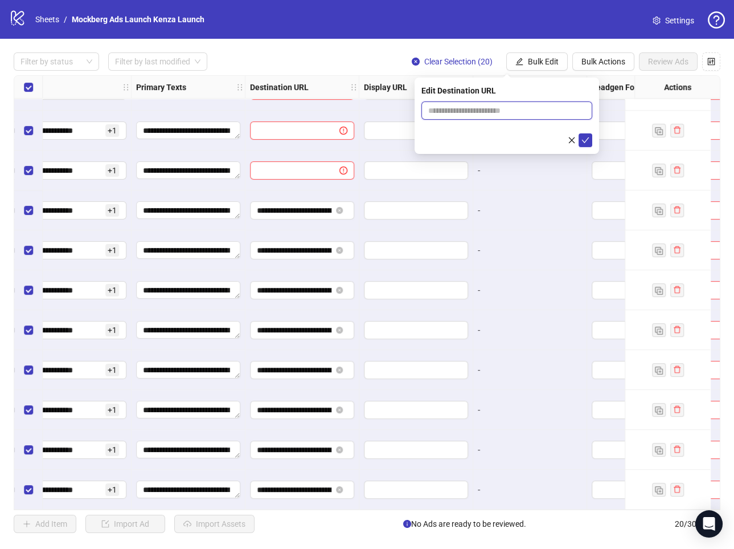
click at [472, 108] on input "text" at bounding box center [502, 110] width 148 height 13
paste input "**********"
type input "**********"
click at [588, 141] on icon "check" at bounding box center [586, 140] width 8 height 8
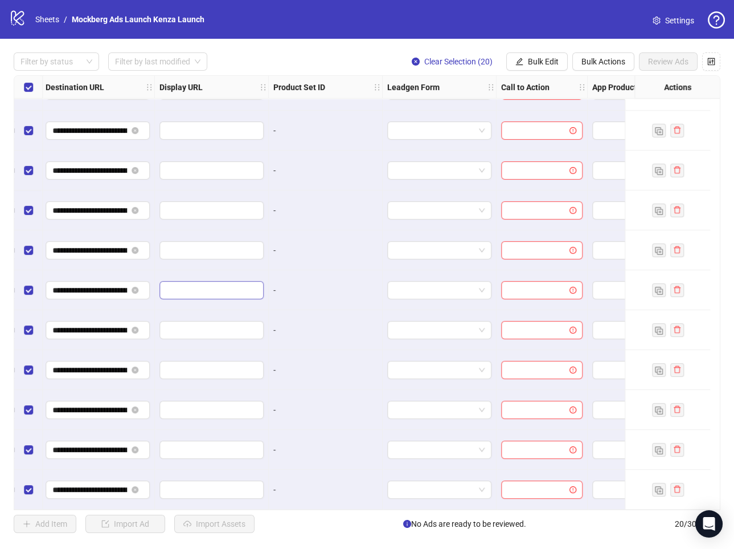
scroll to position [391, 1086]
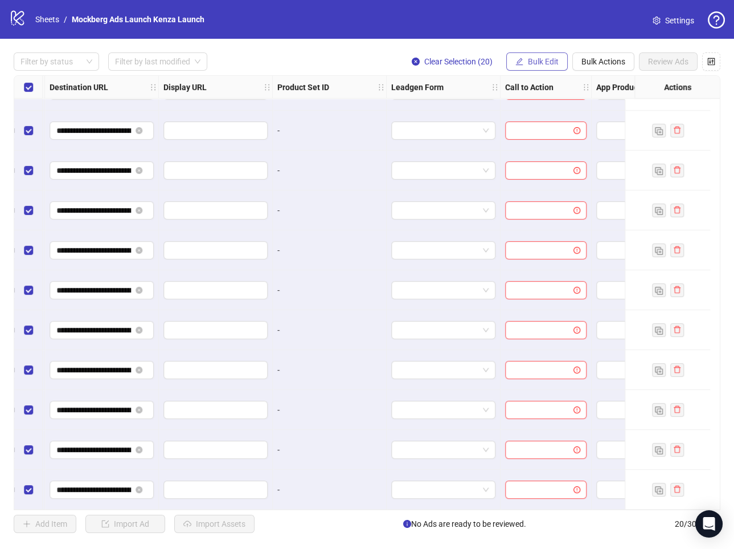
click at [546, 61] on span "Bulk Edit" at bounding box center [543, 61] width 31 height 9
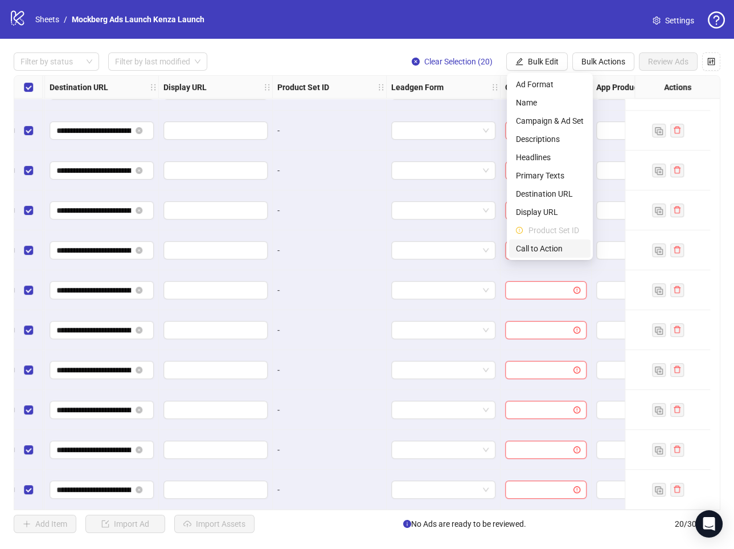
click at [555, 248] on span "Call to Action" at bounding box center [550, 248] width 68 height 13
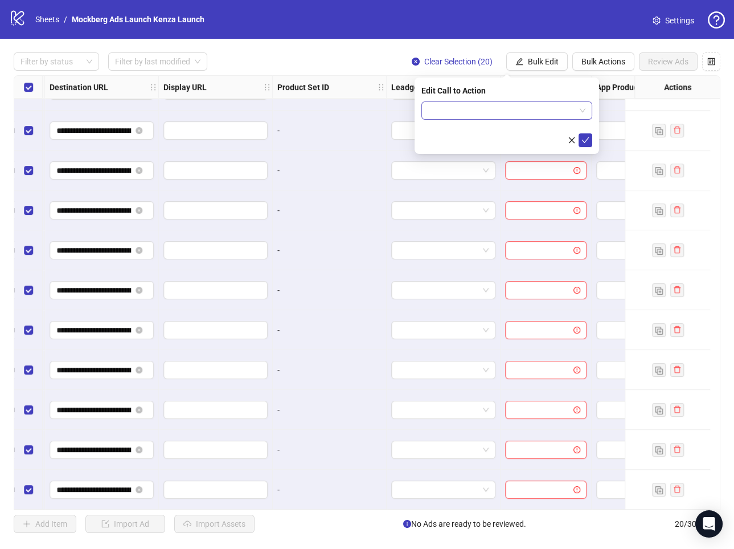
click at [496, 115] on input "search" at bounding box center [501, 110] width 147 height 17
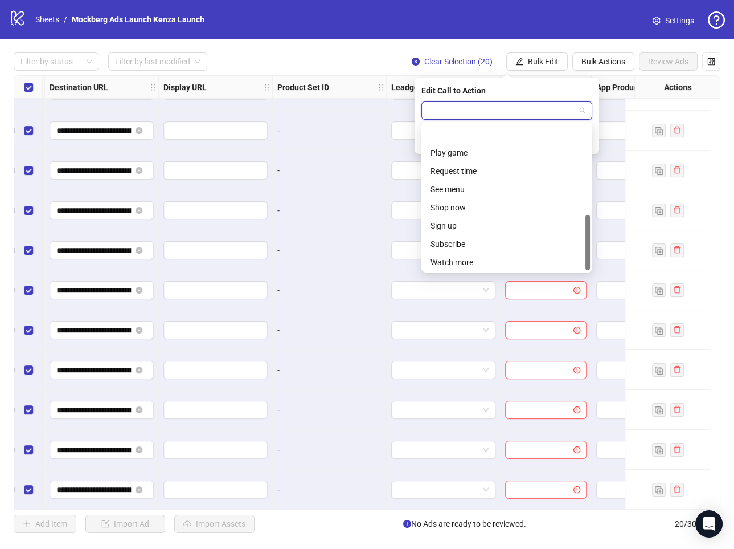
scroll to position [237, 0]
click at [512, 173] on div "Shop now" at bounding box center [507, 170] width 153 height 13
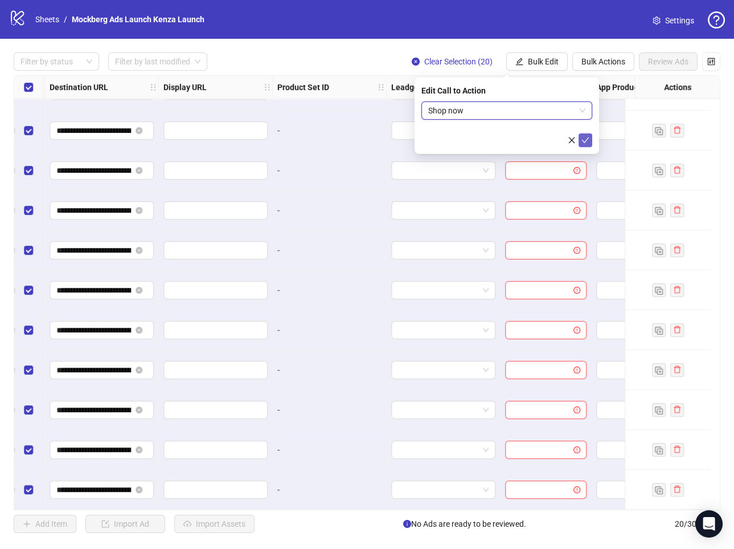
click at [587, 142] on icon "check" at bounding box center [586, 140] width 8 height 8
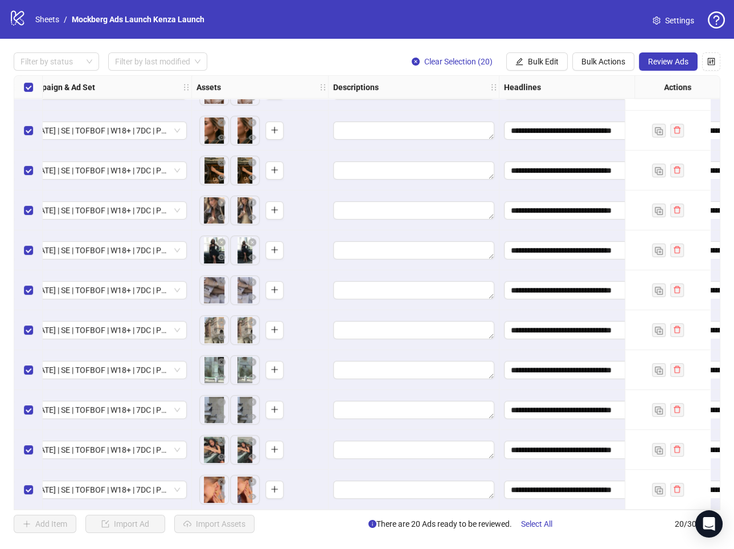
scroll to position [391, 0]
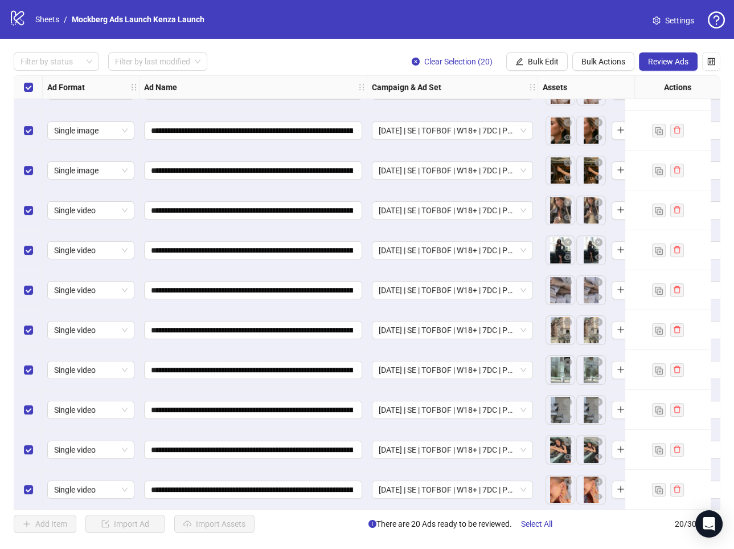
click at [670, 23] on span "Settings" at bounding box center [679, 20] width 29 height 13
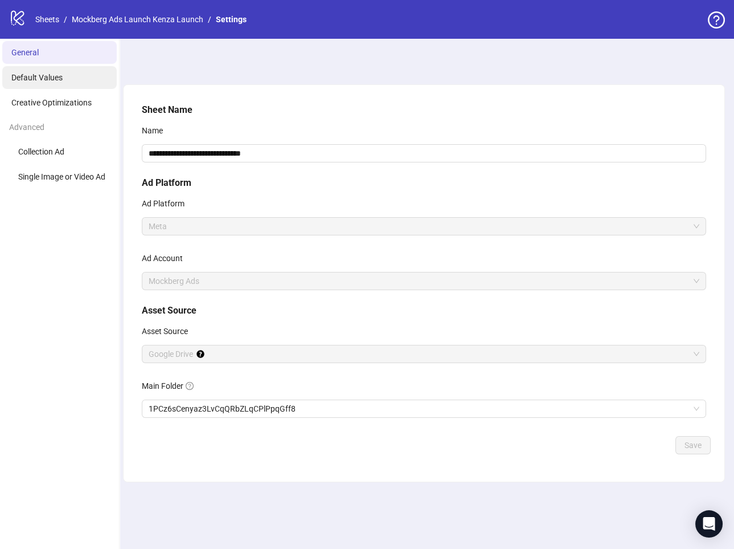
click at [62, 77] on span "Default Values" at bounding box center [36, 77] width 51 height 9
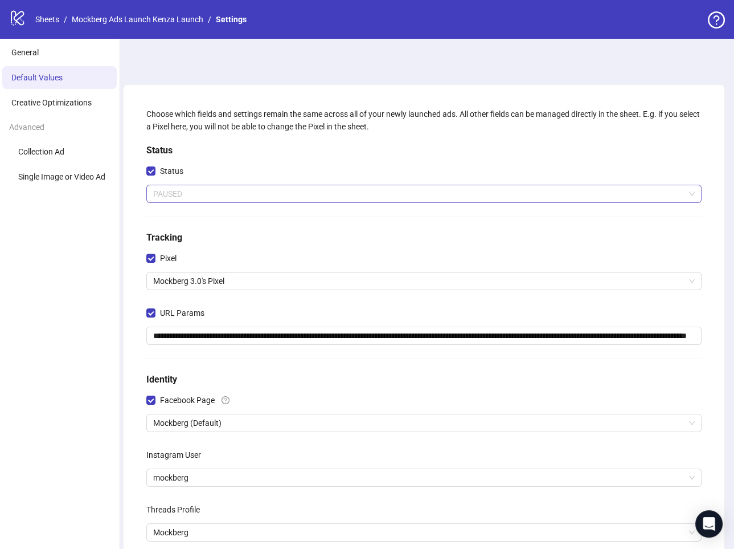
click at [182, 197] on span "PAUSED" at bounding box center [424, 193] width 542 height 17
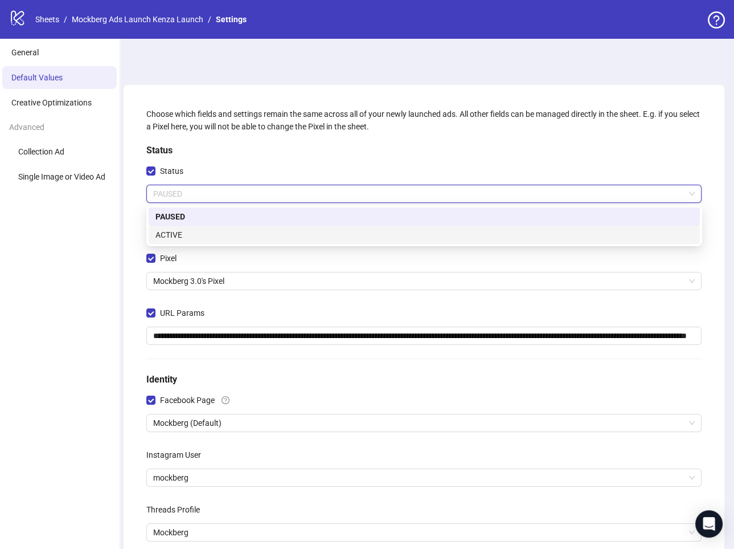
click at [198, 234] on div "ACTIVE" at bounding box center [425, 234] width 538 height 13
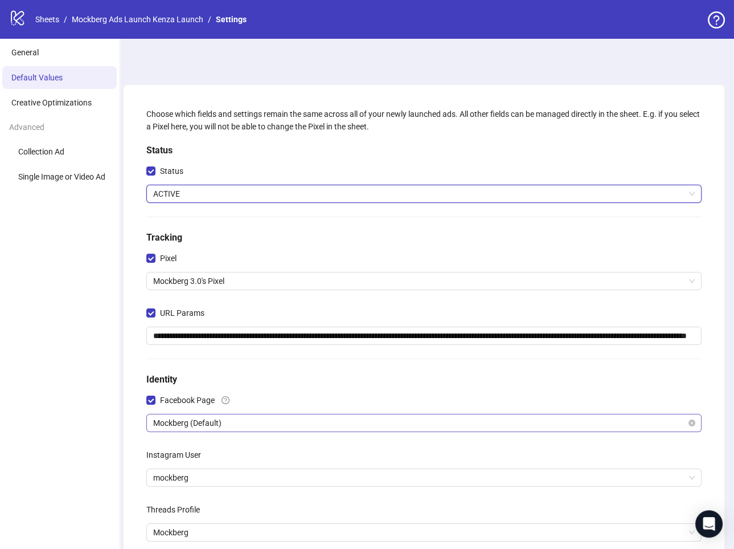
scroll to position [169, 0]
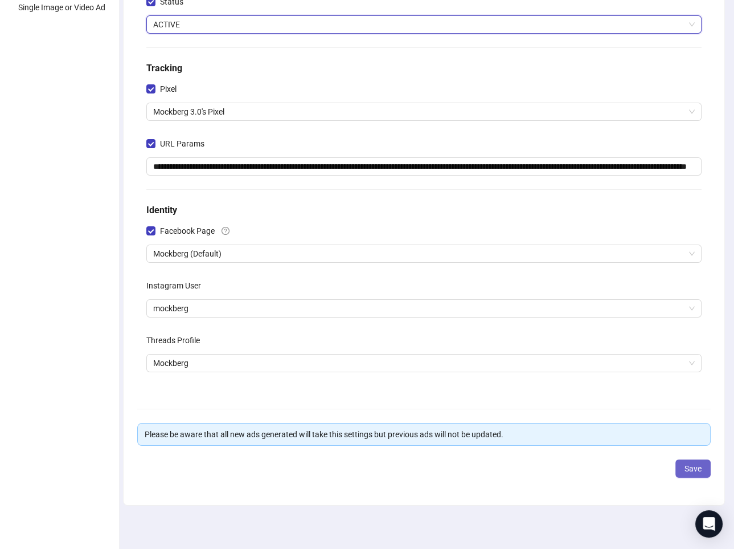
click at [686, 468] on span "Save" at bounding box center [693, 468] width 17 height 9
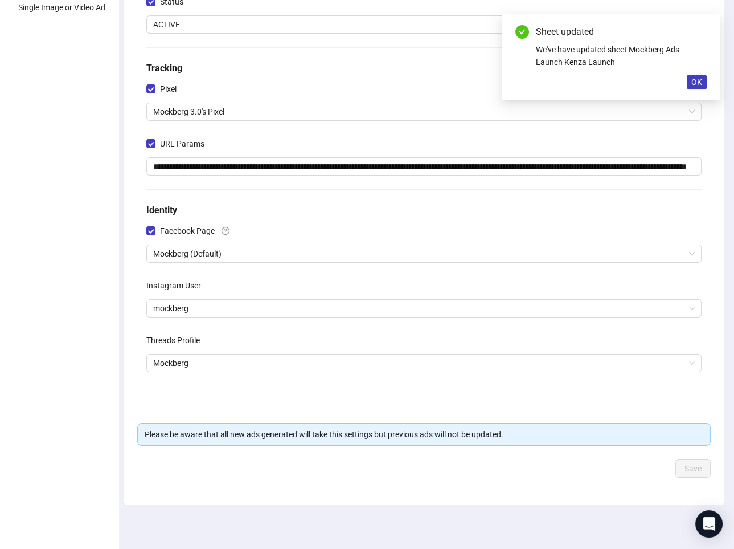
scroll to position [0, 0]
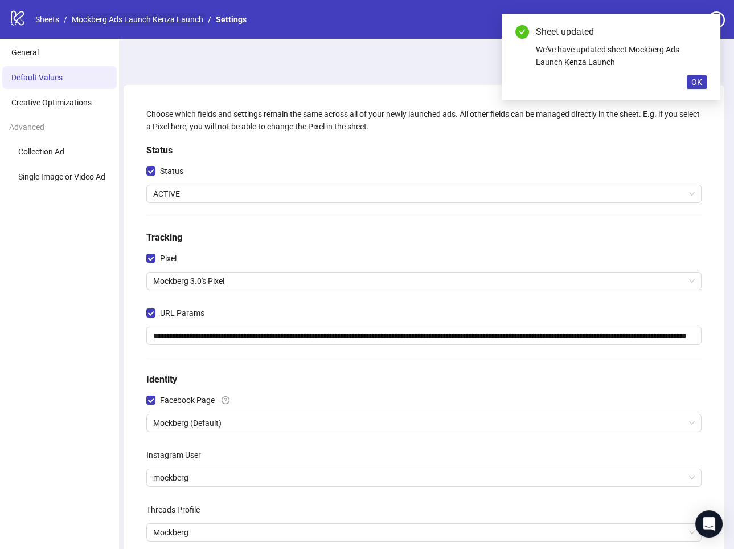
click at [138, 18] on link "Mockberg Ads Launch Kenza Launch" at bounding box center [138, 19] width 136 height 13
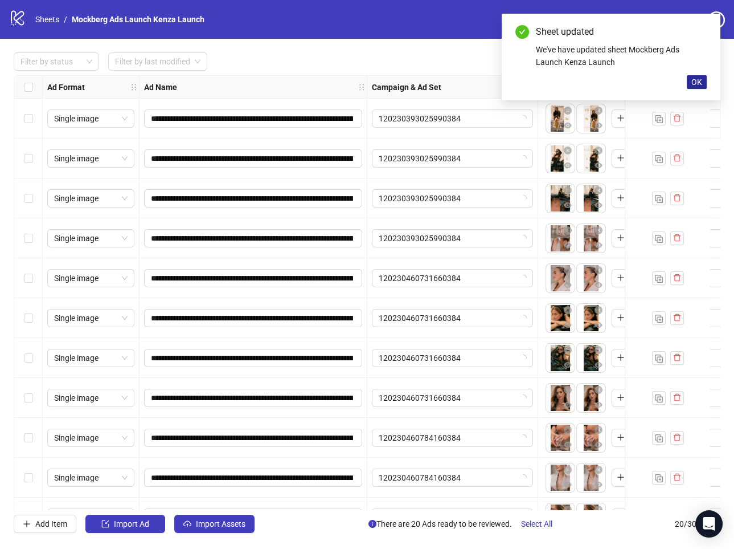
click at [694, 83] on span "OK" at bounding box center [697, 81] width 11 height 9
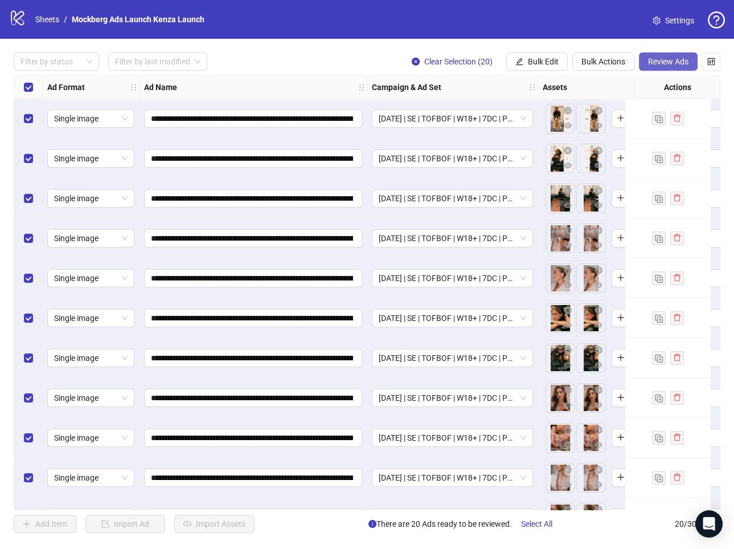
click at [689, 65] on span "Review Ads" at bounding box center [668, 61] width 40 height 9
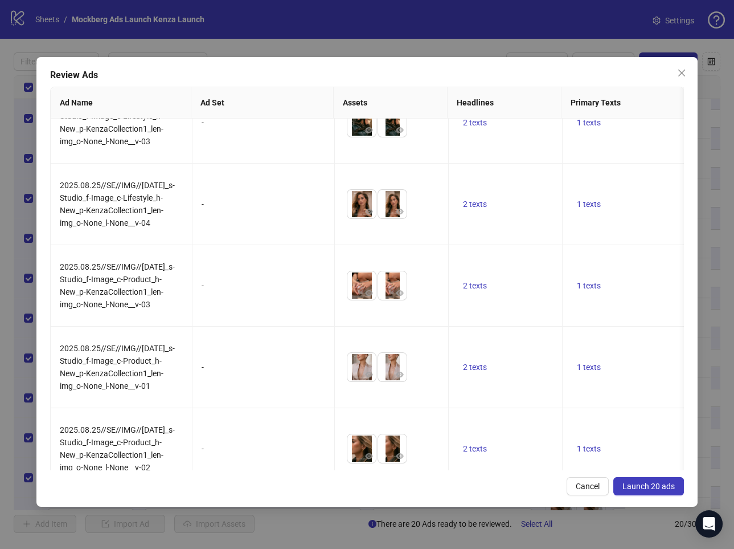
scroll to position [1005, 0]
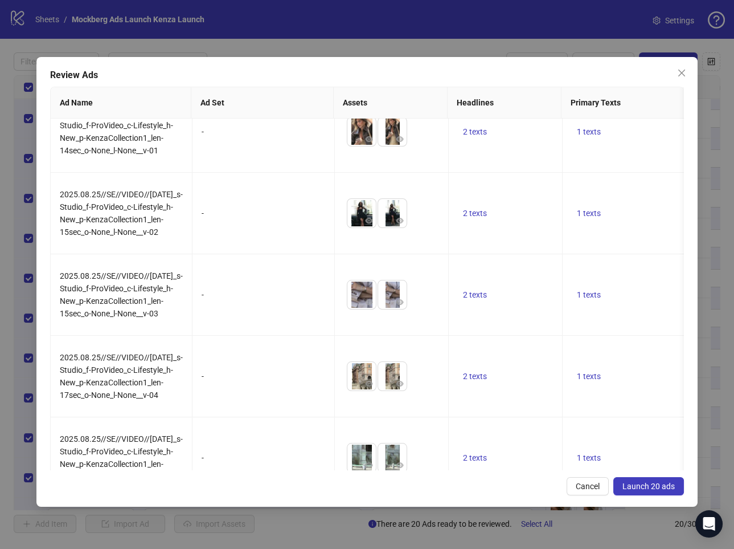
click at [645, 481] on span "Launch 20 ads" at bounding box center [649, 485] width 52 height 9
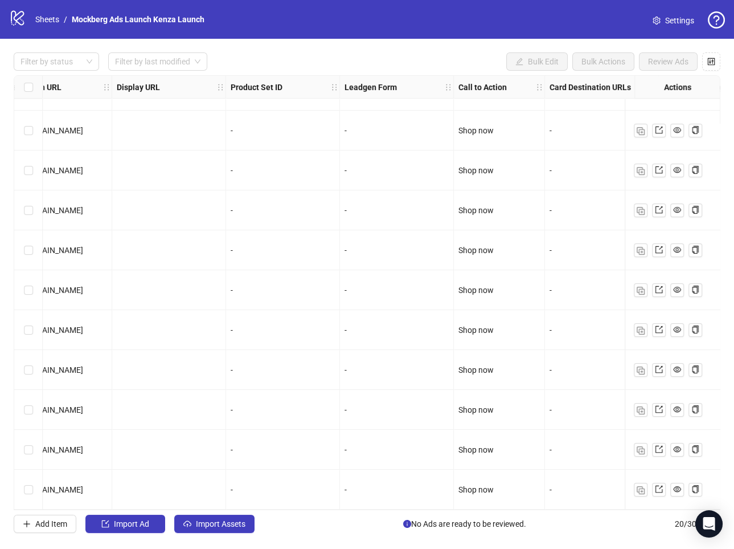
scroll to position [391, 1280]
